Goal: Task Accomplishment & Management: Use online tool/utility

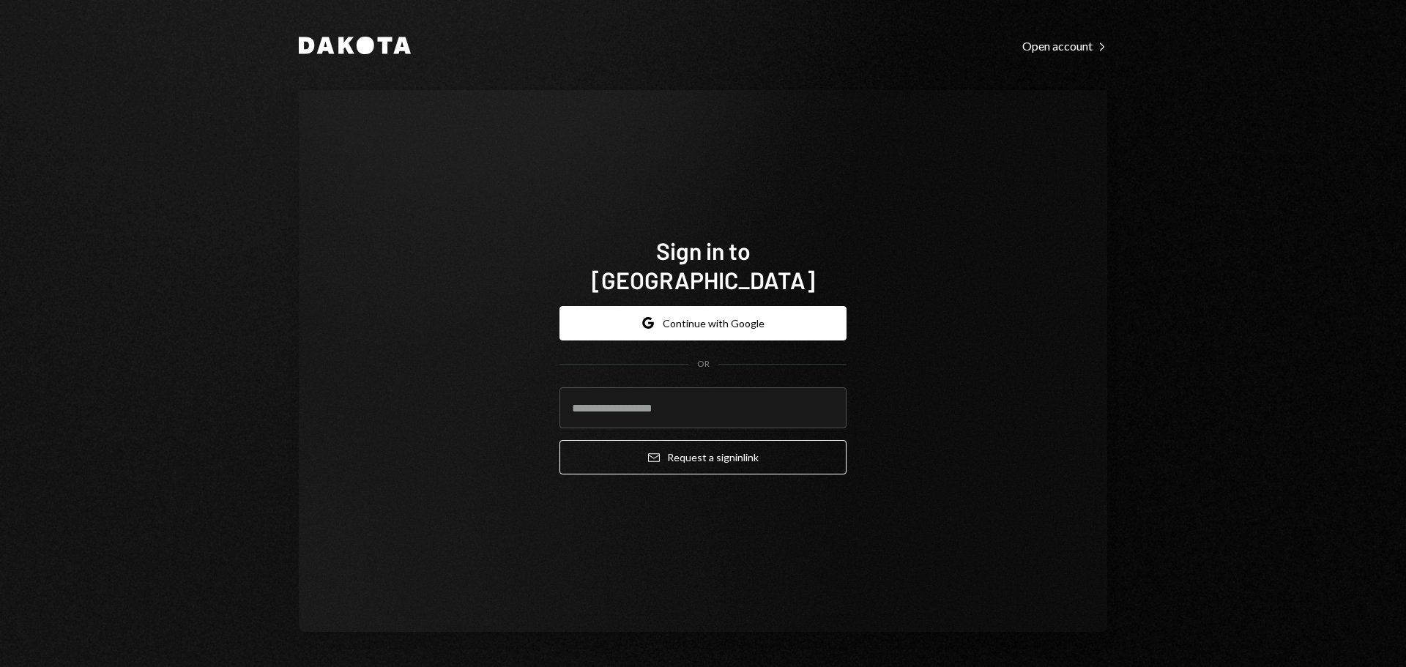
type input "**********"
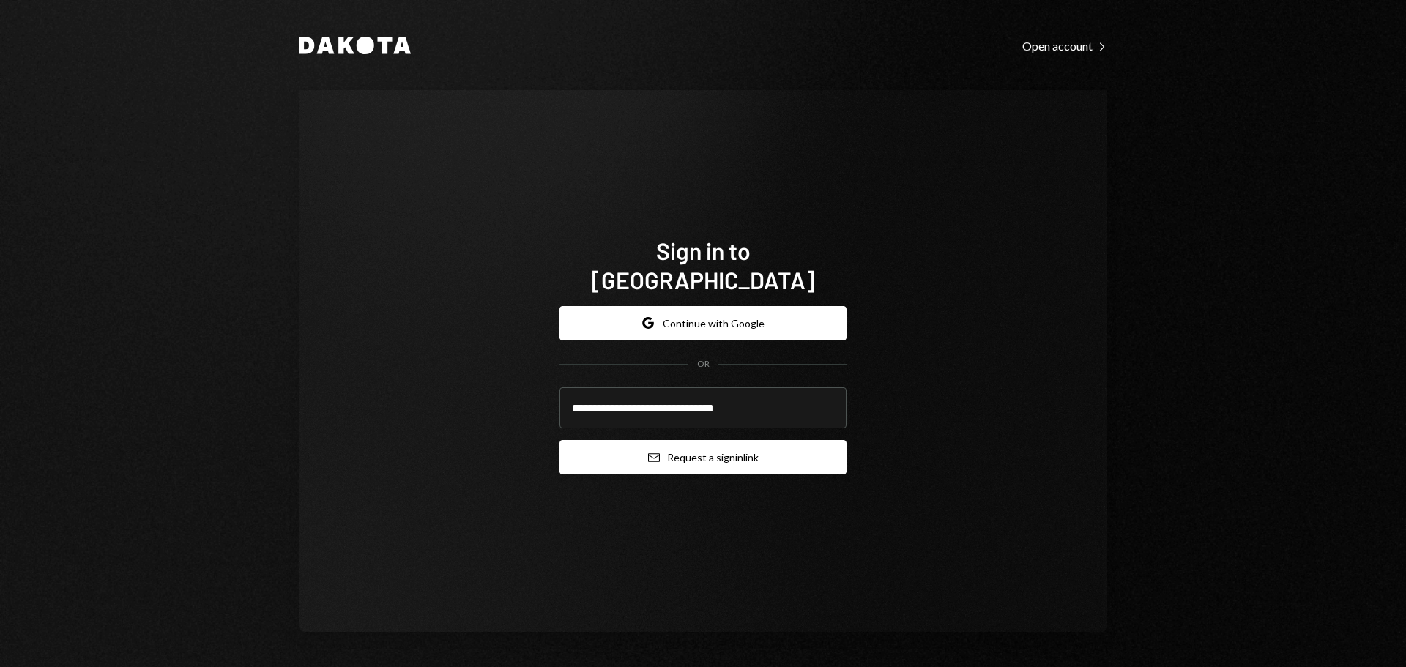
click at [671, 443] on button "Email Request a sign in link" at bounding box center [702, 457] width 287 height 34
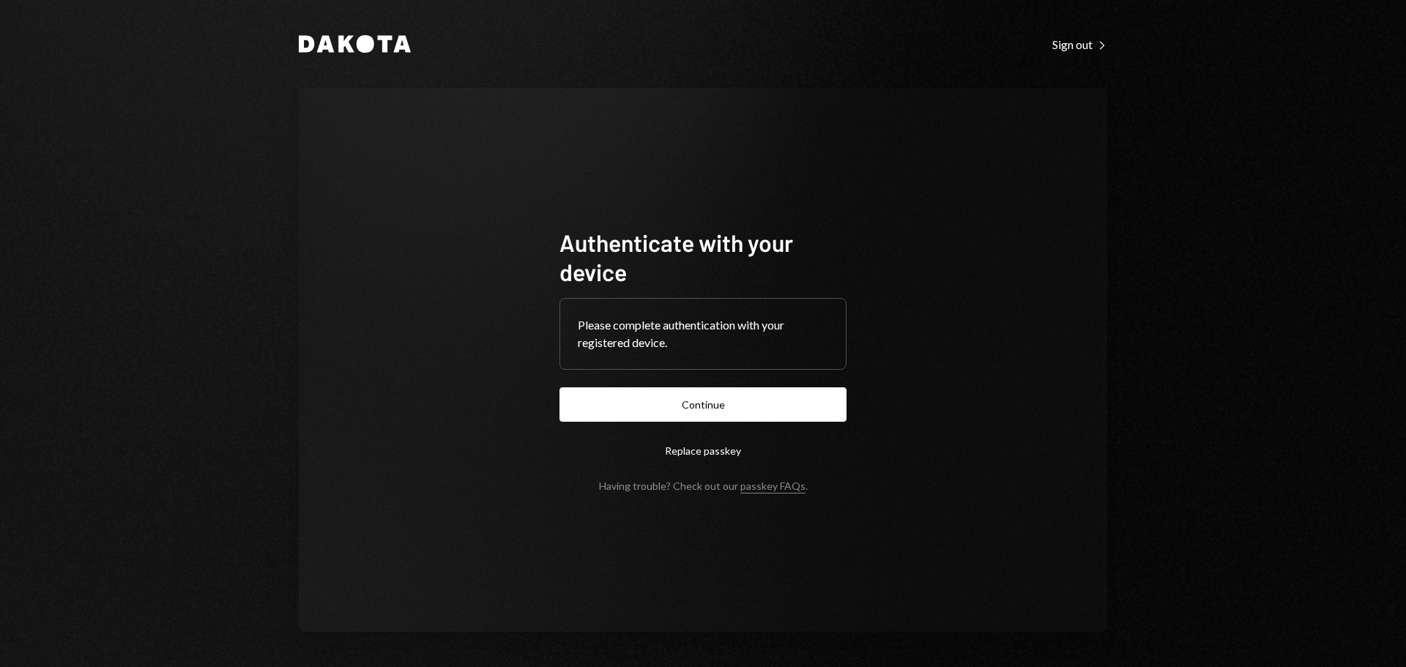
drag, startPoint x: 653, startPoint y: 398, endPoint x: 769, endPoint y: 392, distance: 116.6
click at [653, 398] on button "Continue" at bounding box center [702, 404] width 287 height 34
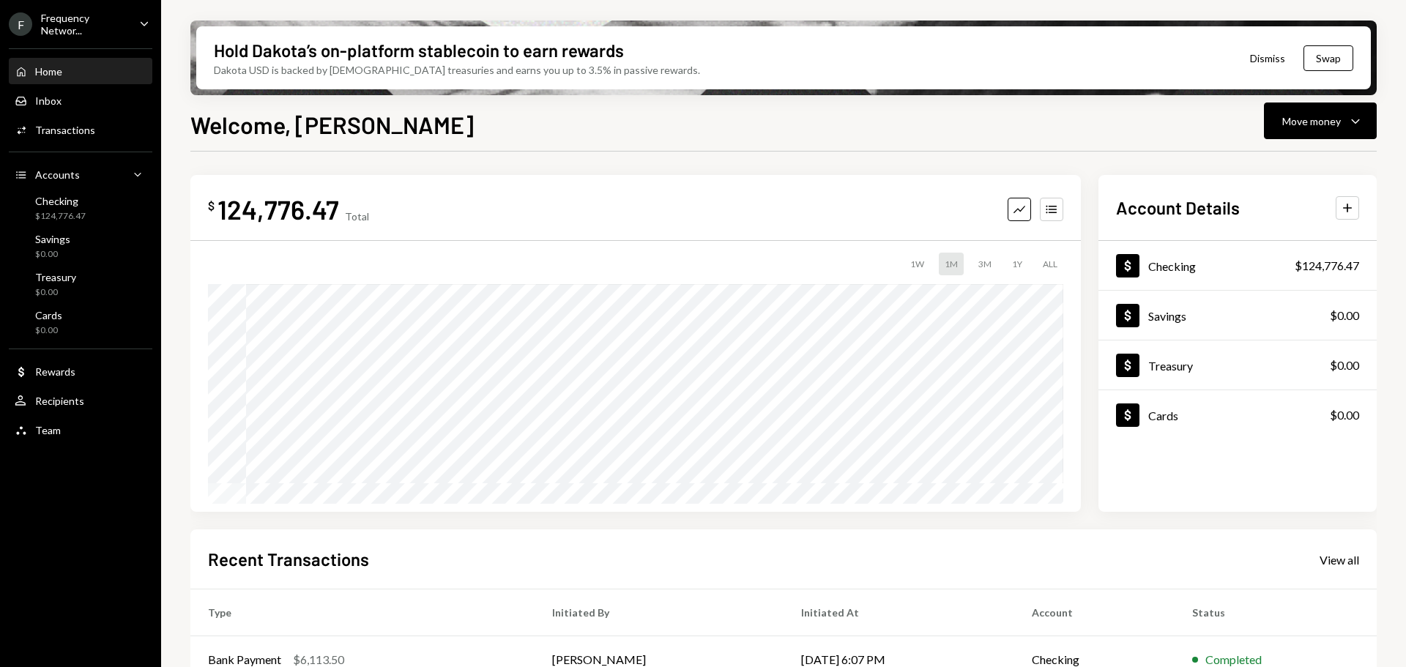
click at [69, 74] on div "Home Home" at bounding box center [81, 71] width 132 height 13
click at [71, 99] on div "Inbox Inbox" at bounding box center [81, 100] width 132 height 13
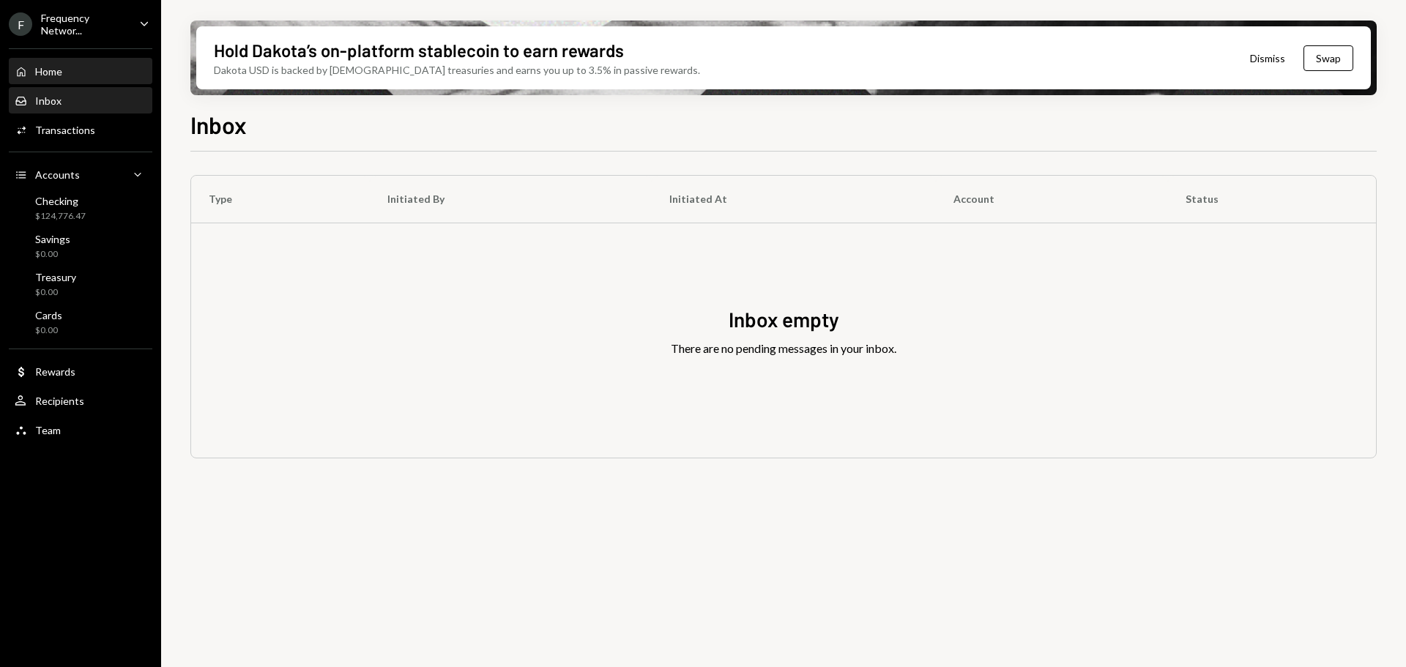
click at [64, 75] on div "Home Home" at bounding box center [81, 71] width 132 height 13
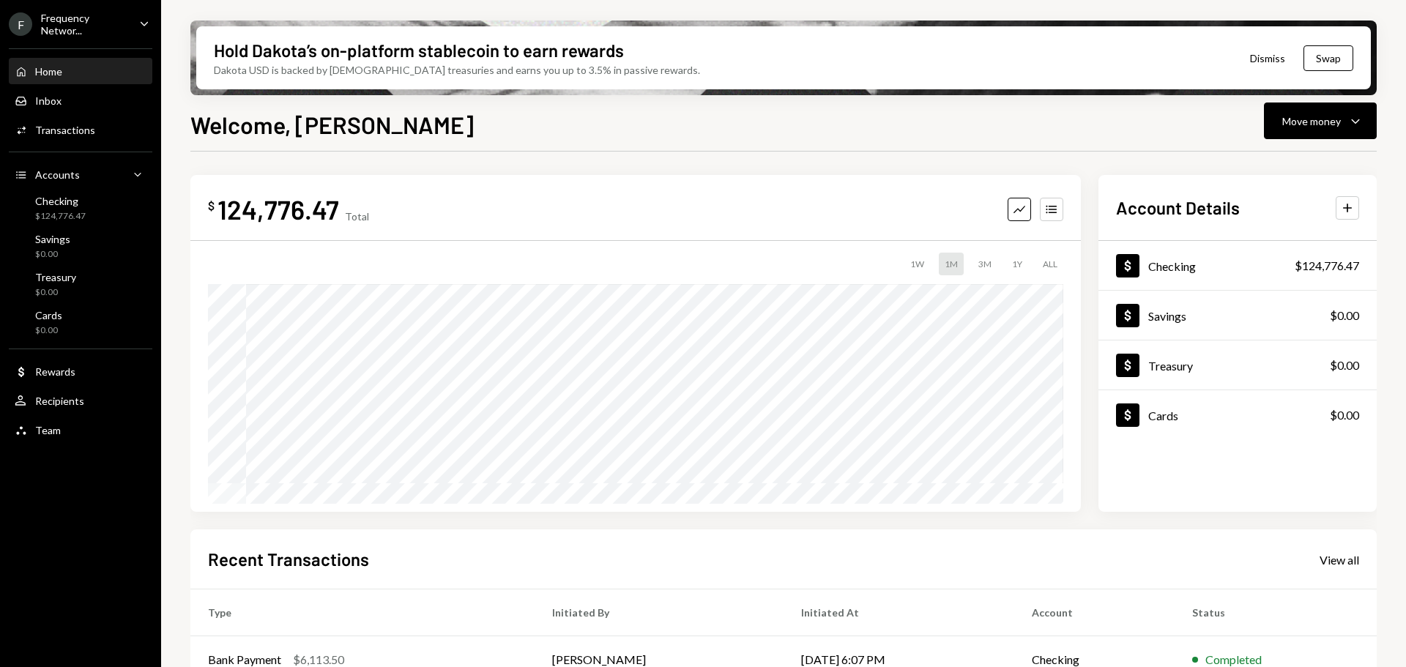
click at [81, 25] on div "Frequency Networ..." at bounding box center [84, 24] width 86 height 25
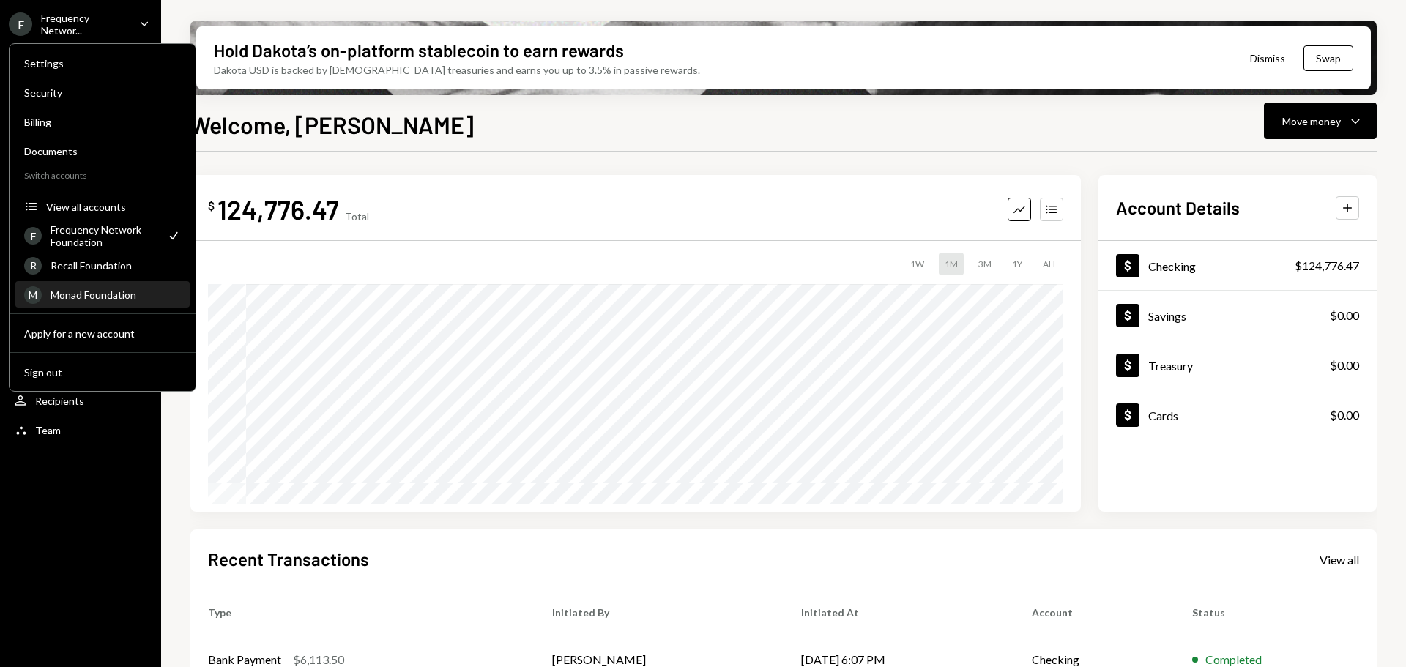
click at [94, 294] on div "Monad Foundation" at bounding box center [116, 294] width 130 height 12
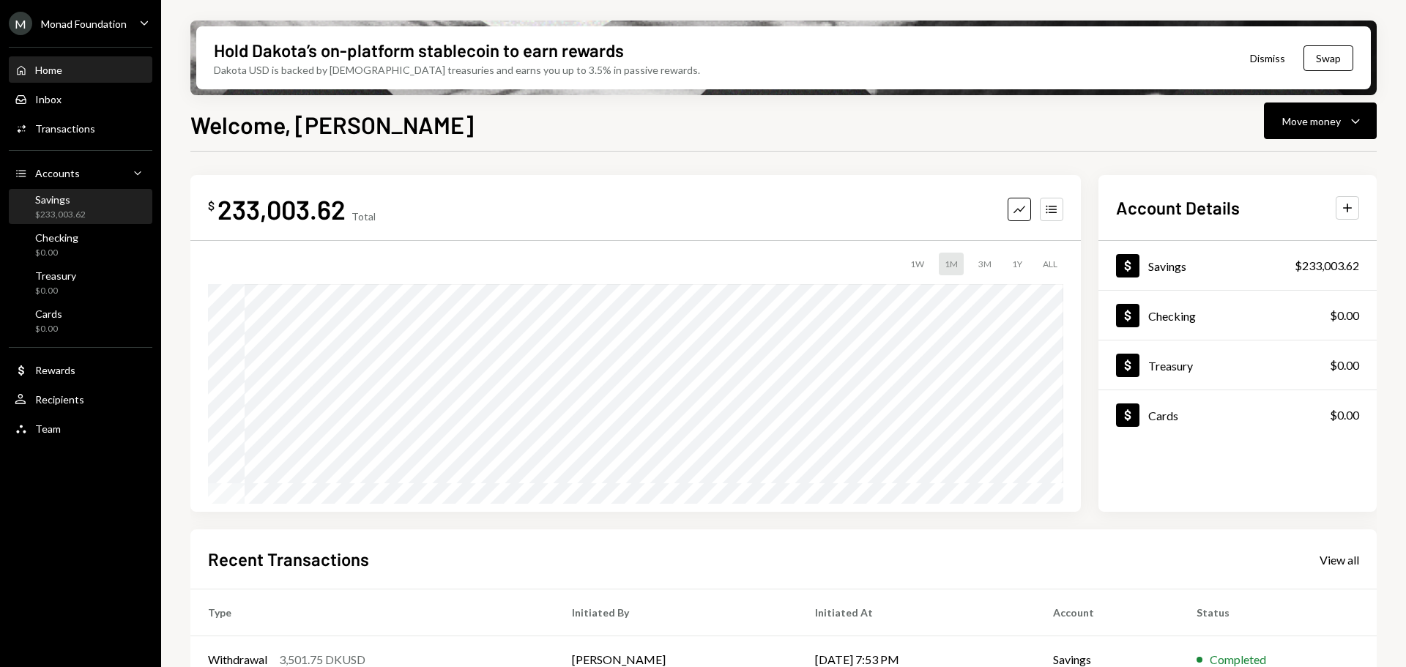
drag, startPoint x: 66, startPoint y: 201, endPoint x: 97, endPoint y: 215, distance: 34.1
click at [66, 201] on div "Savings" at bounding box center [60, 199] width 51 height 12
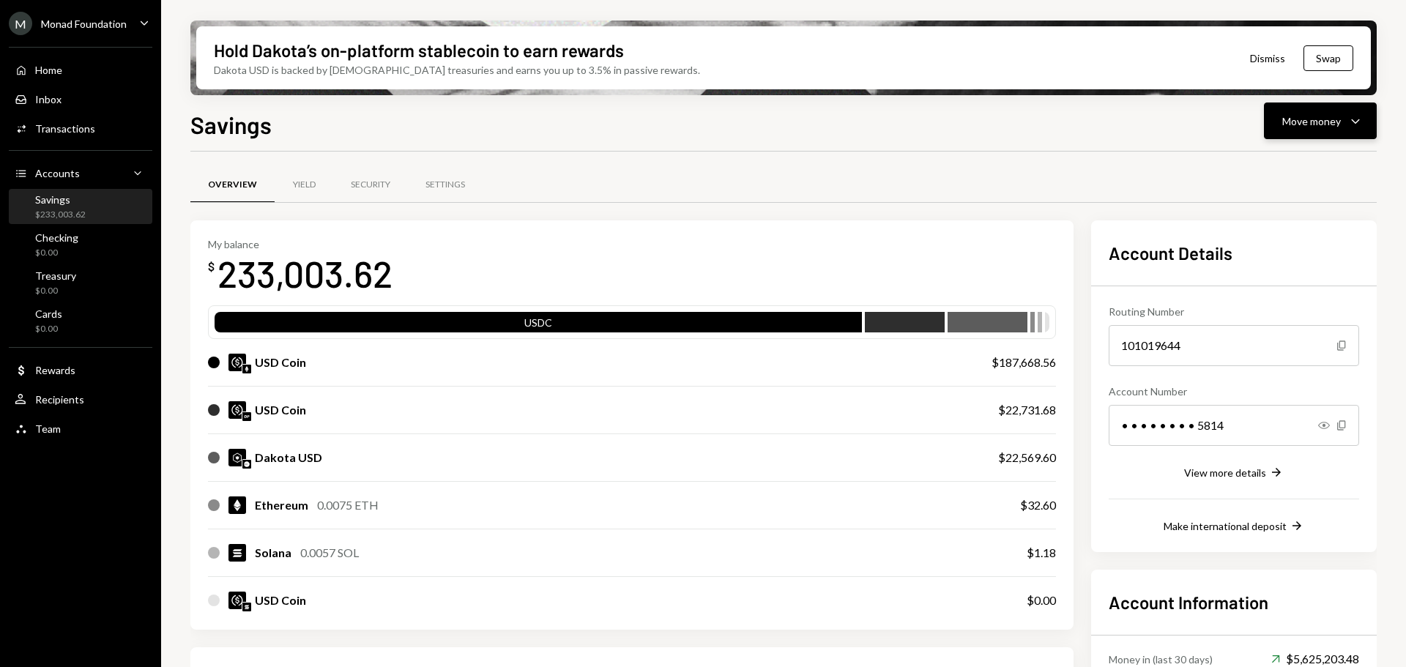
click at [1299, 127] on div "Move money" at bounding box center [1311, 120] width 59 height 15
click at [1300, 158] on div "Send" at bounding box center [1308, 164] width 107 height 15
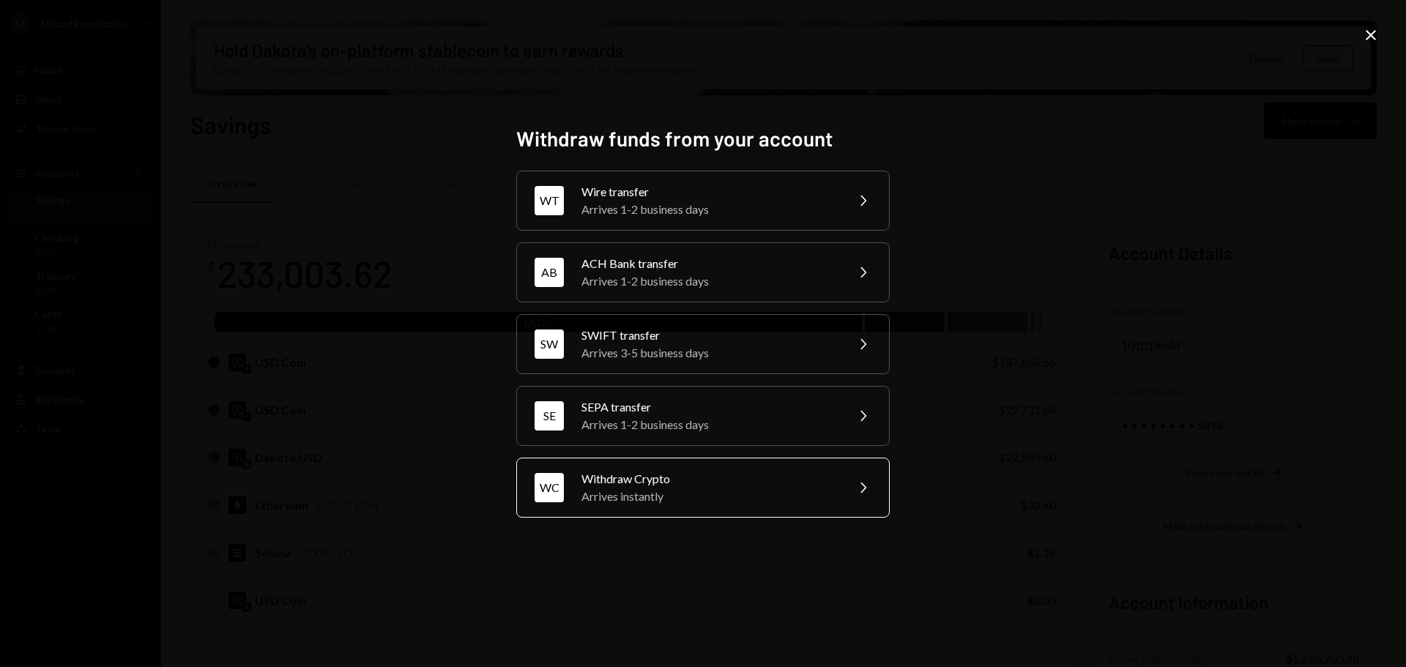
click at [693, 477] on div "Withdraw Crypto" at bounding box center [708, 479] width 255 height 18
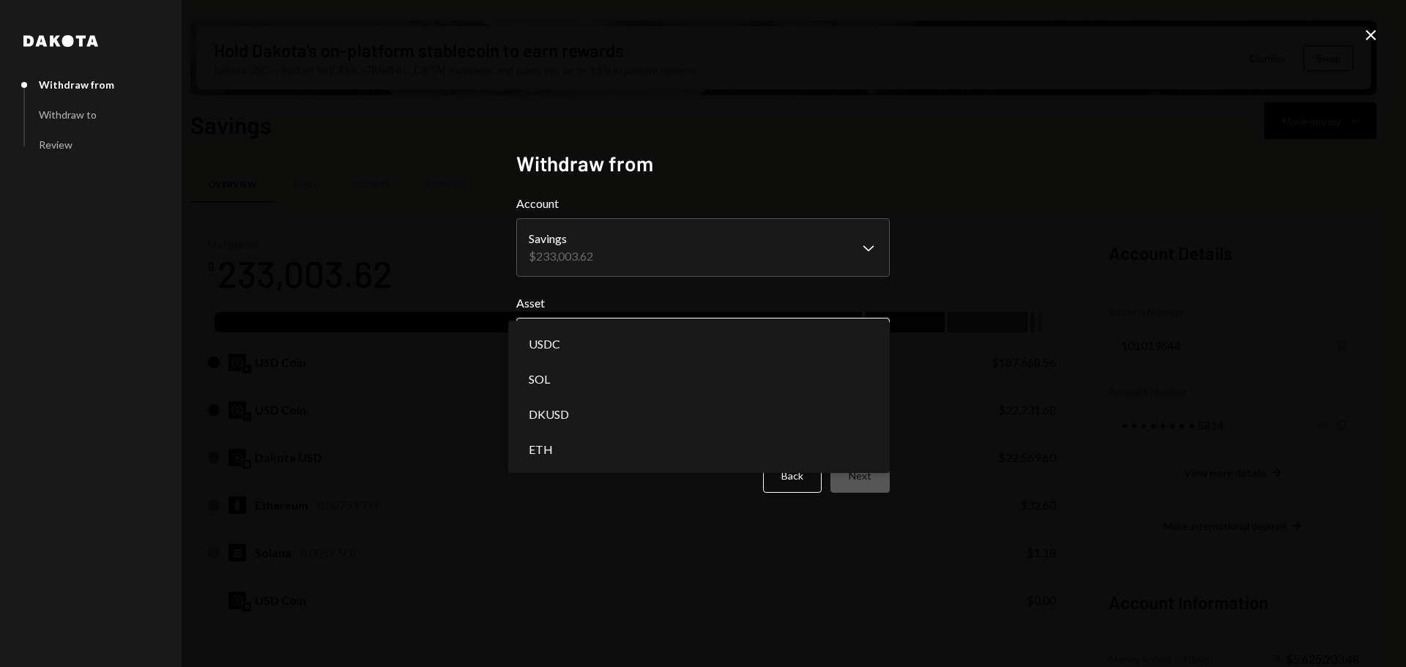
click at [633, 351] on body "M Monad Foundation Caret Down Home Home Inbox Inbox Activities Transactions Acc…" at bounding box center [703, 333] width 1406 height 667
select select "****"
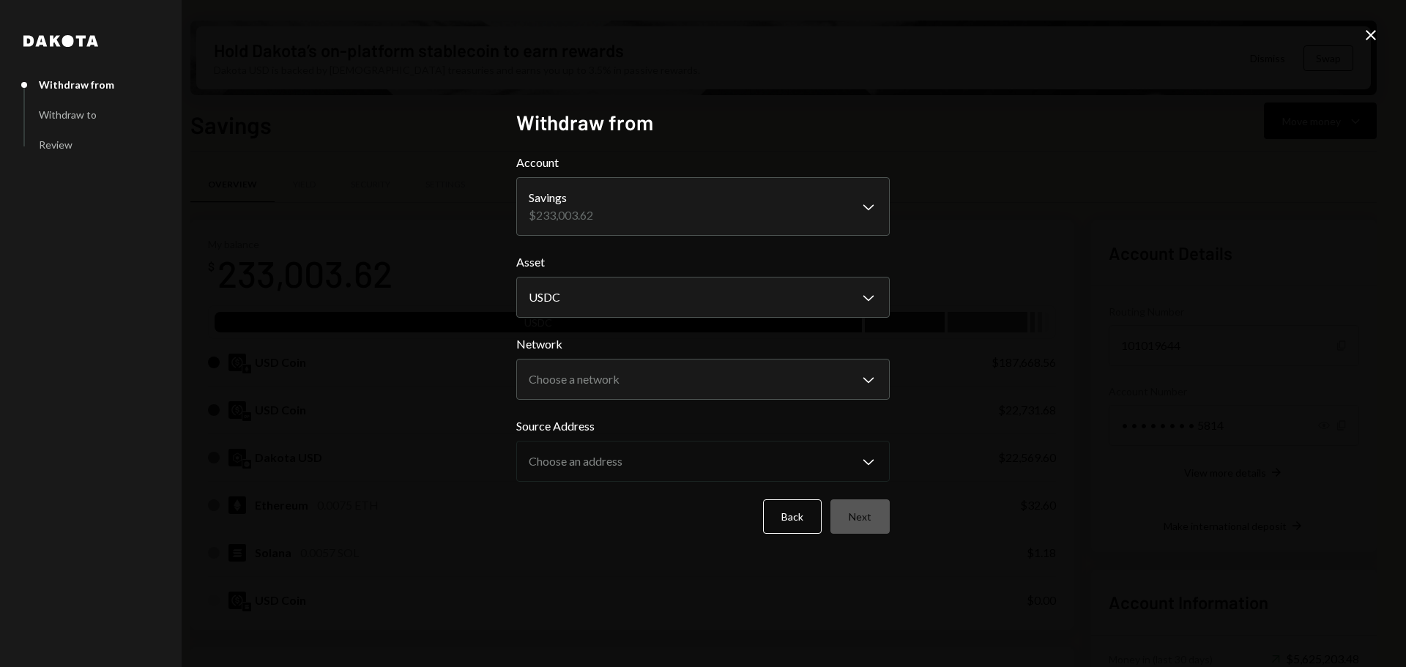
drag, startPoint x: 1370, startPoint y: 31, endPoint x: 1344, endPoint y: 78, distance: 53.1
click at [1370, 33] on icon "Close" at bounding box center [1371, 35] width 18 height 18
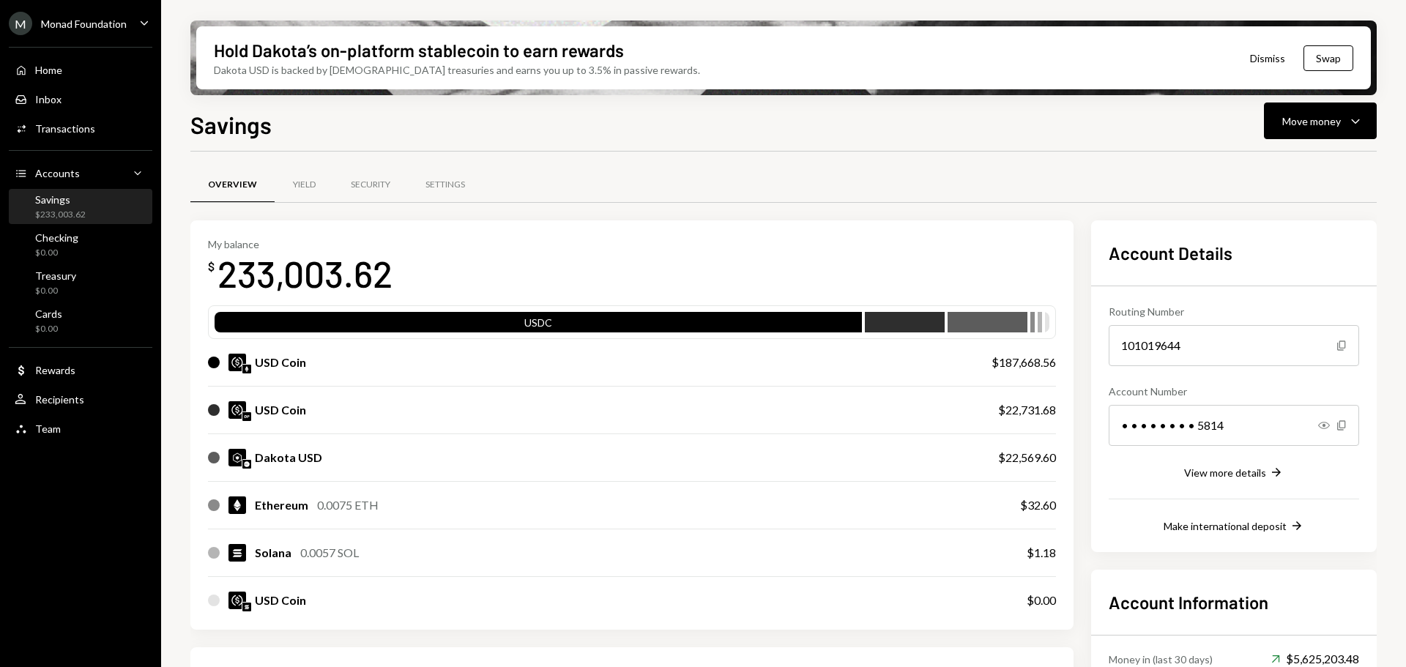
click at [561, 419] on div "USD Coin $22,731.68" at bounding box center [632, 410] width 848 height 47
click at [895, 403] on div "USD Coin" at bounding box center [588, 410] width 761 height 18
click at [288, 414] on div "USD Coin" at bounding box center [280, 410] width 51 height 18
click at [92, 214] on div "Savings $233,003.62" at bounding box center [81, 207] width 132 height 28
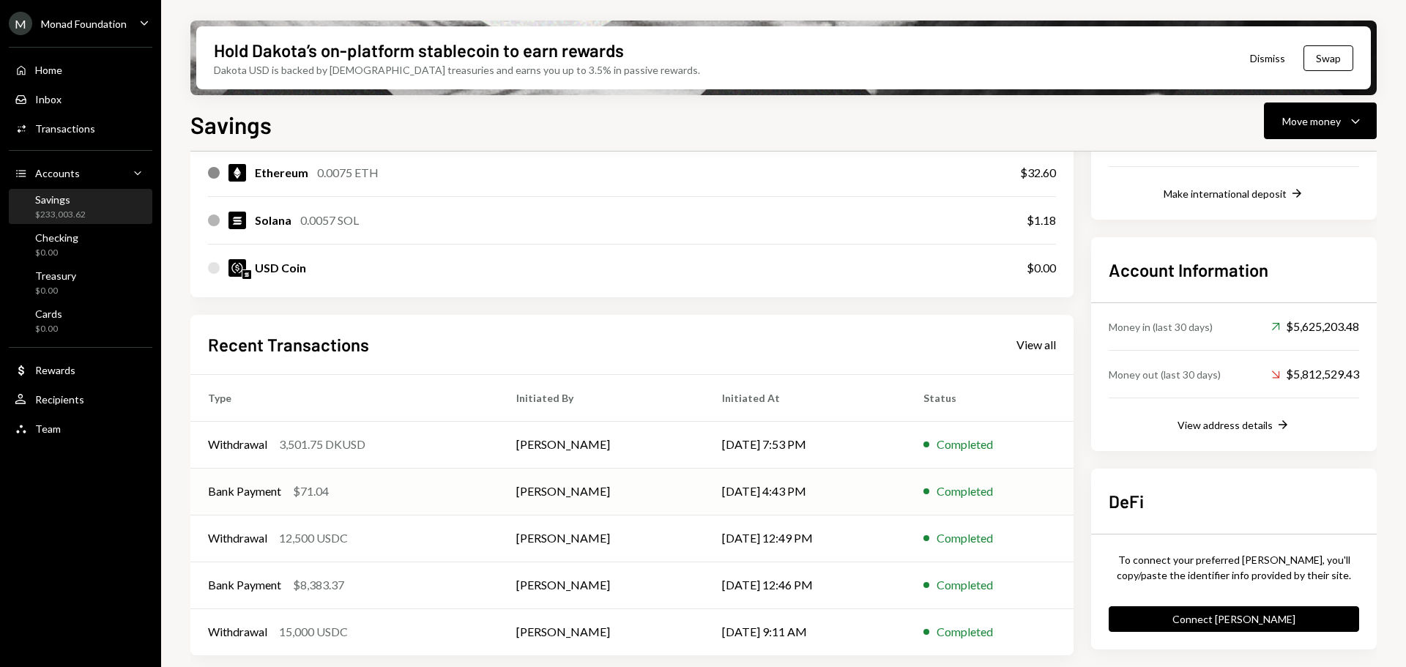
scroll to position [333, 0]
click at [1040, 345] on div "View all" at bounding box center [1036, 344] width 40 height 15
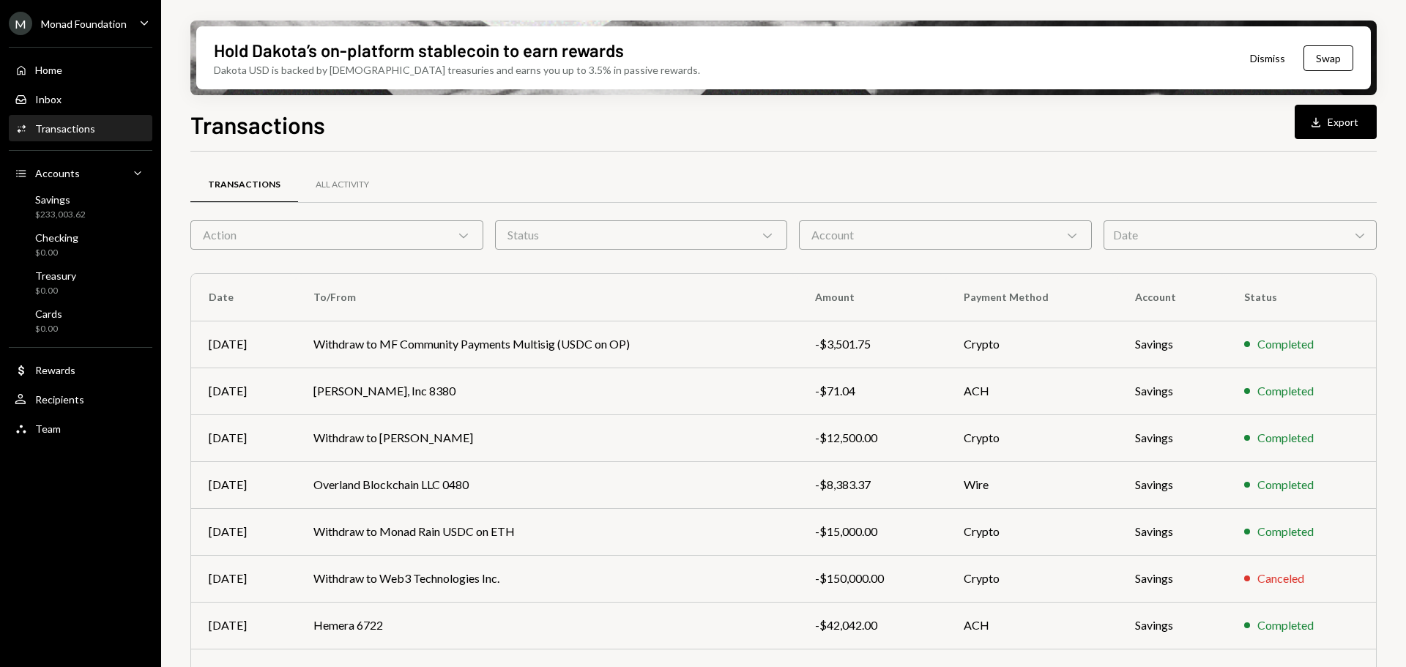
click at [299, 236] on div "Action Chevron Down" at bounding box center [336, 234] width 293 height 29
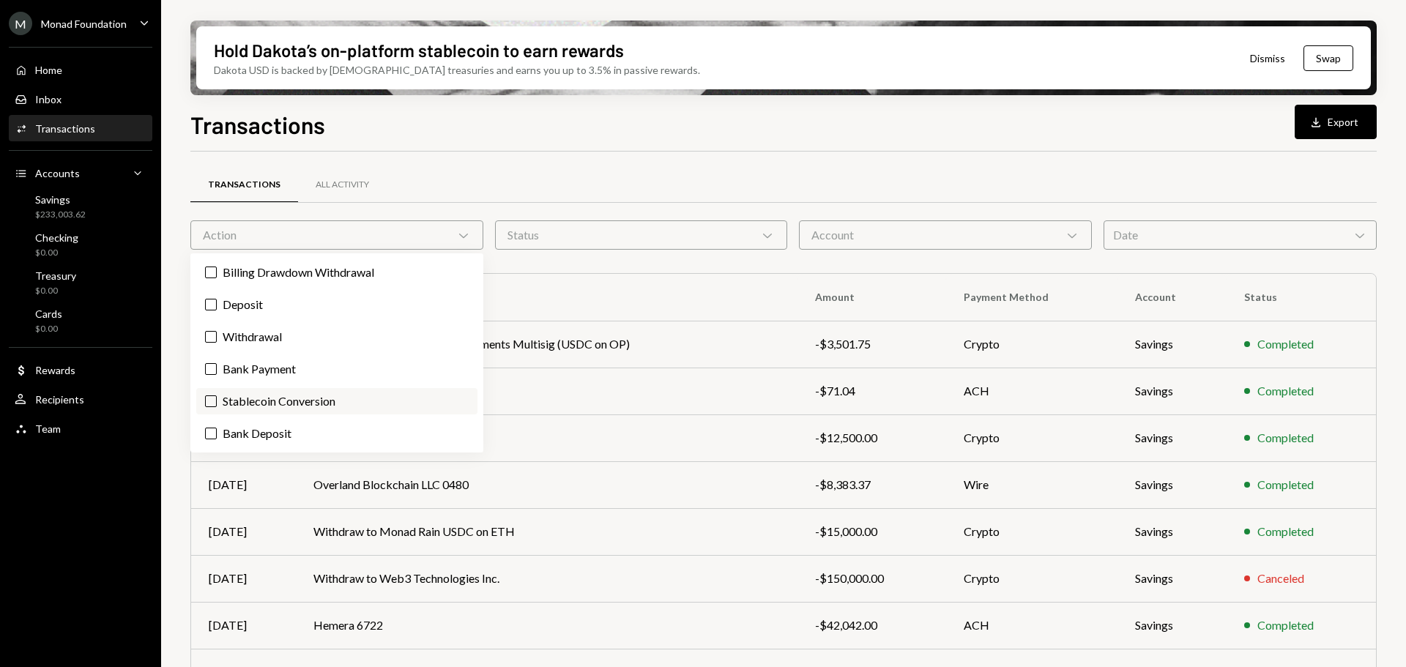
click at [272, 396] on label "Stablecoin Conversion" at bounding box center [336, 401] width 281 height 26
click at [217, 396] on button "Stablecoin Conversion" at bounding box center [211, 401] width 12 height 12
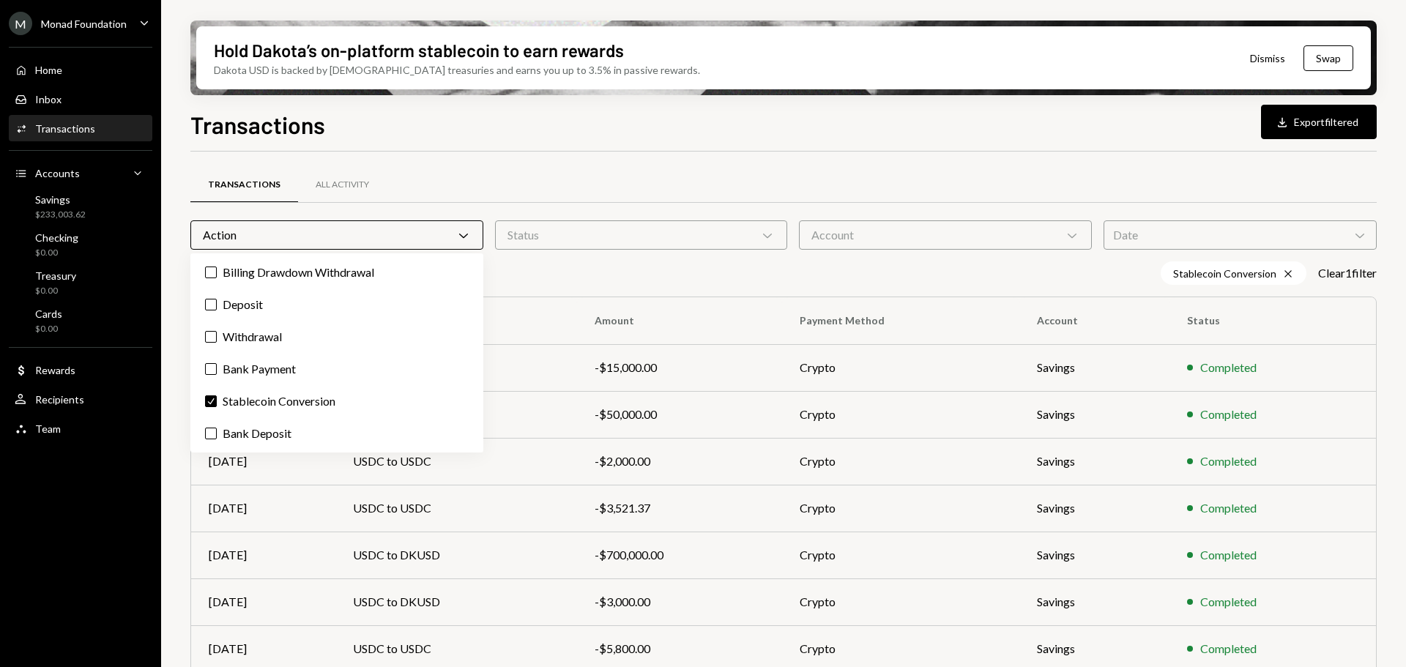
click at [622, 160] on div "Transactions All Activity Action Chevron Down Status Chevron Down Account Chevr…" at bounding box center [783, 513] width 1186 height 723
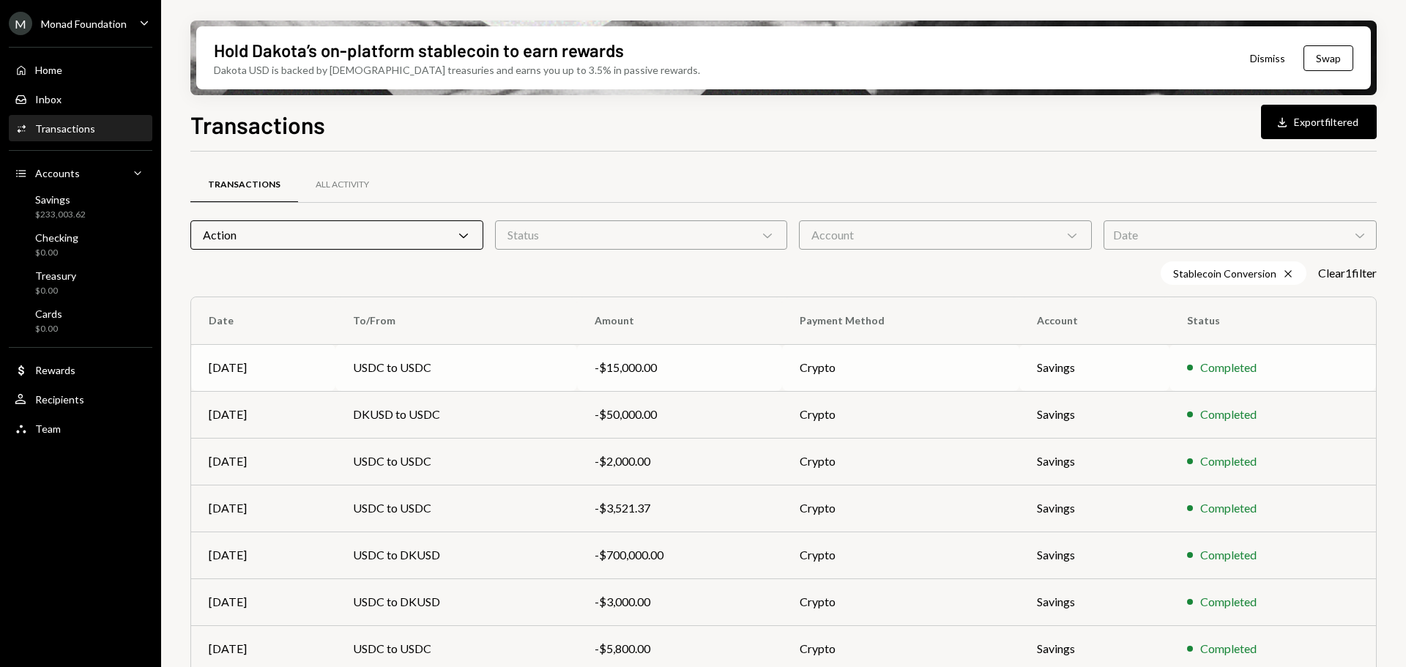
click at [531, 369] on td "USDC to USDC" at bounding box center [456, 367] width 242 height 47
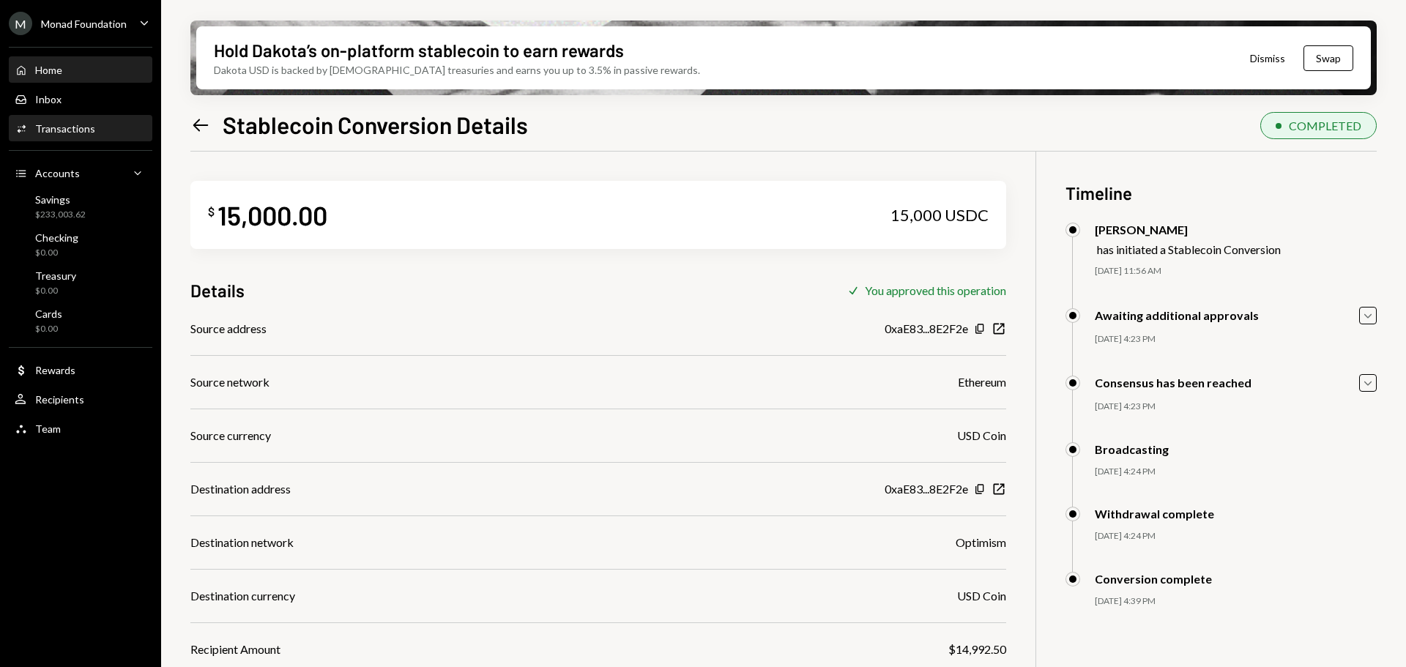
click at [56, 60] on div "Home Home" at bounding box center [81, 70] width 132 height 25
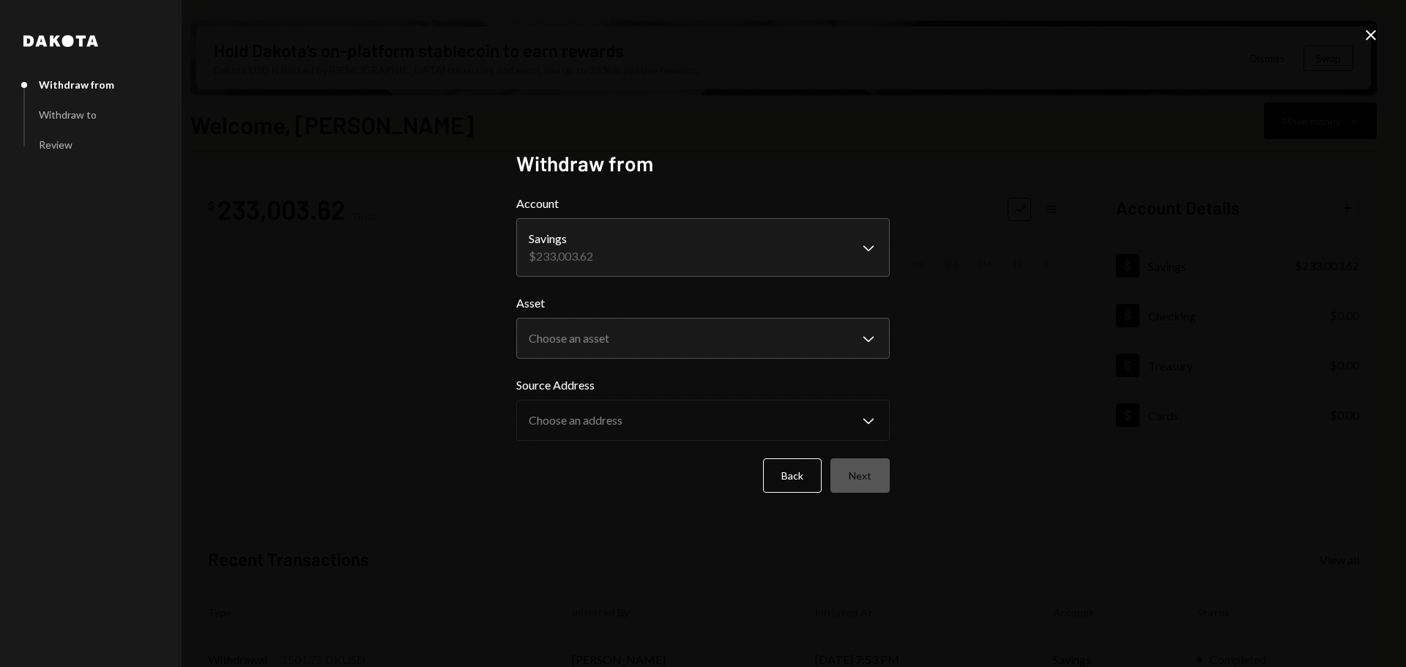
click at [653, 343] on body "M Monad Foundation Caret Down Home Home Inbox Inbox Activities Transactions Acc…" at bounding box center [703, 333] width 1406 height 667
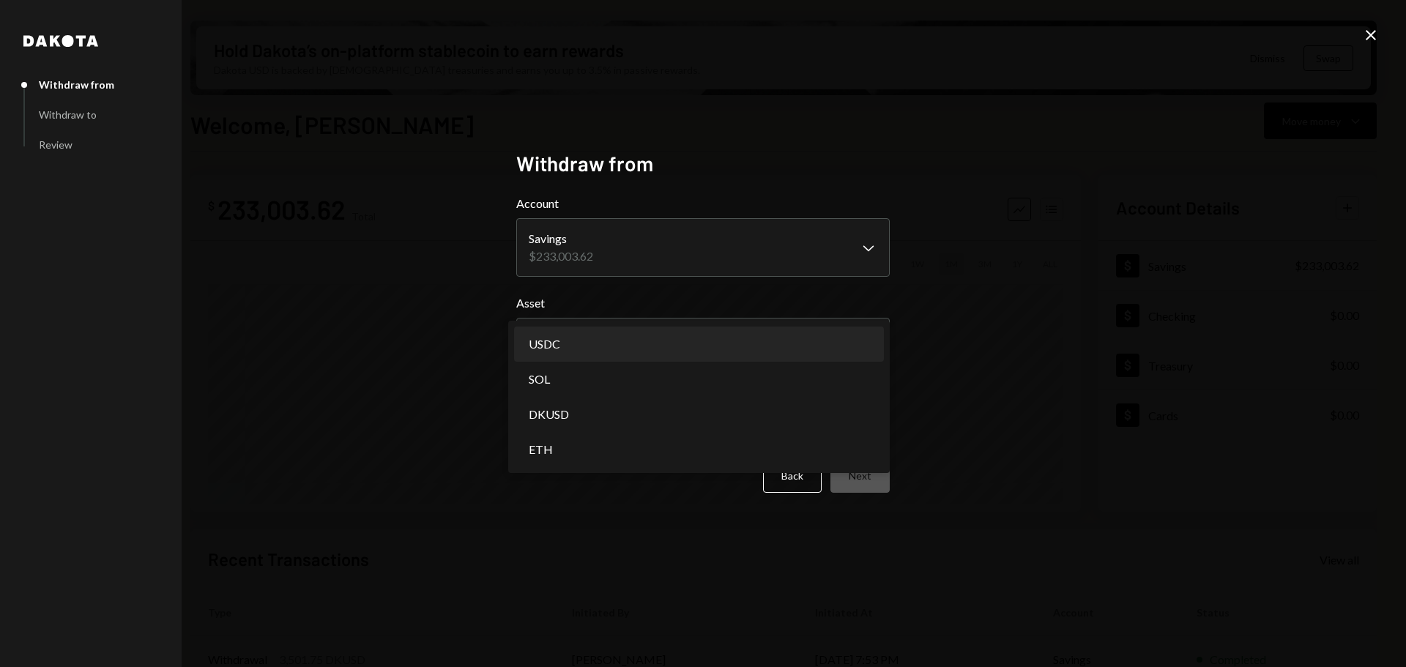
select select "****"
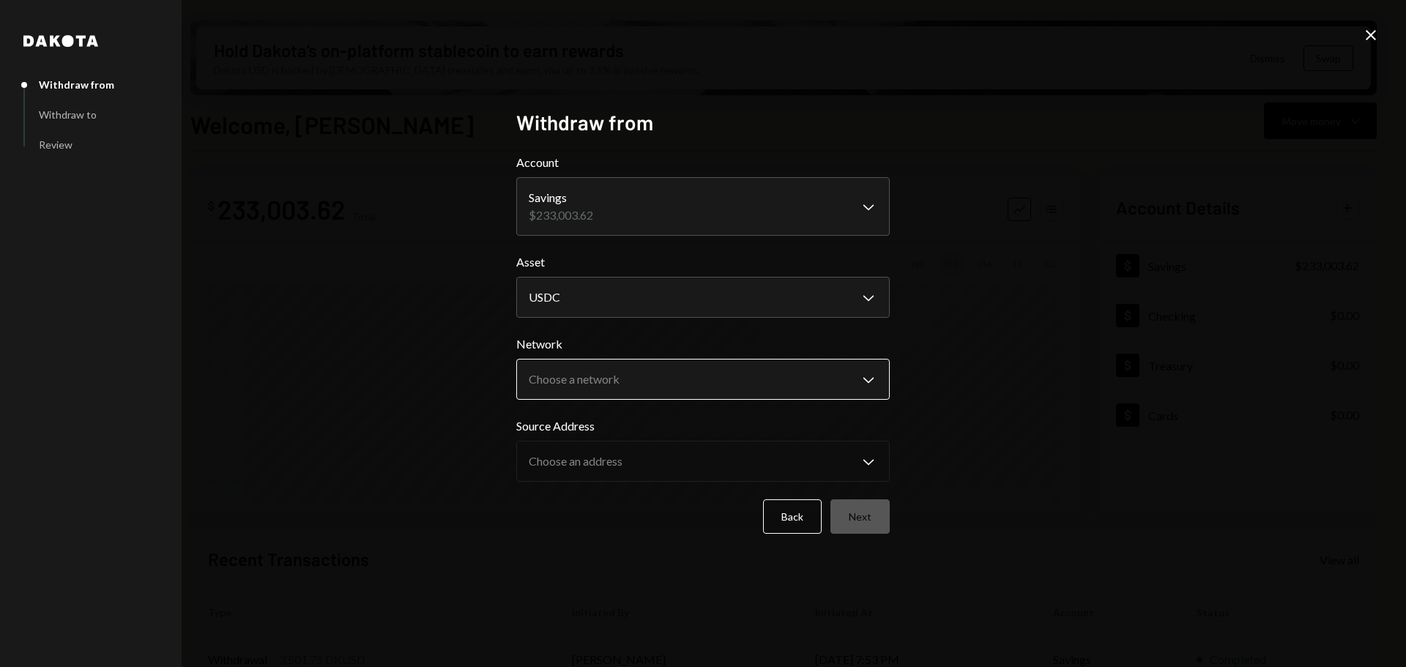
click at [625, 381] on body "M Monad Foundation Caret Down Home Home Inbox Inbox Activities Transactions Acc…" at bounding box center [703, 333] width 1406 height 667
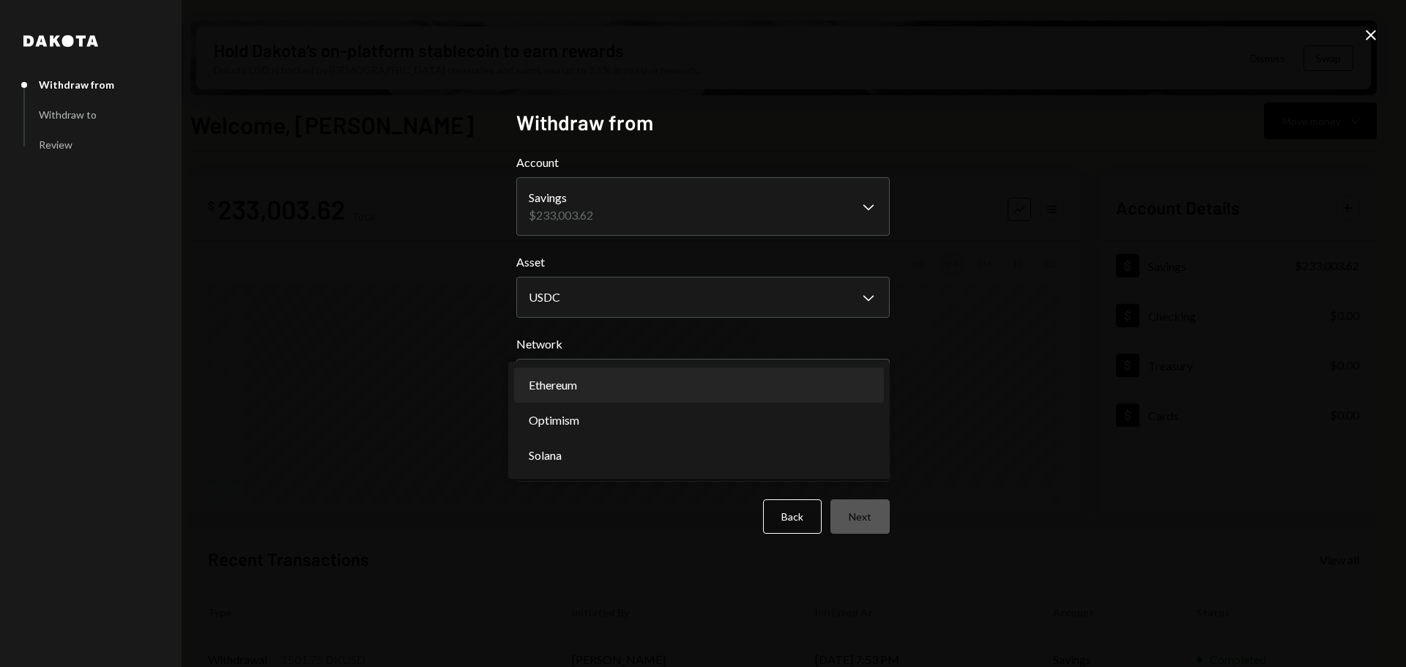
select select "**********"
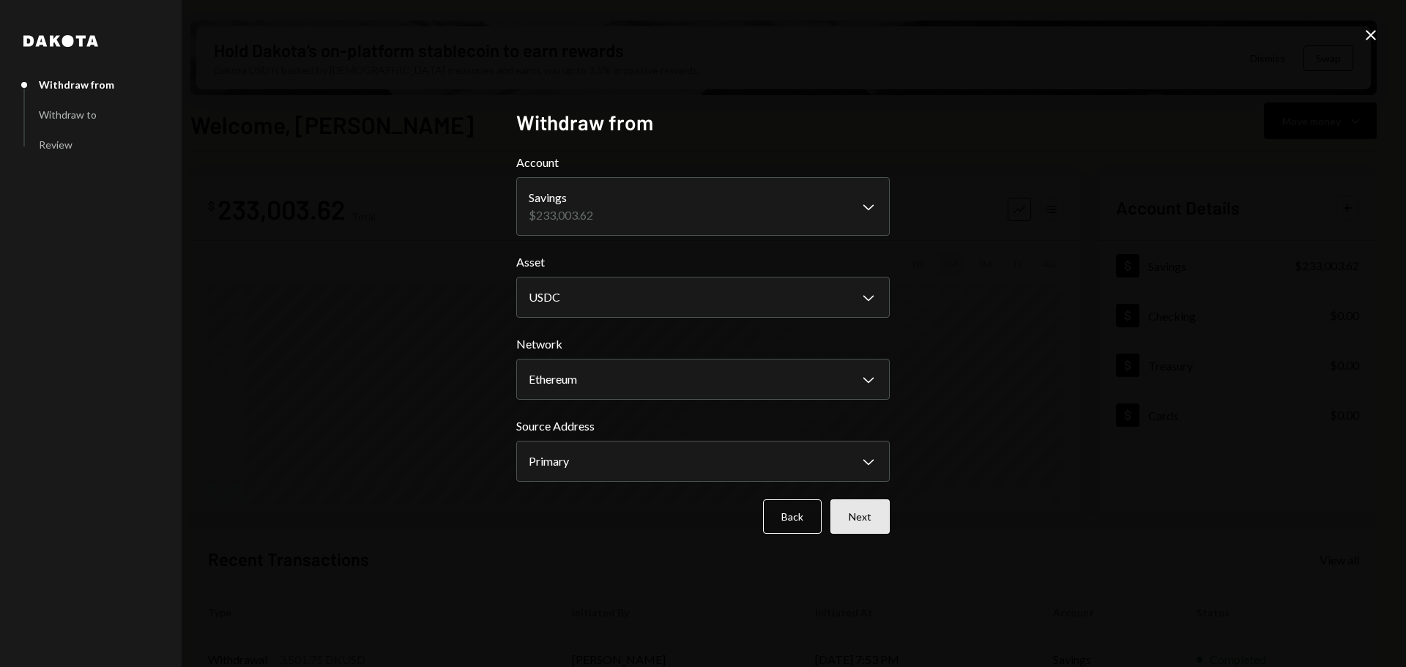
click at [865, 521] on button "Next" at bounding box center [859, 516] width 59 height 34
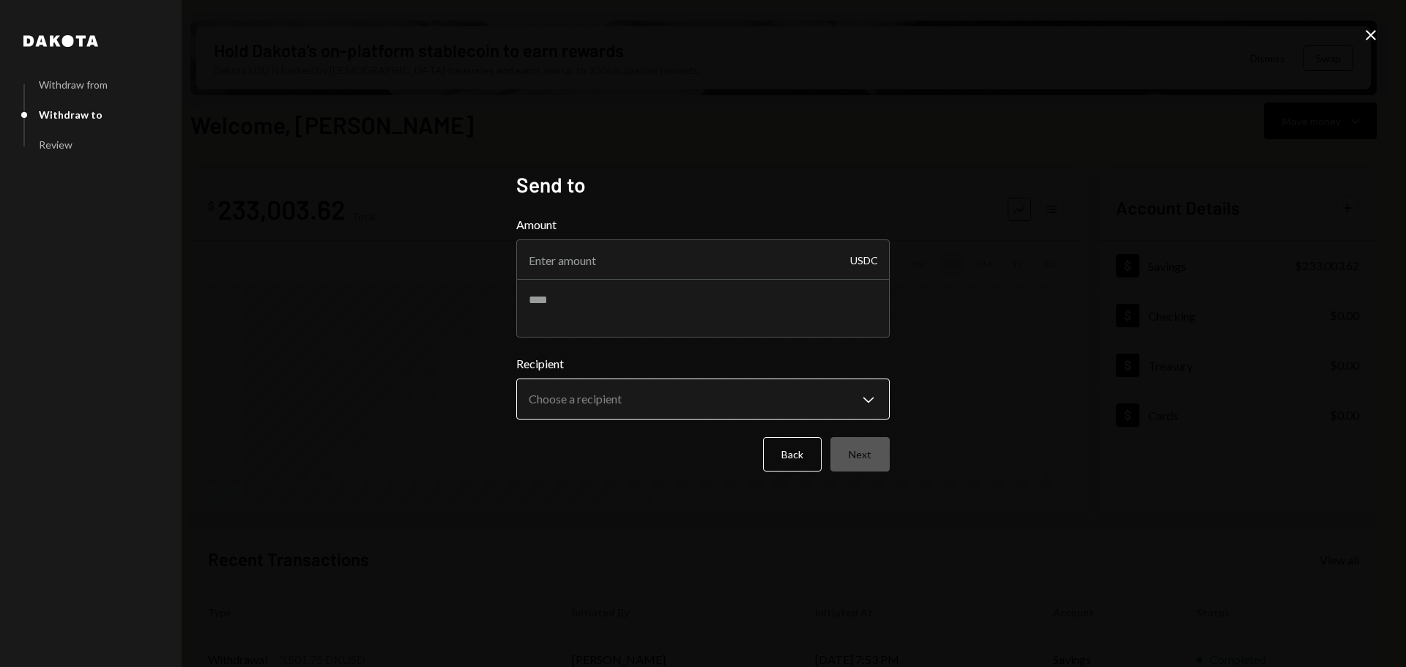
click at [637, 400] on body "M Monad Foundation Caret Down Home Home Inbox Inbox Activities Transactions Acc…" at bounding box center [703, 333] width 1406 height 667
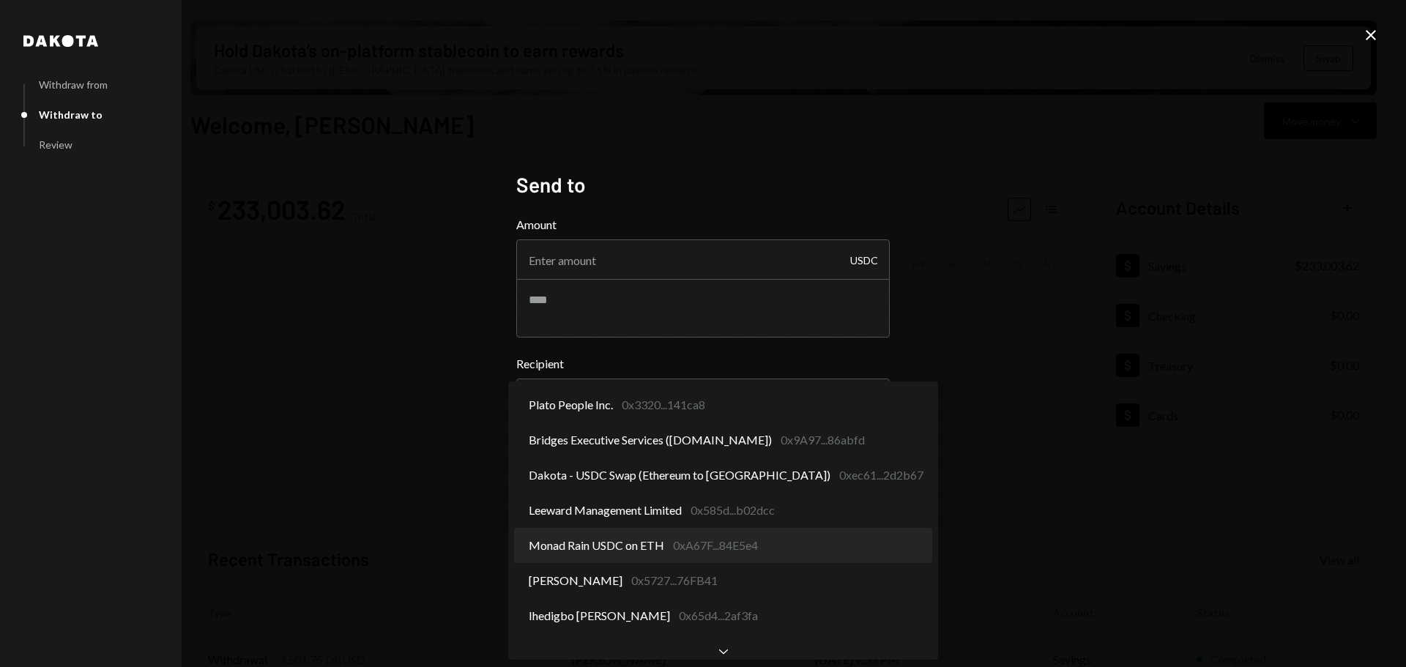
select select "**********"
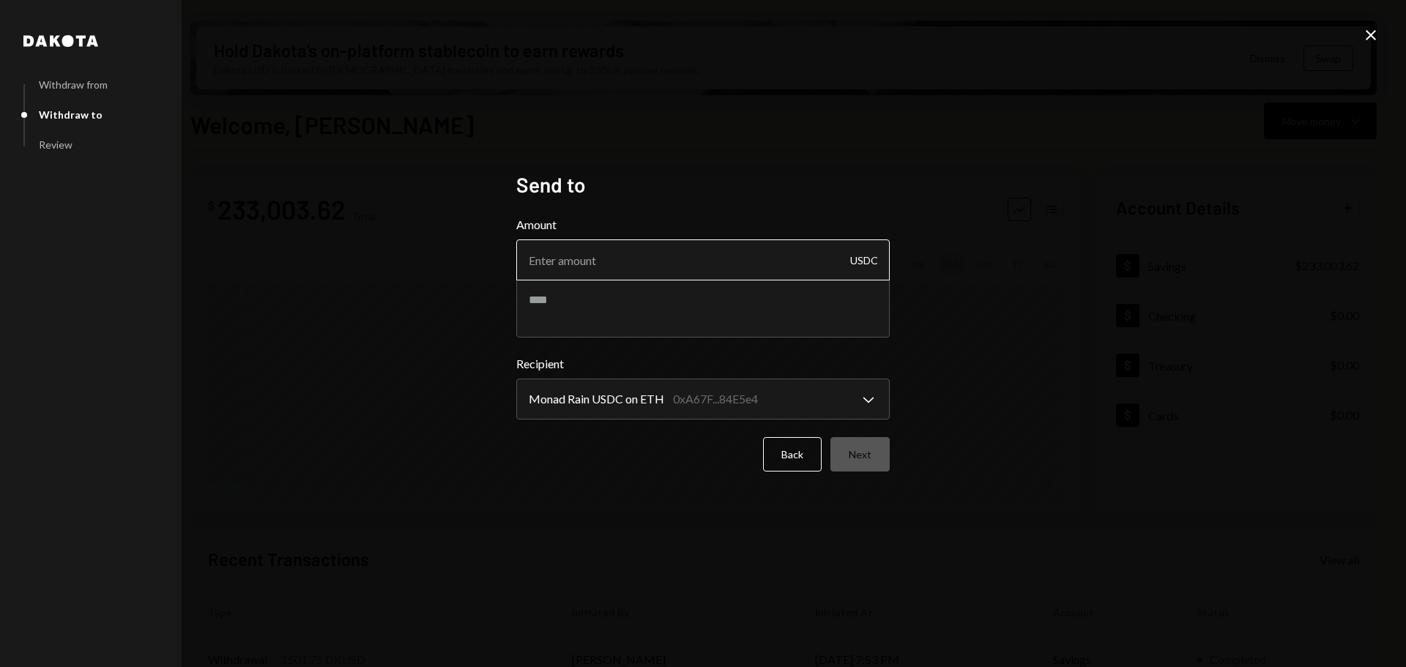
click at [583, 263] on input "Amount" at bounding box center [702, 259] width 373 height 41
type input "25000"
click at [581, 307] on textarea at bounding box center [702, 308] width 373 height 59
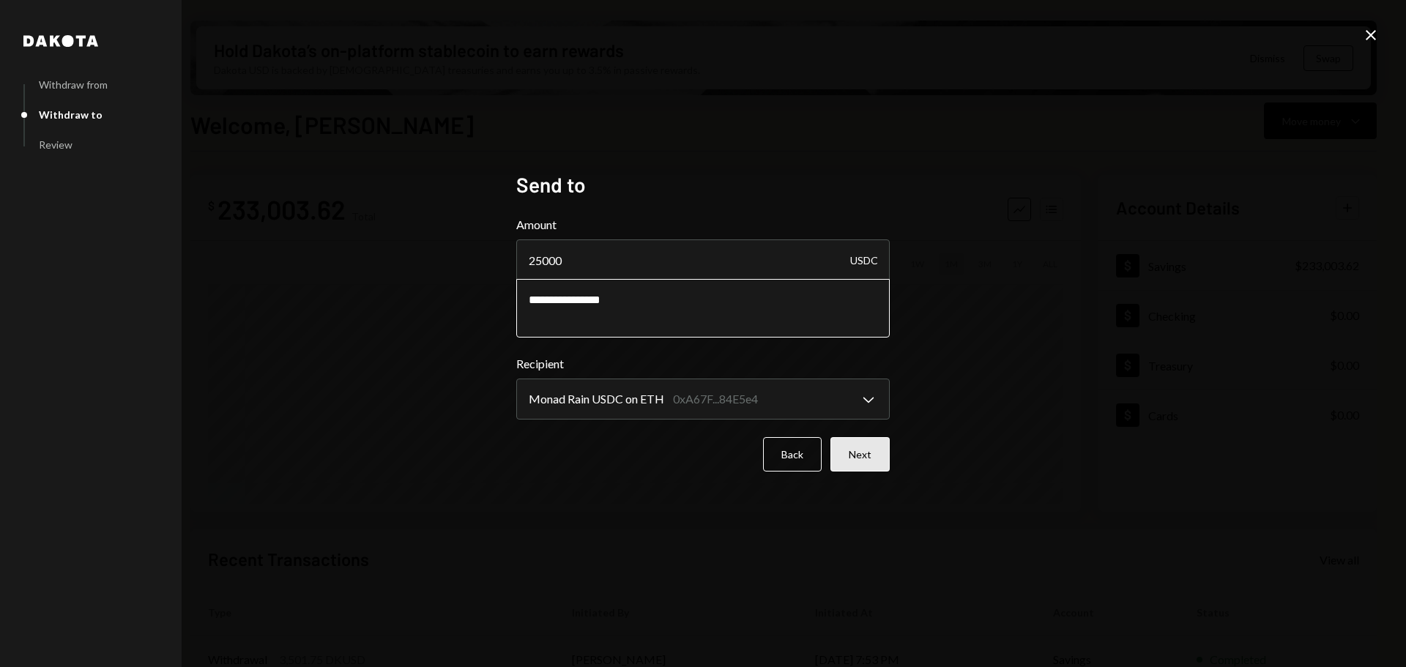
type textarea "**********"
click at [855, 447] on button "Next" at bounding box center [859, 454] width 59 height 34
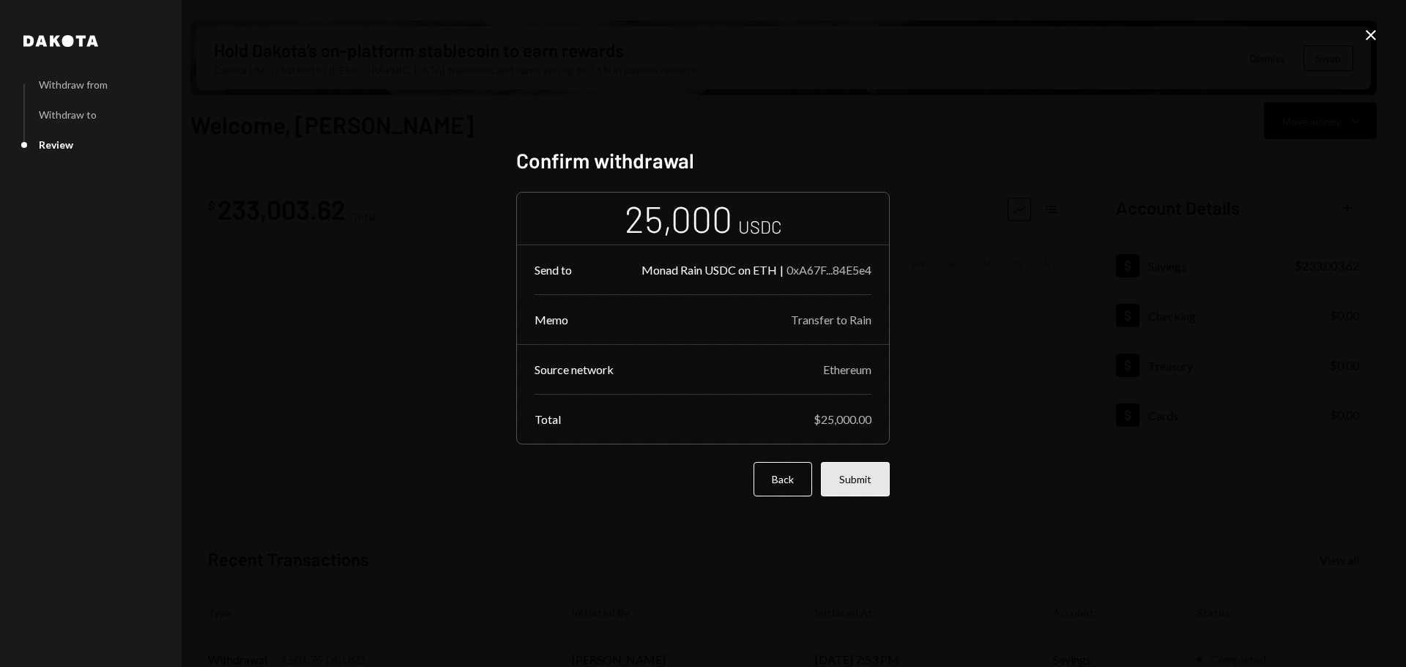
click at [857, 477] on button "Submit" at bounding box center [855, 479] width 69 height 34
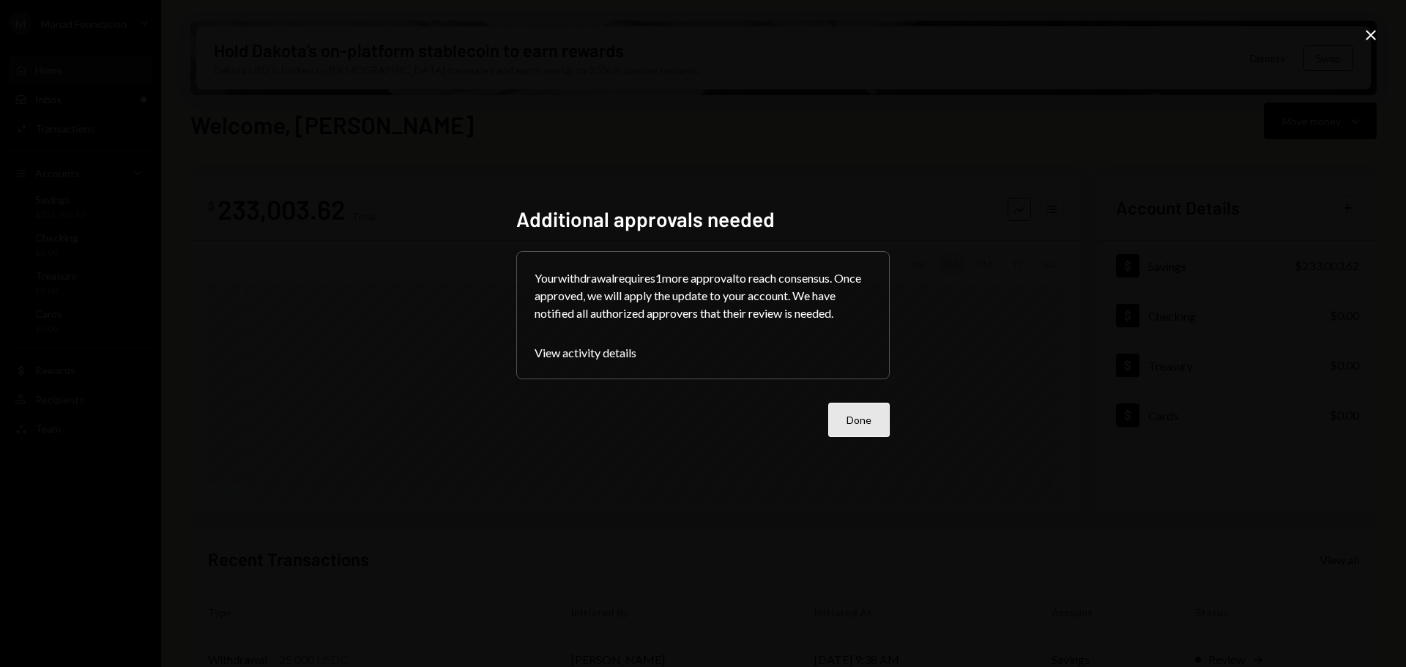
click at [882, 424] on button "Done" at bounding box center [858, 420] width 61 height 34
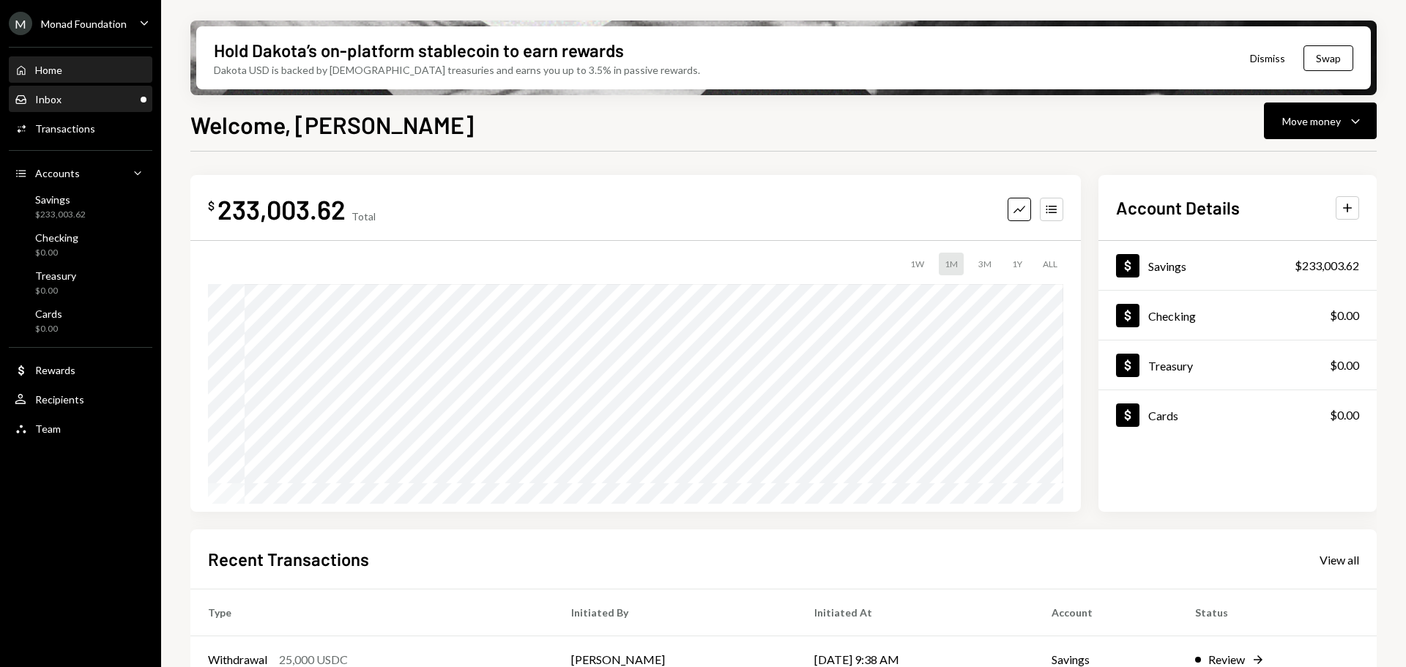
click at [89, 100] on div "Inbox Inbox" at bounding box center [81, 99] width 132 height 13
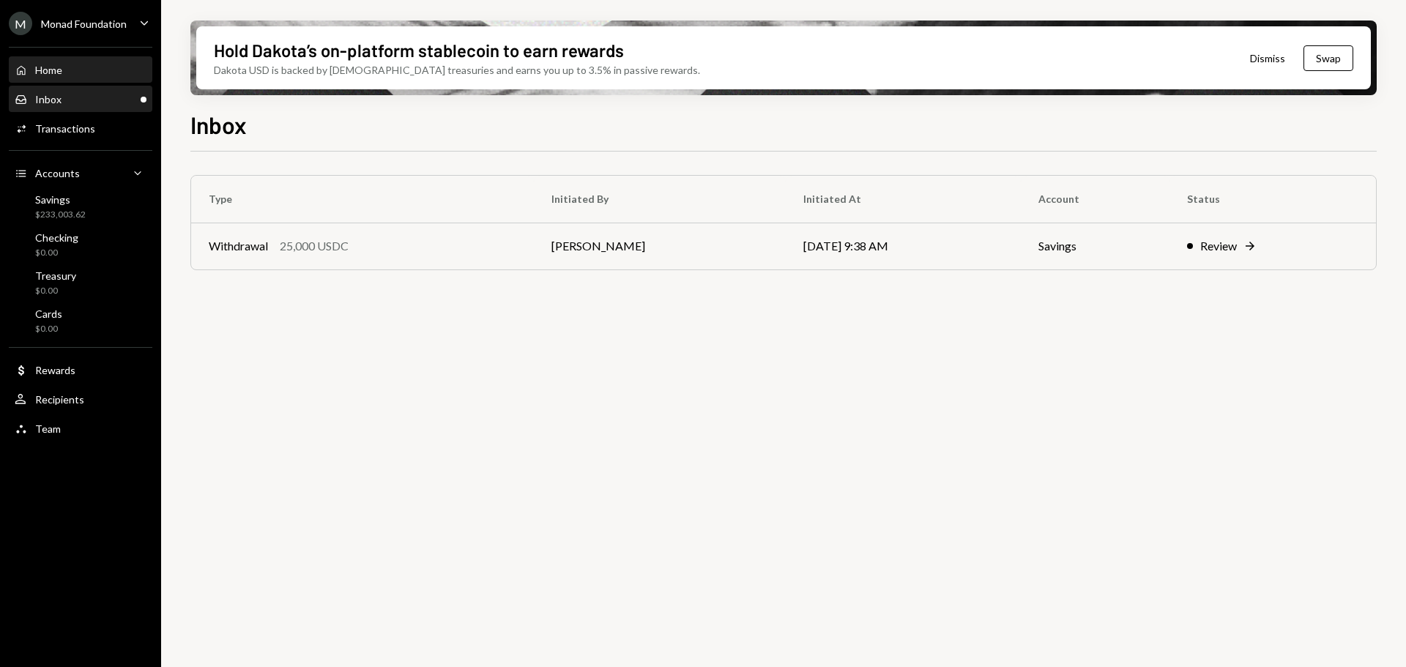
click at [88, 72] on div "Home Home" at bounding box center [81, 70] width 132 height 13
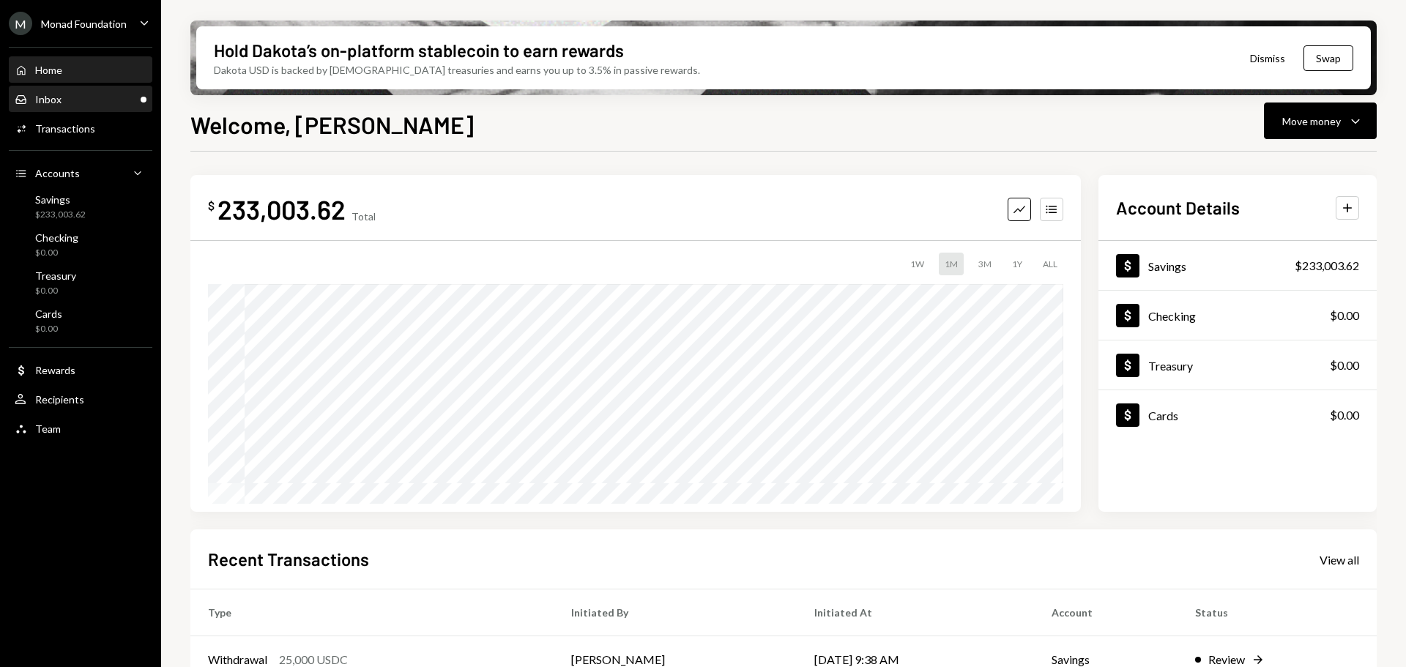
click at [78, 97] on div "Inbox Inbox" at bounding box center [81, 99] width 132 height 13
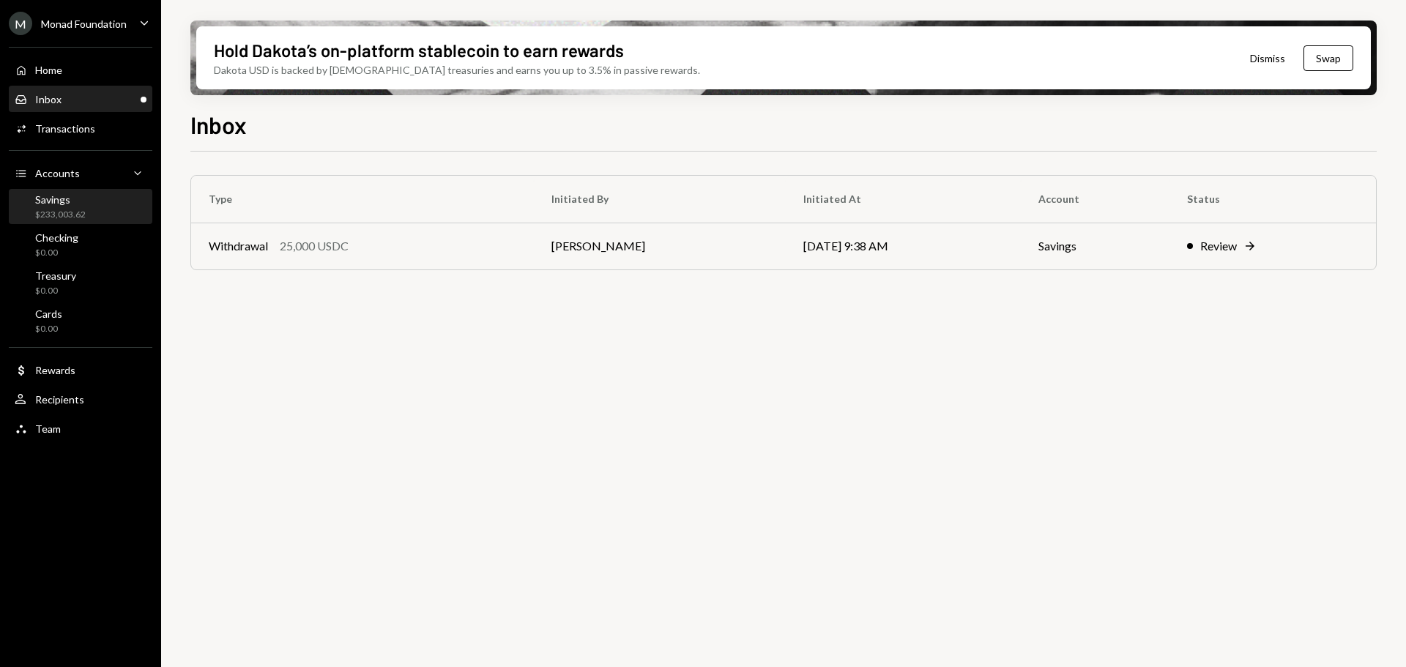
click at [73, 212] on div "$233,003.62" at bounding box center [60, 215] width 51 height 12
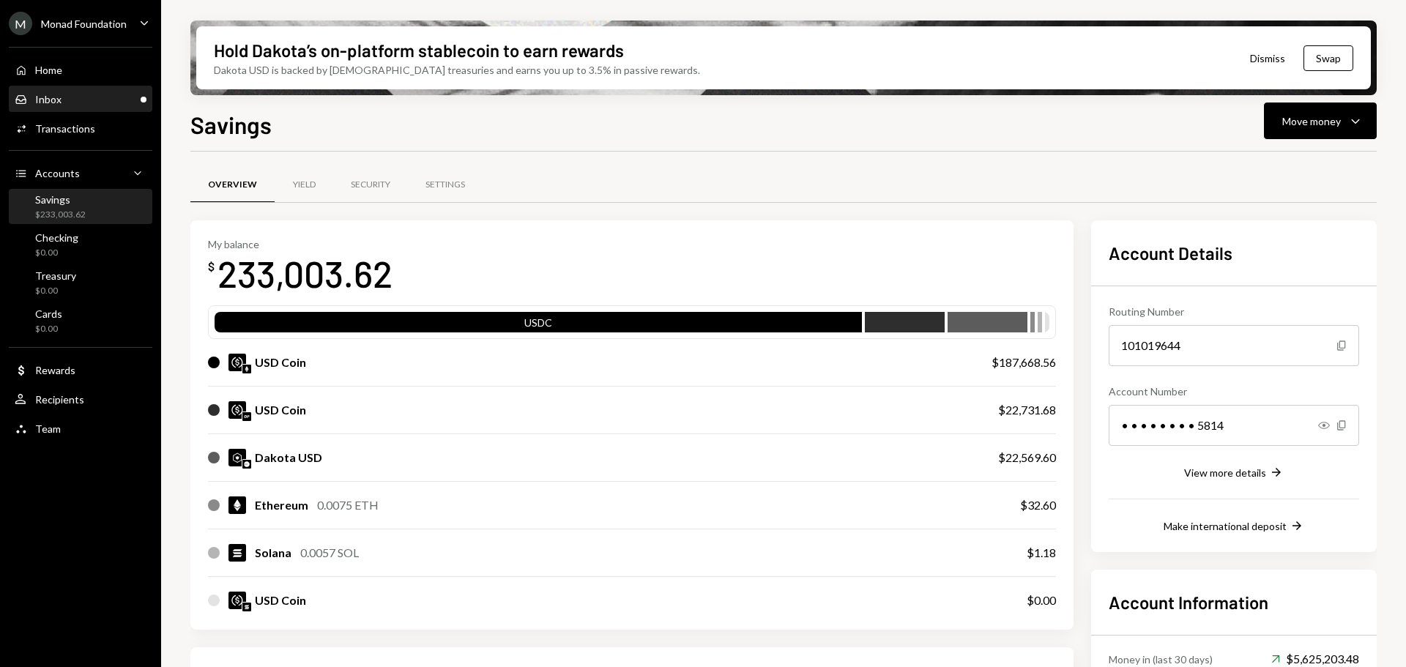
click at [83, 100] on div "Inbox Inbox" at bounding box center [81, 99] width 132 height 13
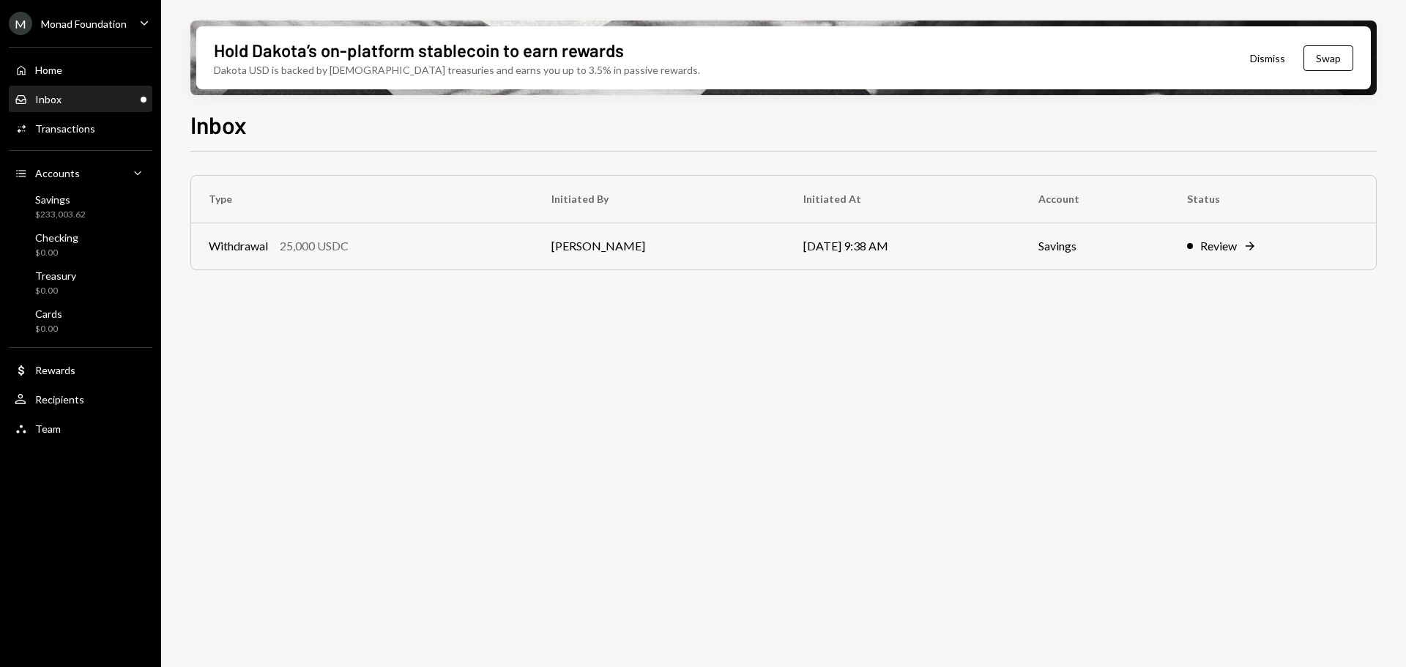
click at [98, 29] on div "Monad Foundation" at bounding box center [84, 24] width 86 height 12
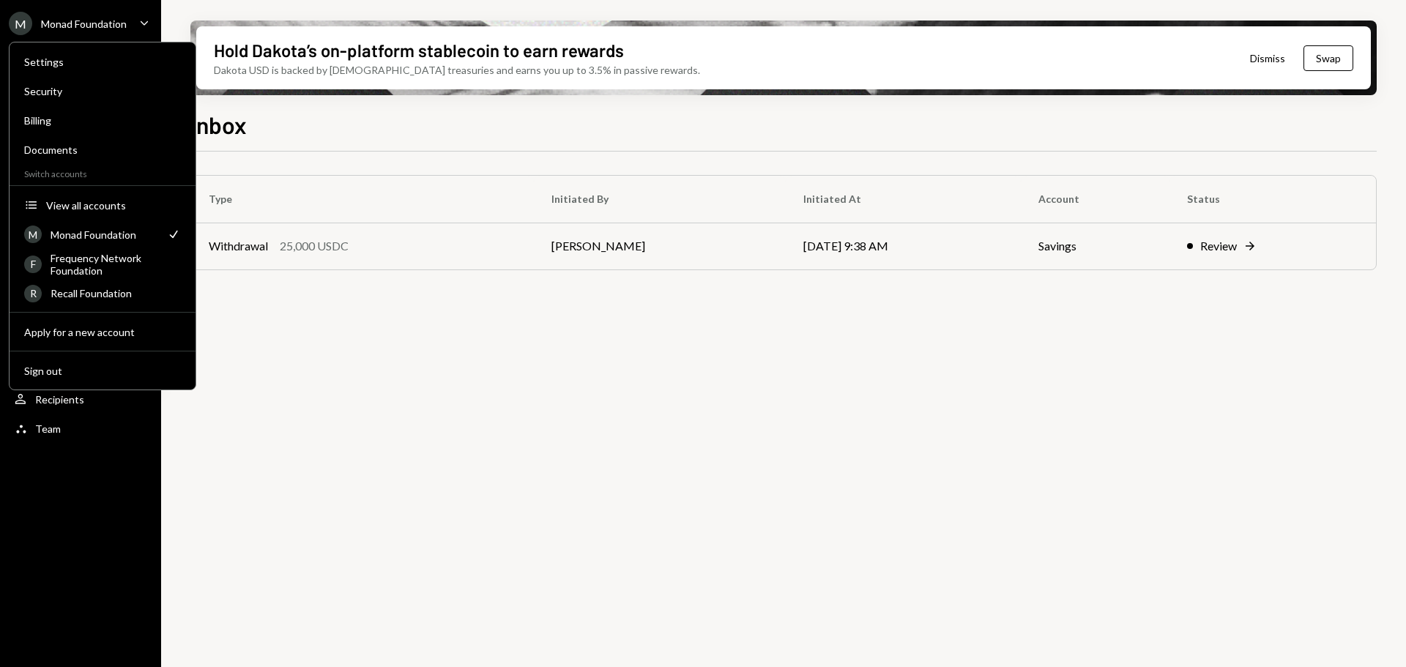
click at [333, 341] on div "Type Initiated By Initiated At Account Status Withdrawal 25,000 USDC [PERSON_NA…" at bounding box center [783, 418] width 1186 height 532
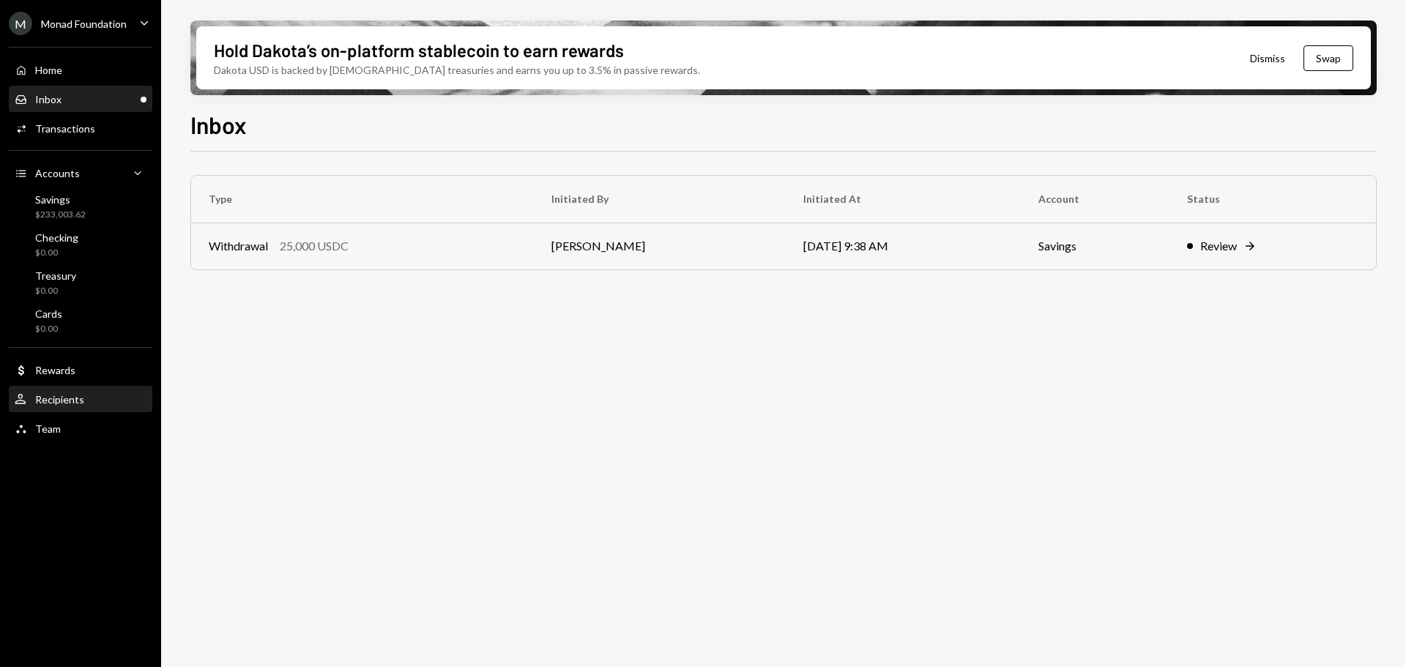
click at [72, 399] on div "Recipients" at bounding box center [59, 399] width 49 height 12
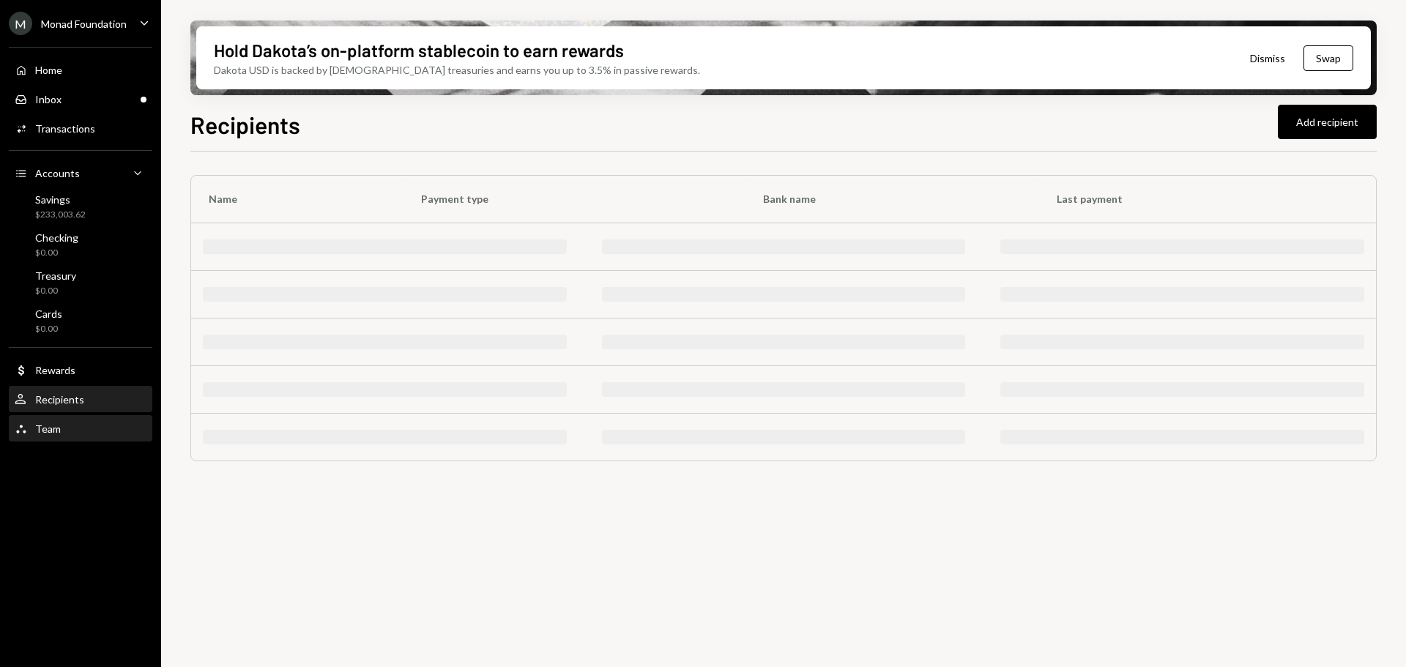
click at [56, 424] on div "Team" at bounding box center [48, 428] width 26 height 12
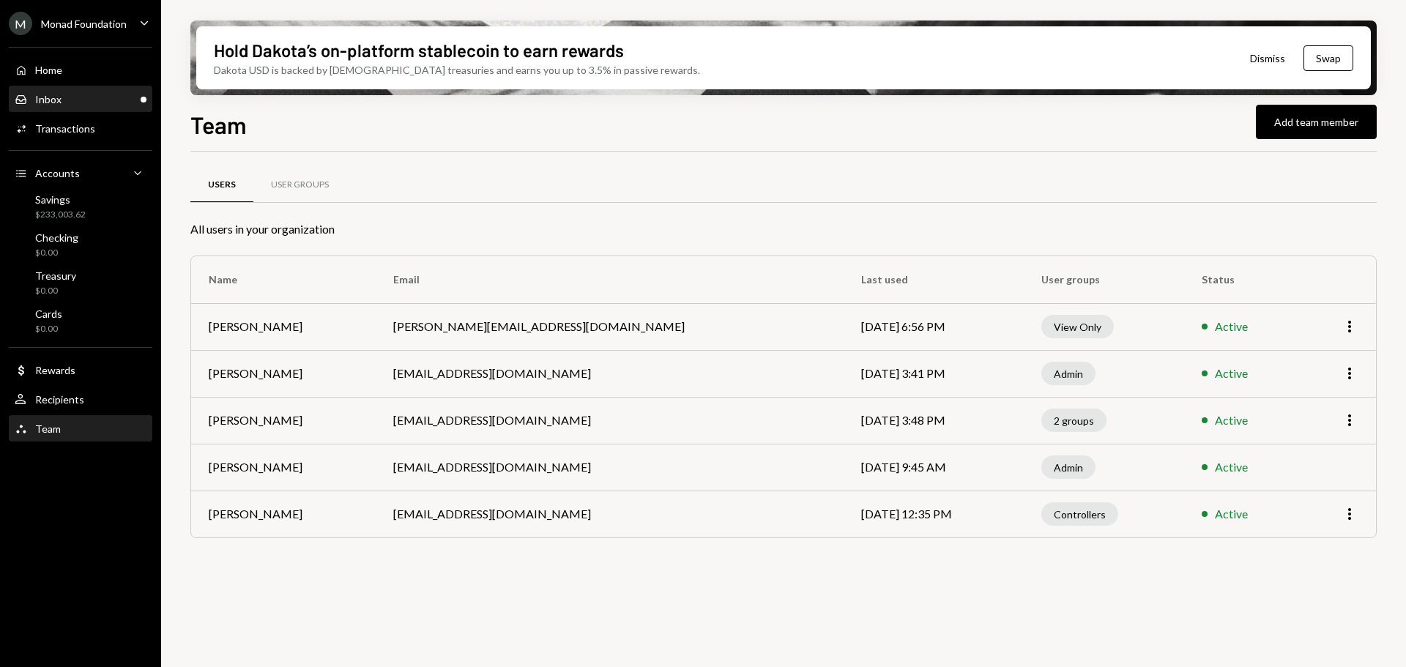
click at [68, 100] on div "Inbox Inbox" at bounding box center [81, 99] width 132 height 13
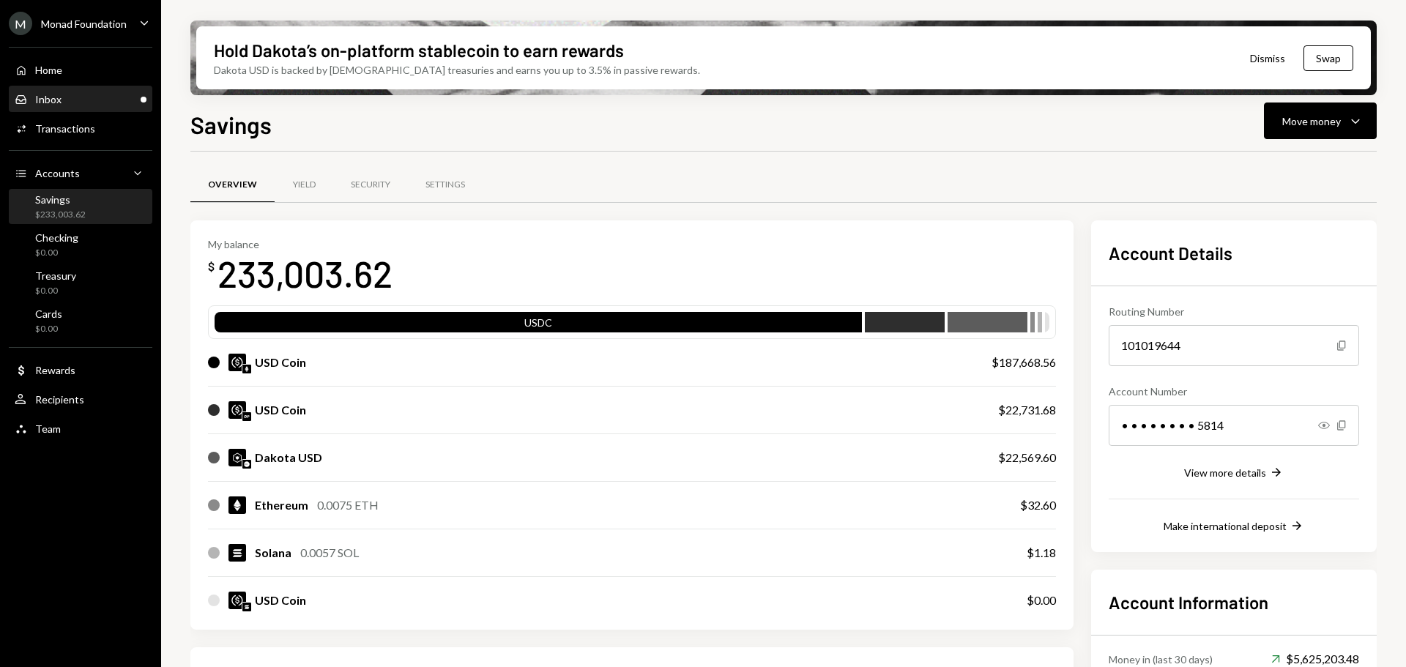
click at [90, 106] on div "Inbox Inbox" at bounding box center [81, 99] width 132 height 25
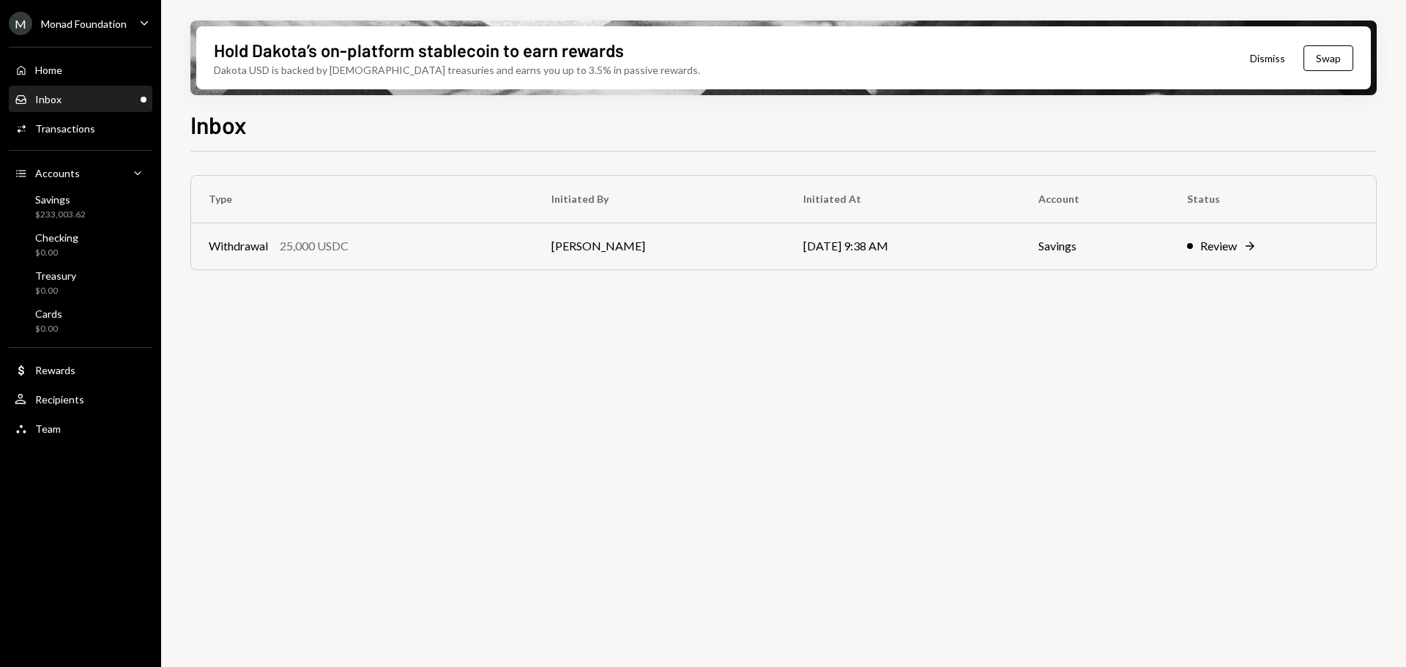
click at [79, 31] on div "M Monad Foundation" at bounding box center [68, 23] width 118 height 23
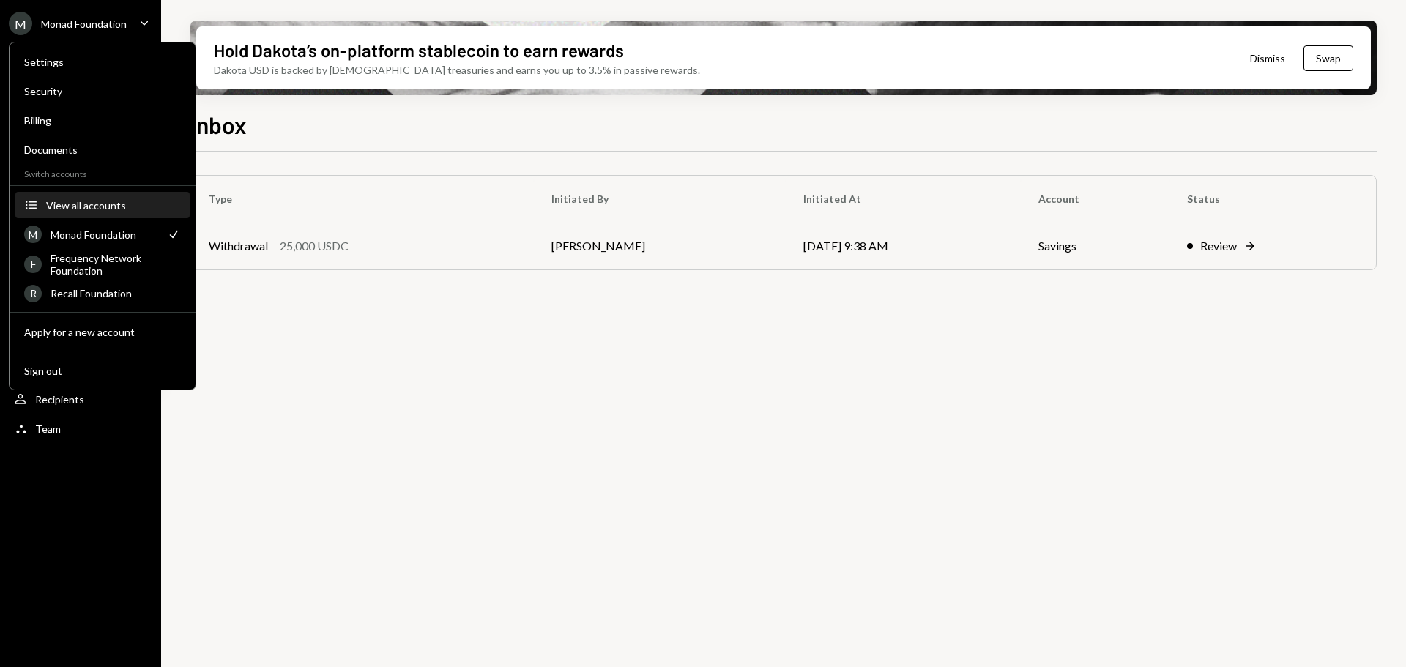
click at [99, 203] on div "View all accounts" at bounding box center [113, 205] width 135 height 12
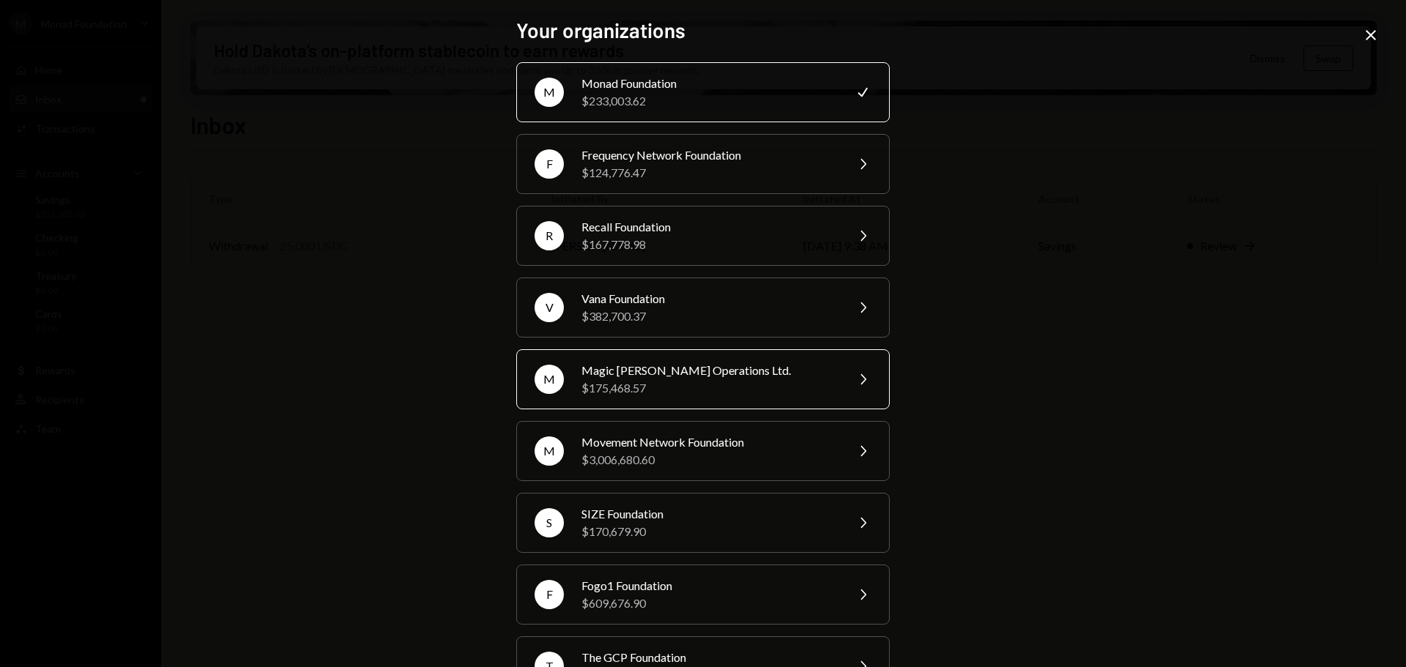
click at [669, 367] on div "Magic [PERSON_NAME] Operations Ltd." at bounding box center [708, 371] width 255 height 18
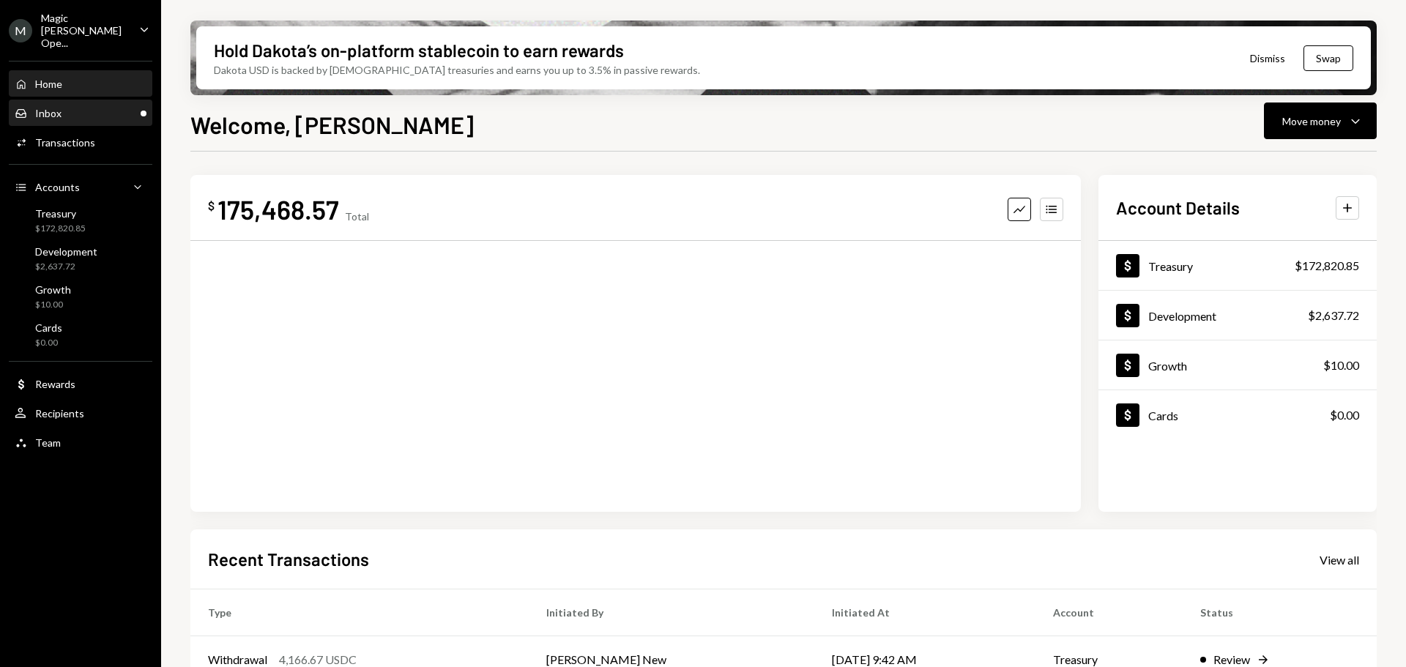
click at [65, 100] on link "Inbox Inbox" at bounding box center [80, 113] width 143 height 26
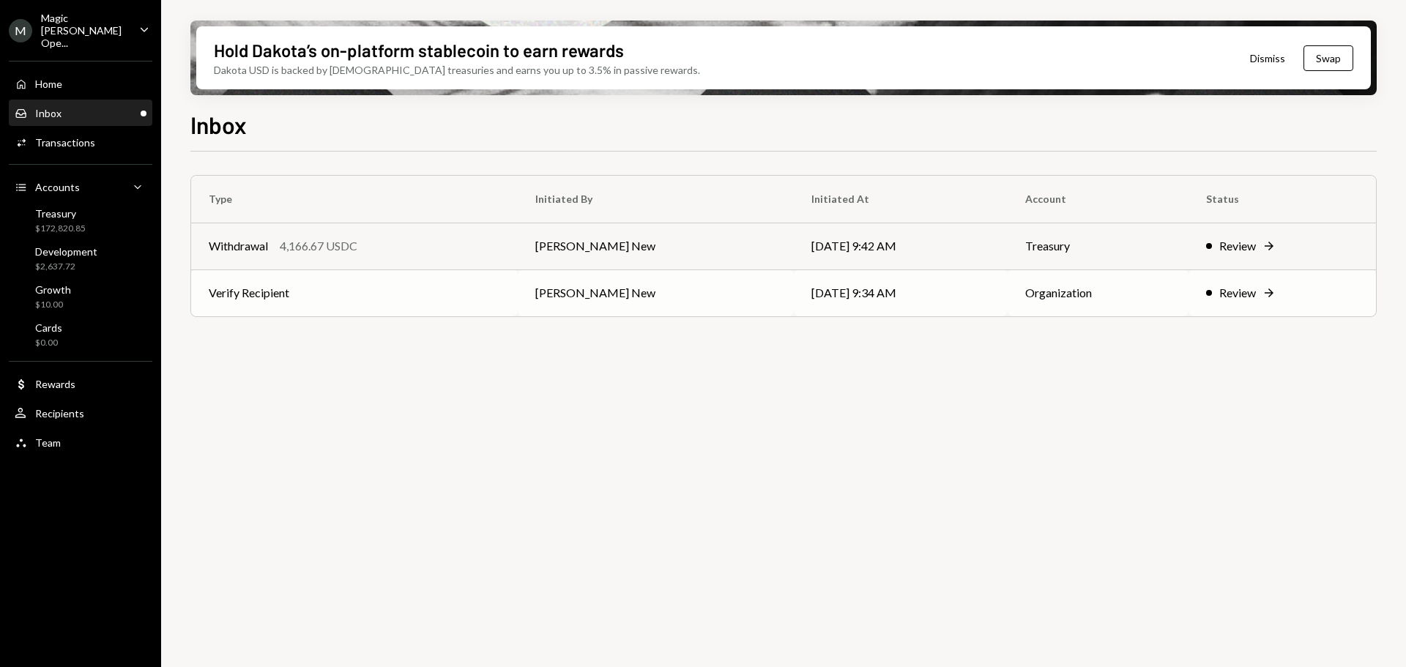
click at [425, 297] on td "Verify Recipient" at bounding box center [354, 292] width 327 height 47
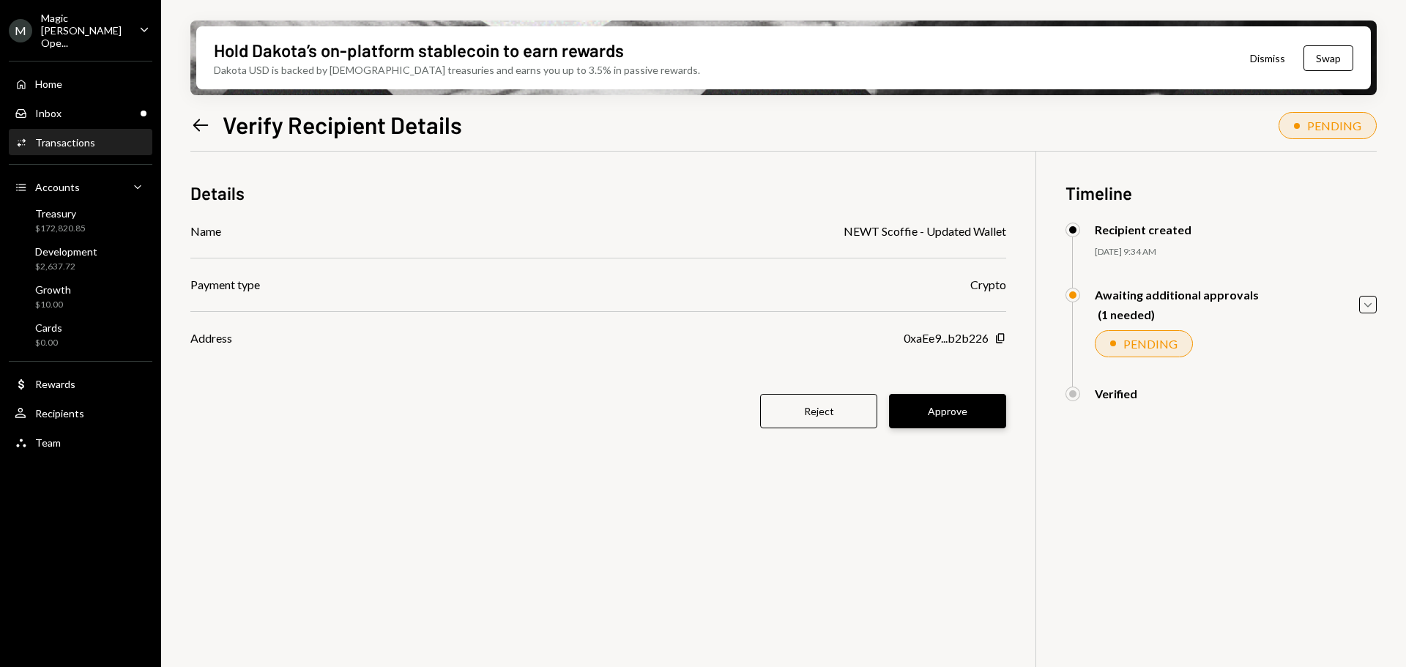
click at [941, 401] on button "Approve" at bounding box center [947, 411] width 117 height 34
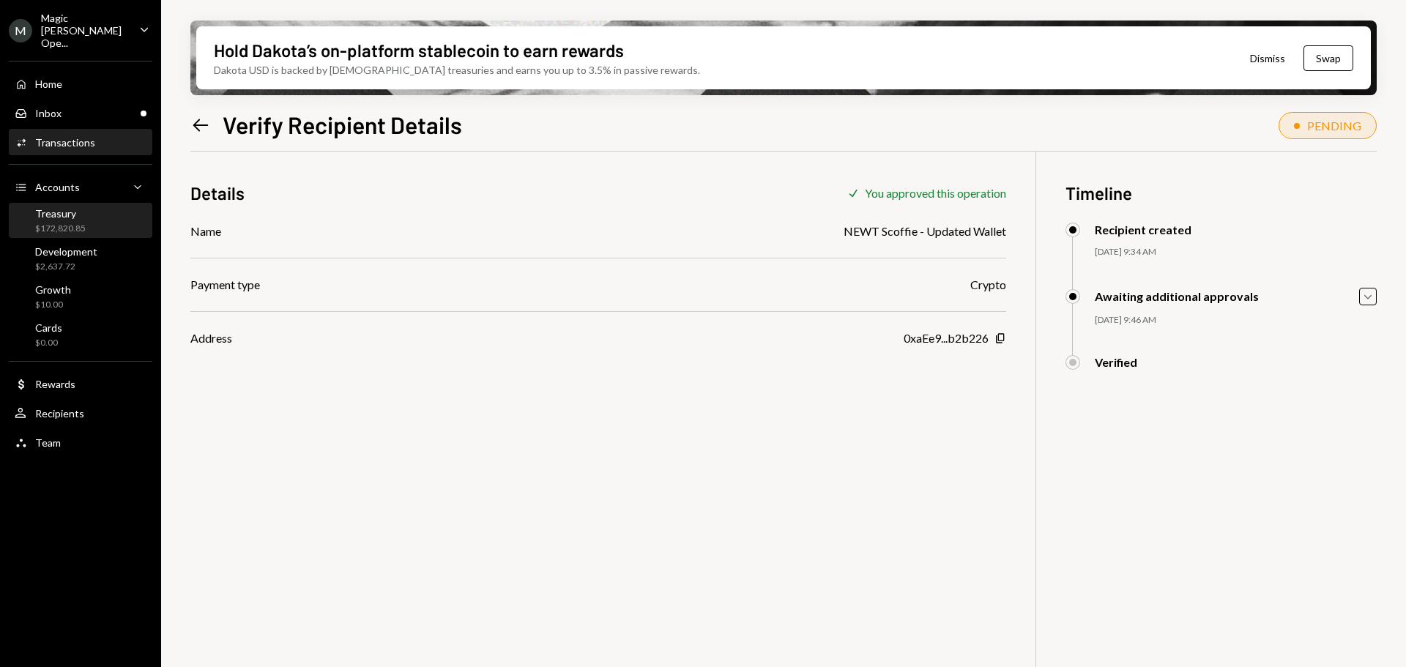
click at [73, 207] on div "Treasury" at bounding box center [60, 213] width 51 height 12
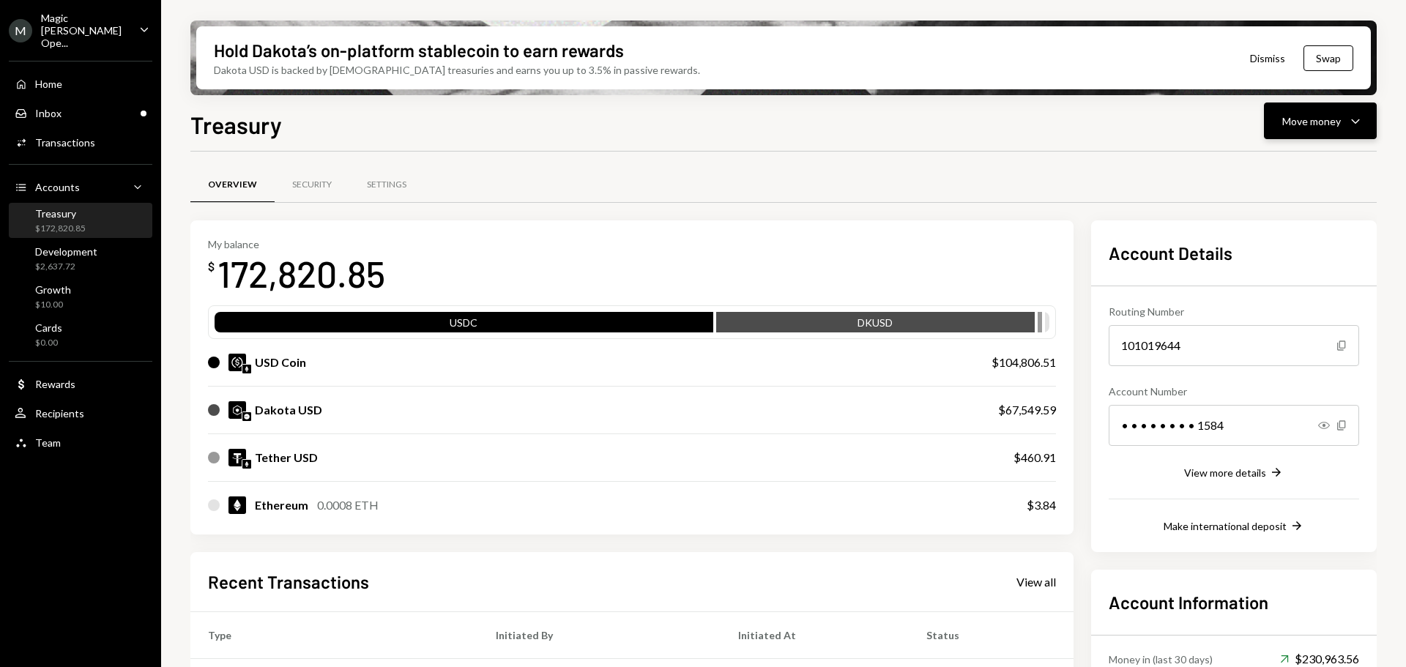
click at [1305, 131] on button "Move money Caret Down" at bounding box center [1320, 120] width 113 height 37
click at [1277, 155] on div "Withdraw Send" at bounding box center [1297, 165] width 146 height 33
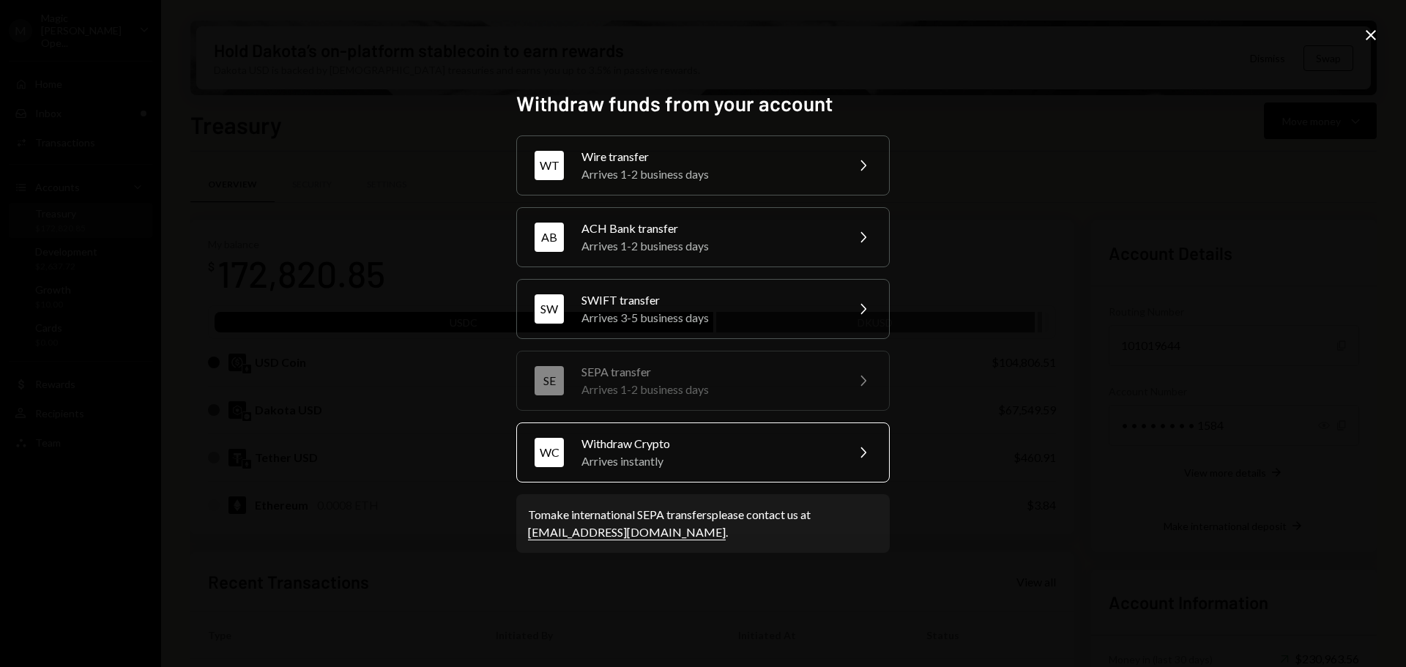
click at [722, 454] on div "Arrives instantly" at bounding box center [708, 461] width 255 height 18
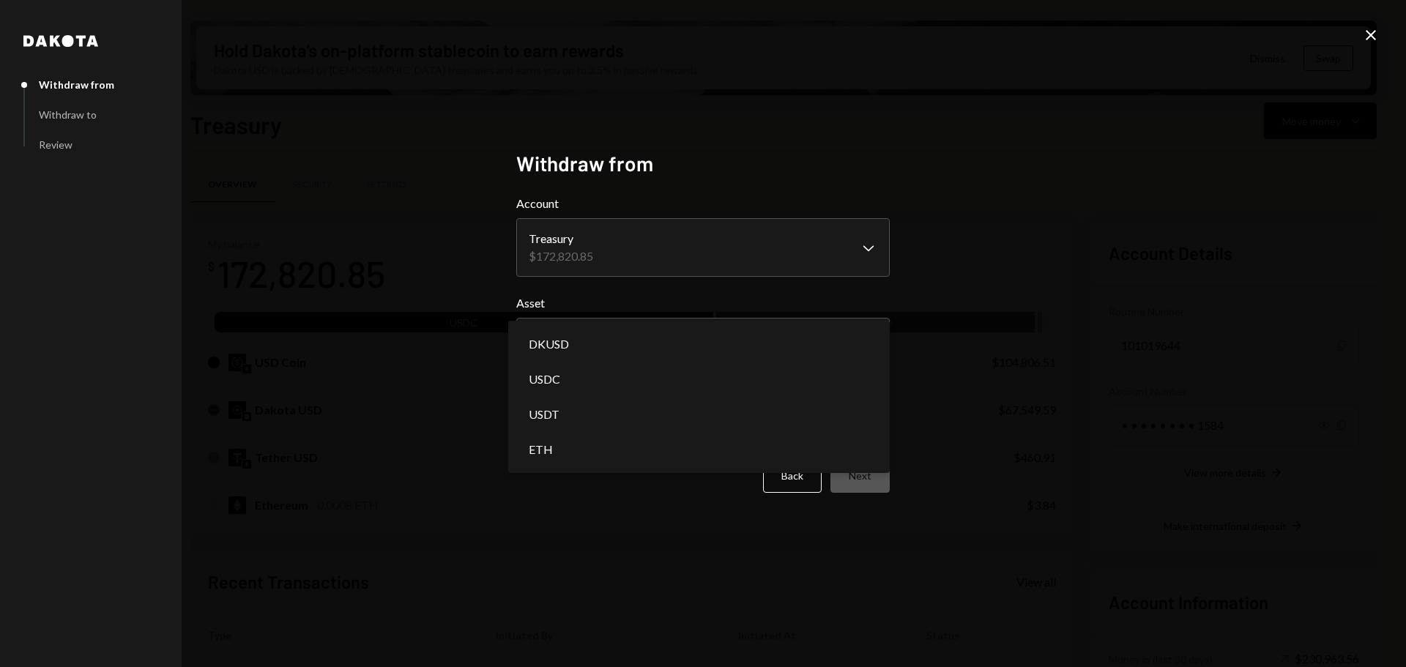
click at [601, 340] on body "M Magic Newton Ope... Caret Down Home Home Inbox Inbox Activities Transactions …" at bounding box center [703, 333] width 1406 height 667
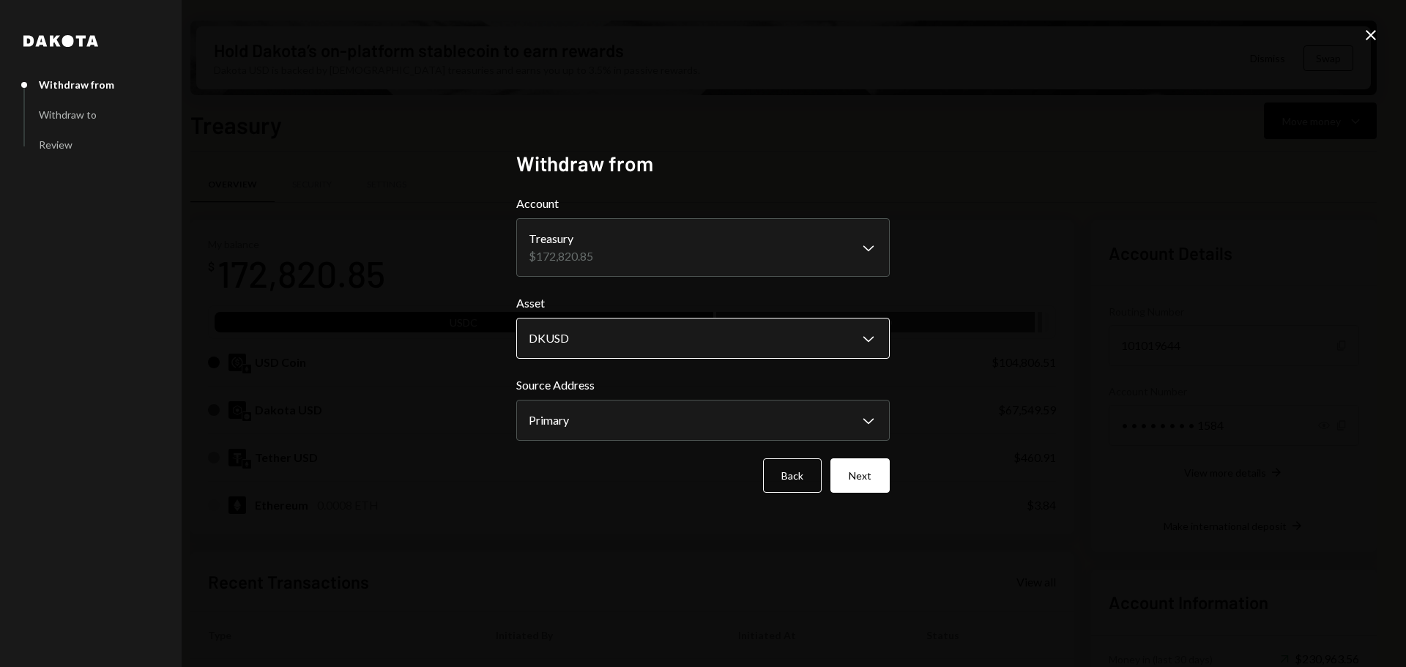
click at [608, 341] on body "M Magic Newton Ope... Caret Down Home Home Inbox Inbox Activities Transactions …" at bounding box center [703, 333] width 1406 height 667
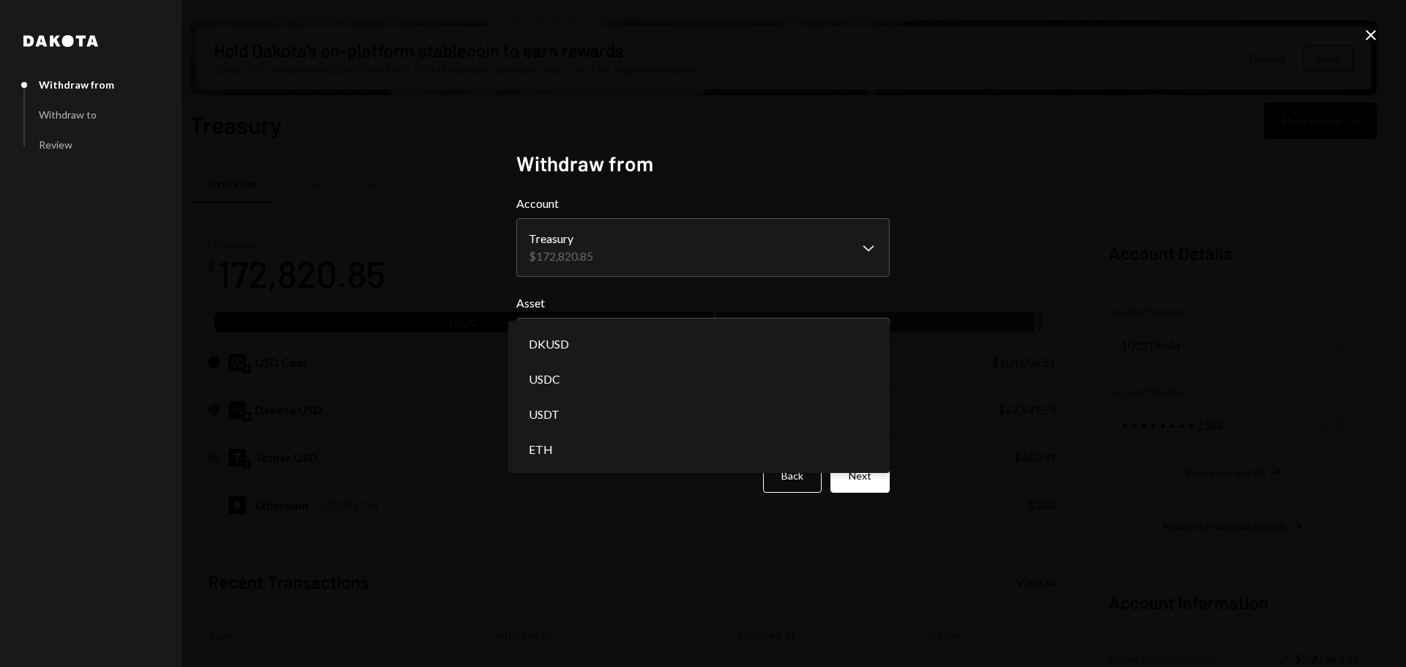
select select "****"
drag, startPoint x: 570, startPoint y: 377, endPoint x: 593, endPoint y: 386, distance: 25.0
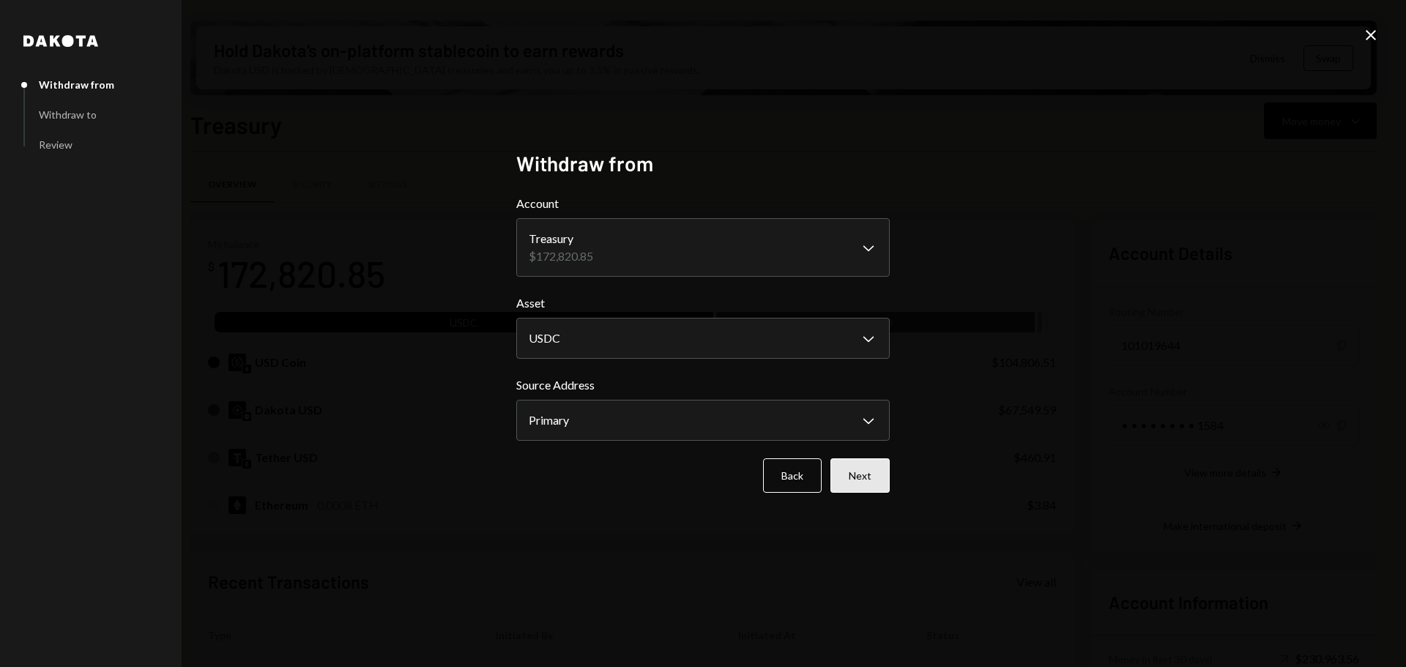
click at [871, 476] on button "Next" at bounding box center [859, 475] width 59 height 34
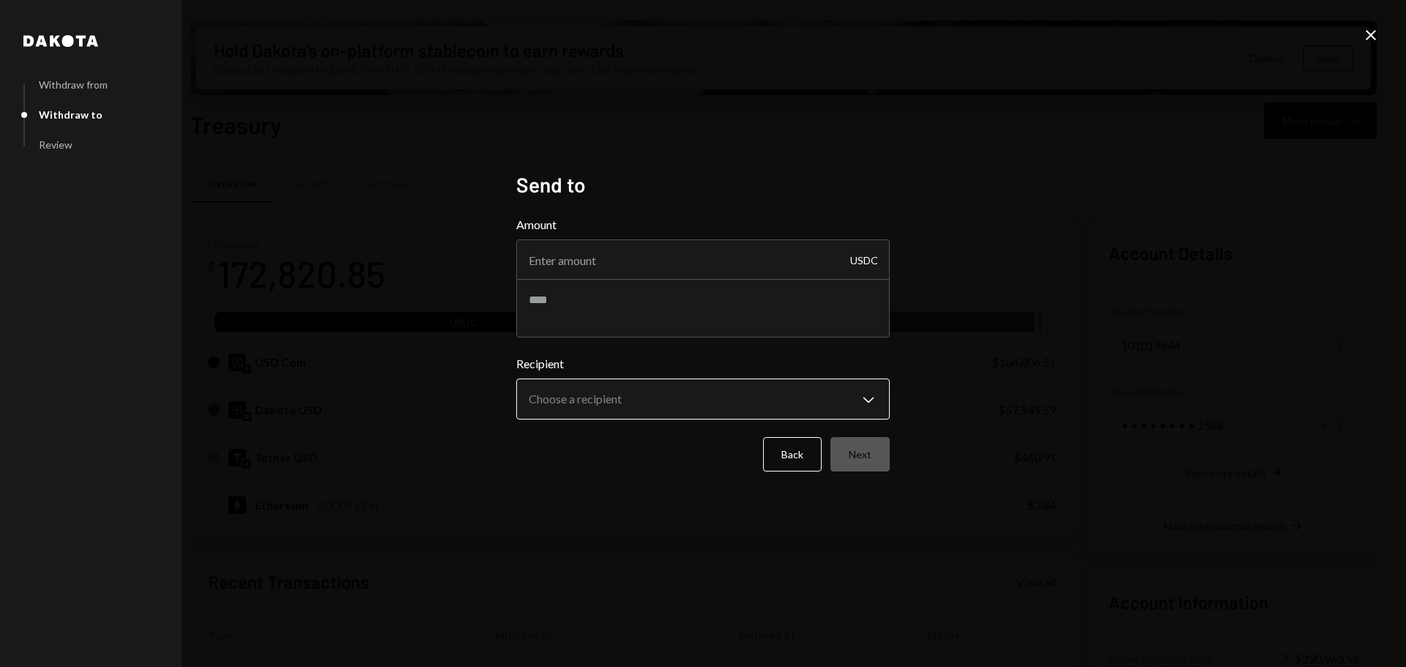
click at [638, 410] on body "M Magic Newton Ope... Caret Down Home Home Inbox Inbox Activities Transactions …" at bounding box center [703, 333] width 1406 height 667
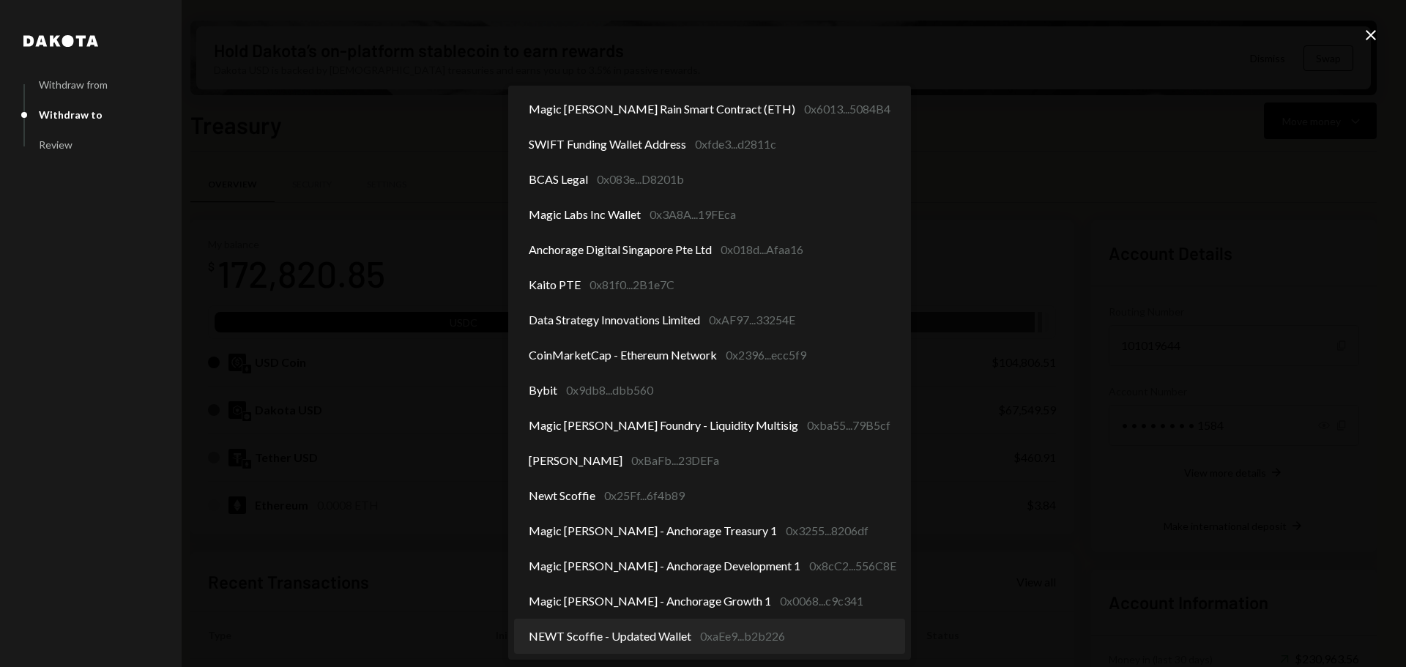
select select "**********"
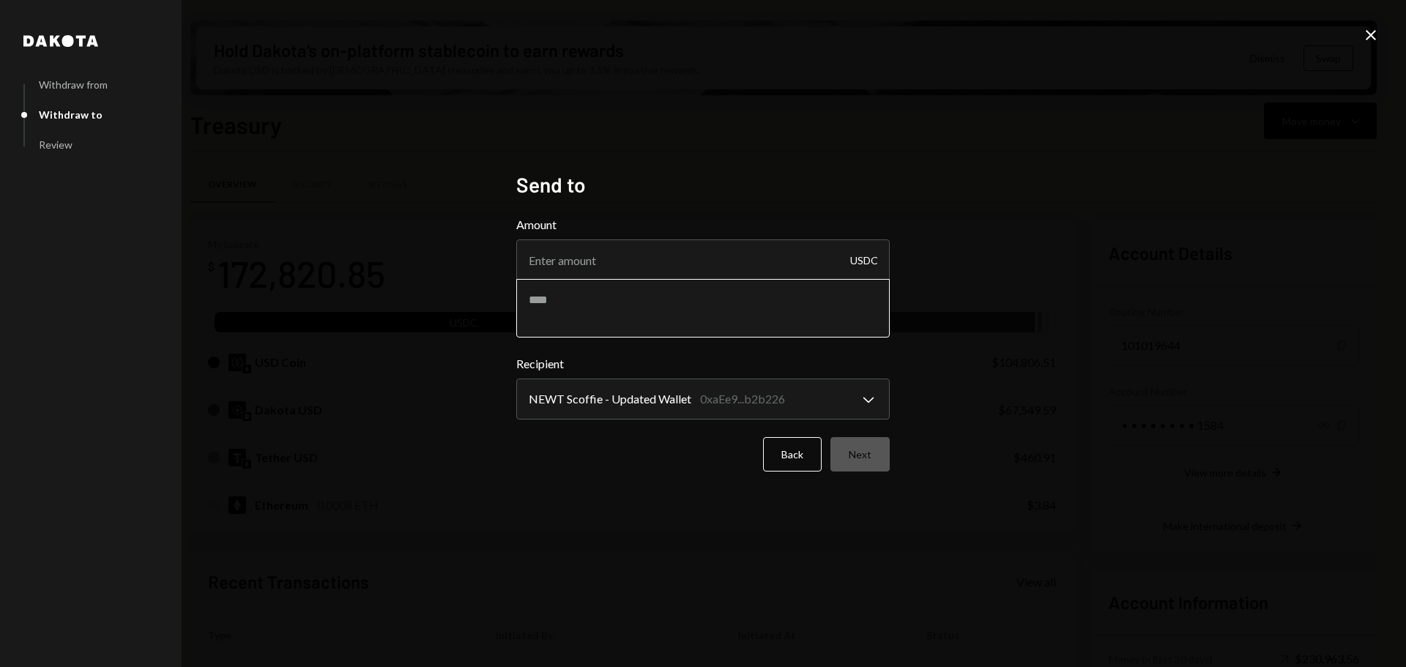
click at [651, 296] on textarea at bounding box center [702, 308] width 373 height 59
click at [630, 261] on input "Amount" at bounding box center [702, 259] width 373 height 41
type input "10"
type textarea "**********"
click at [855, 455] on button "Next" at bounding box center [859, 454] width 59 height 34
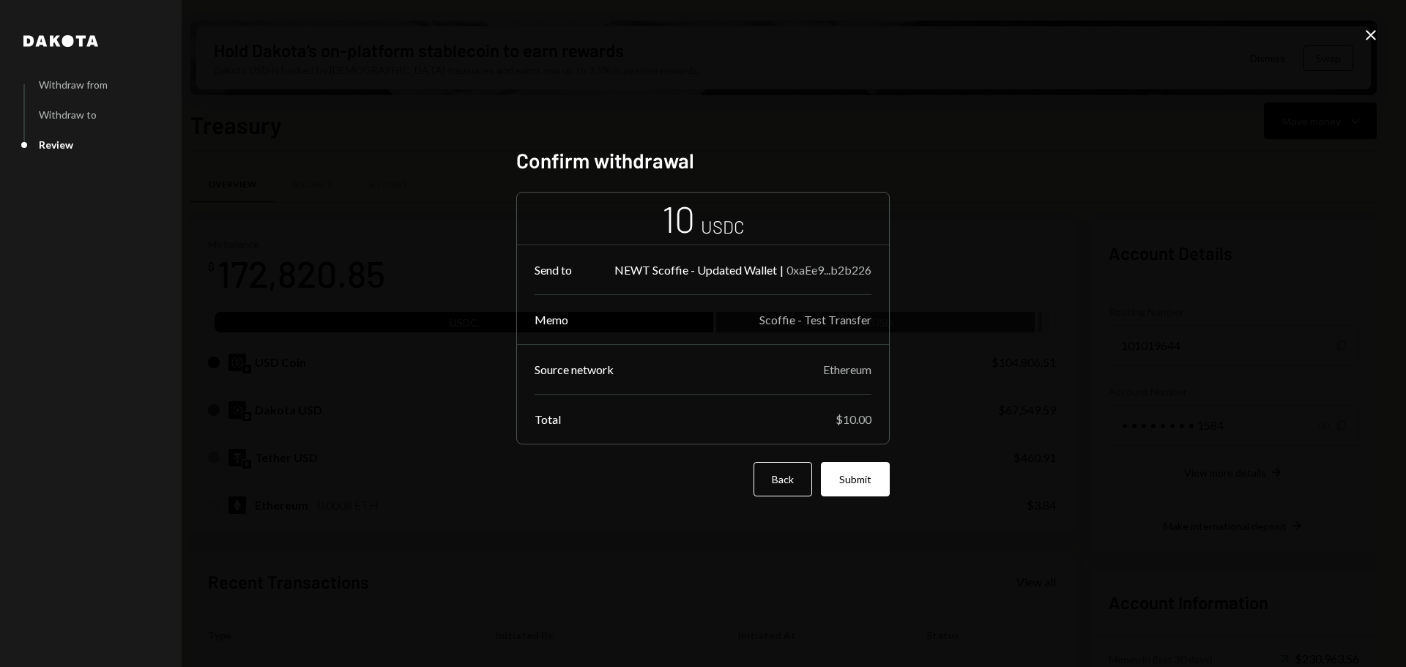
click at [876, 474] on button "Submit" at bounding box center [855, 479] width 69 height 34
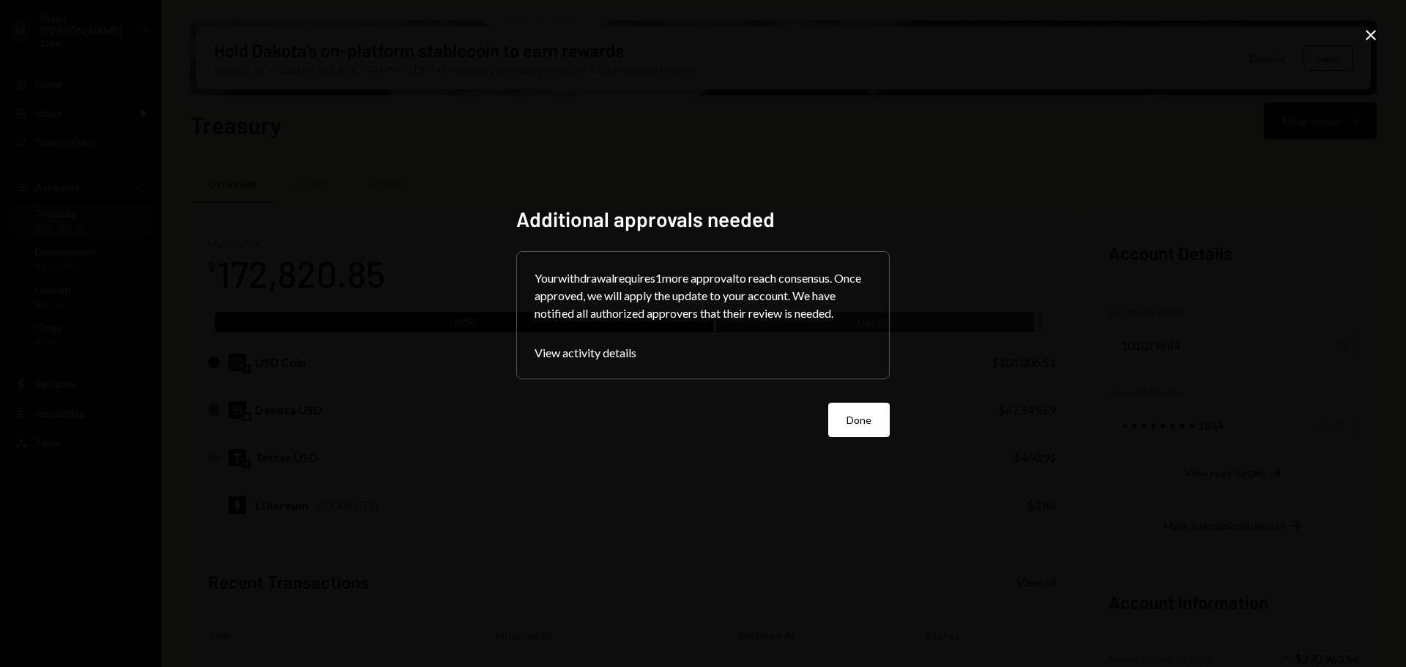
click at [873, 425] on button "Done" at bounding box center [858, 420] width 61 height 34
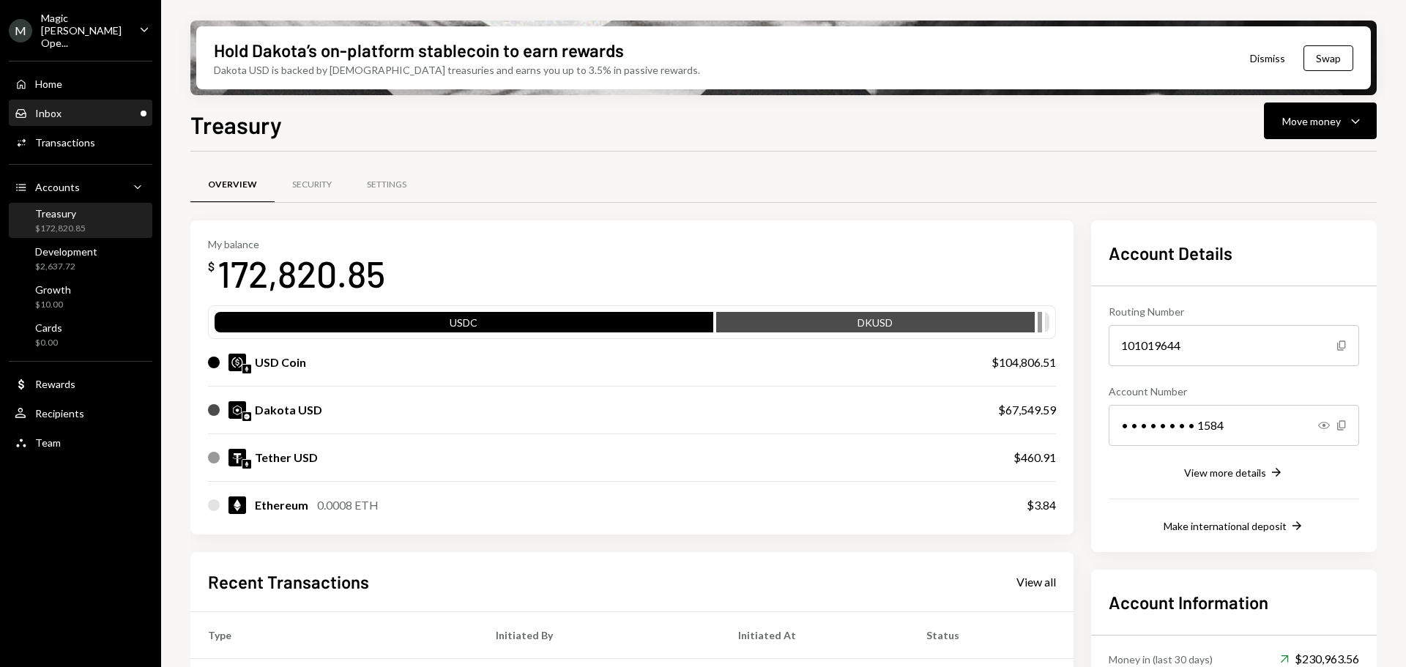
click at [81, 107] on div "Inbox Inbox" at bounding box center [81, 113] width 132 height 13
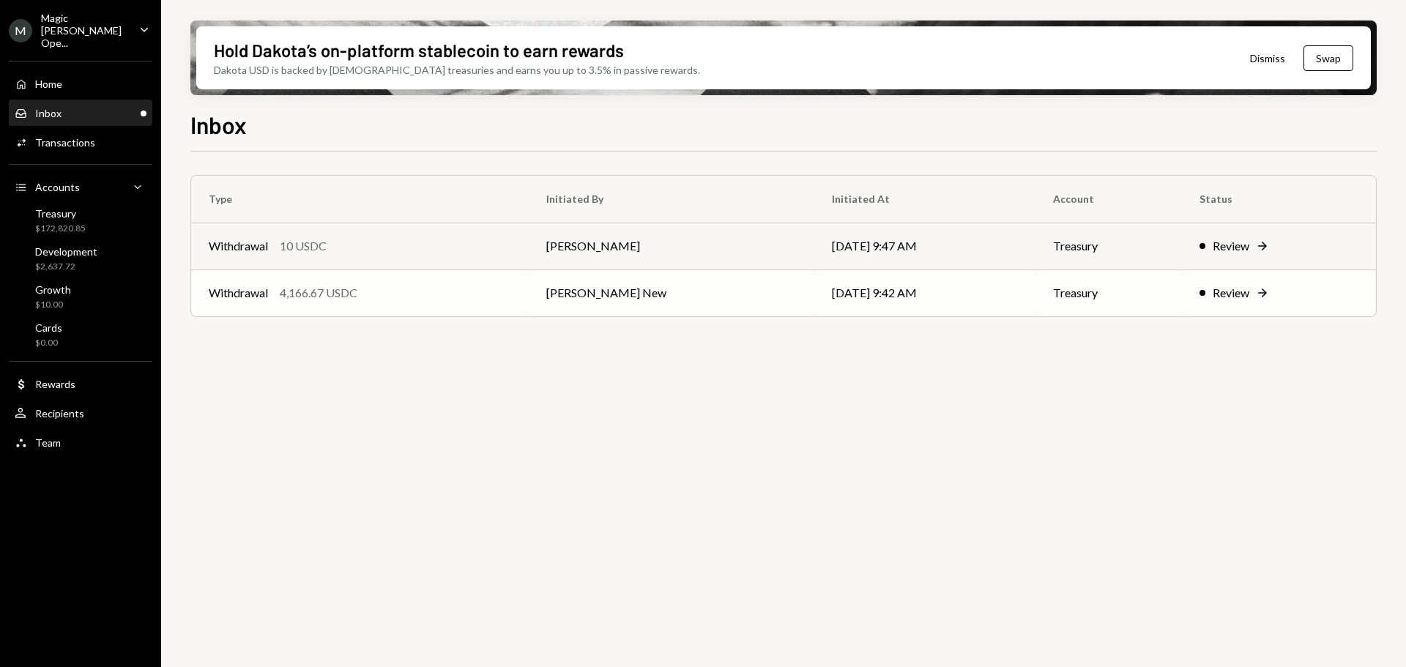
click at [400, 305] on td "Withdrawal 4,166.67 USDC" at bounding box center [359, 292] width 337 height 47
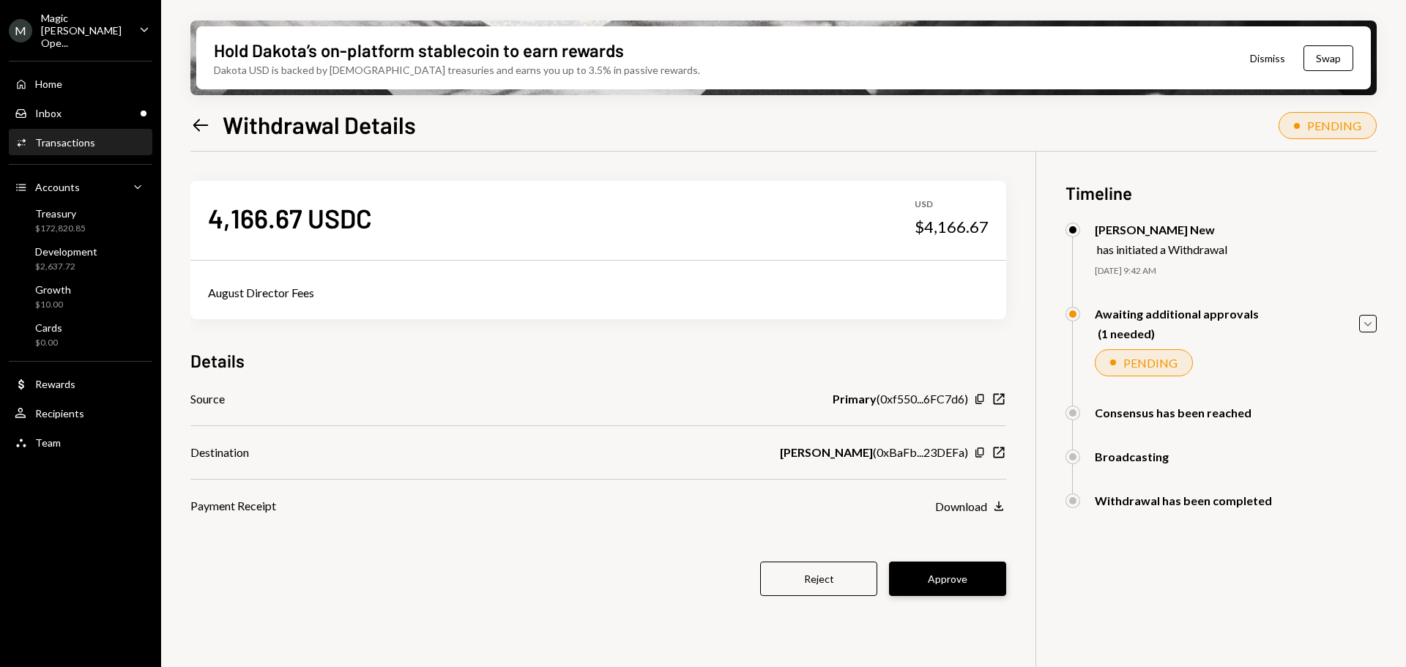
click at [942, 580] on button "Approve" at bounding box center [947, 579] width 117 height 34
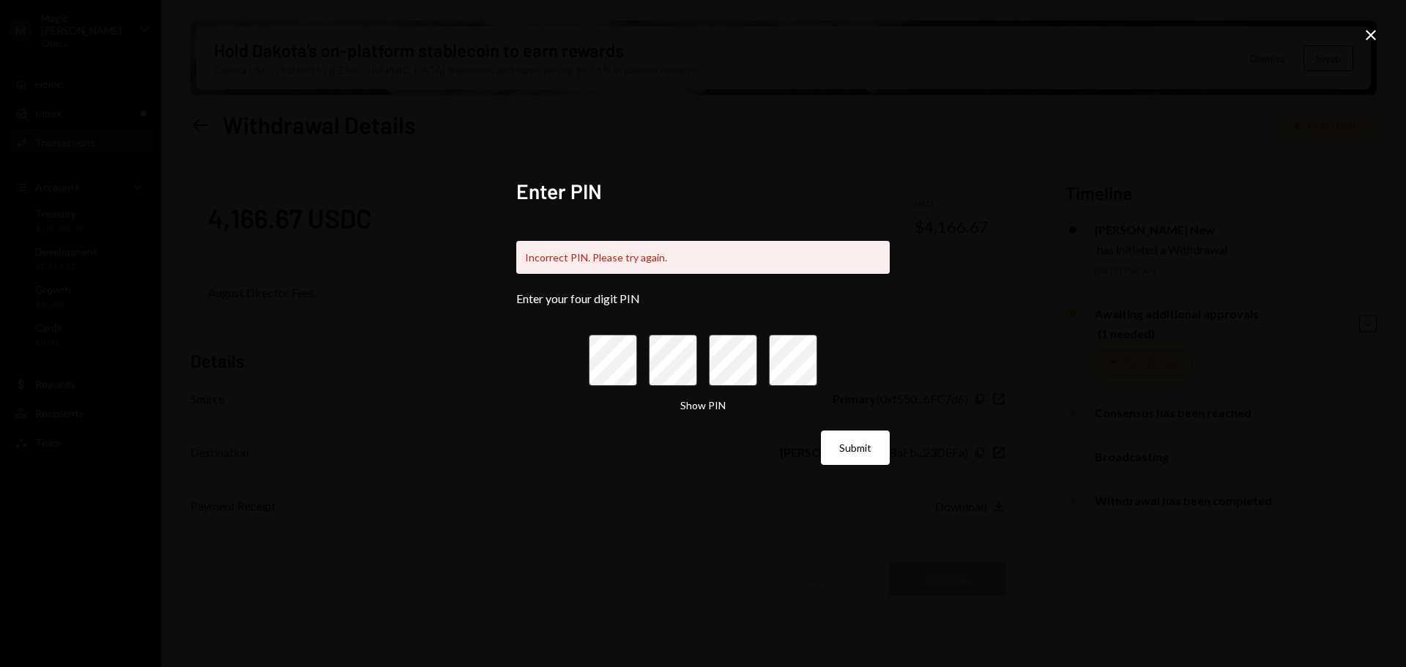
click at [1368, 31] on icon "Close" at bounding box center [1371, 35] width 18 height 18
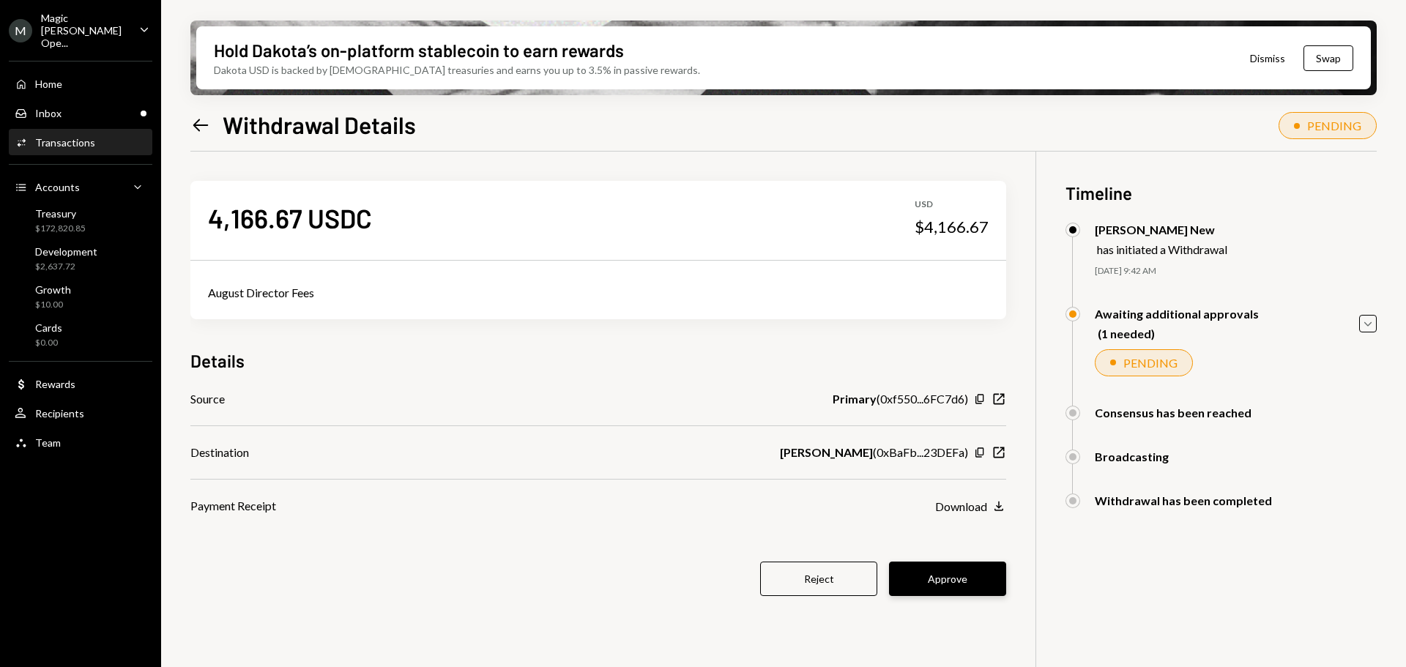
click at [960, 580] on button "Approve" at bounding box center [947, 579] width 117 height 34
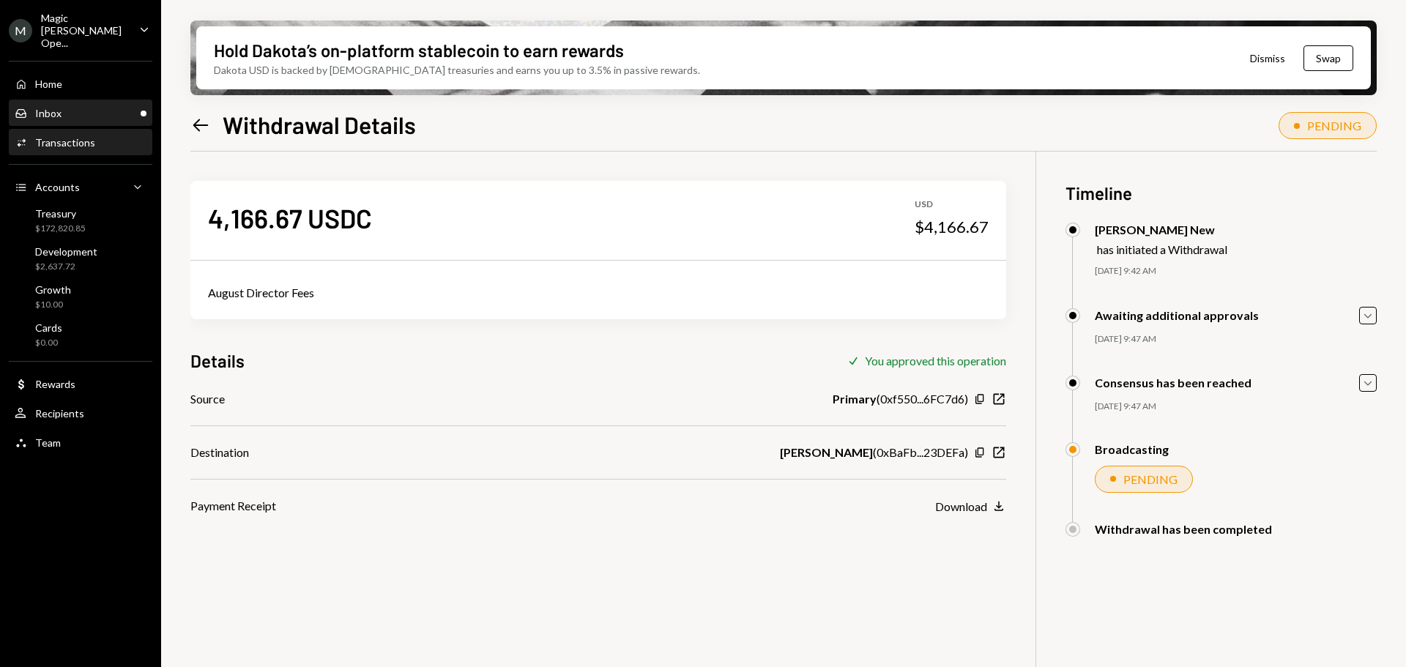
click at [94, 107] on div "Inbox Inbox" at bounding box center [81, 113] width 132 height 13
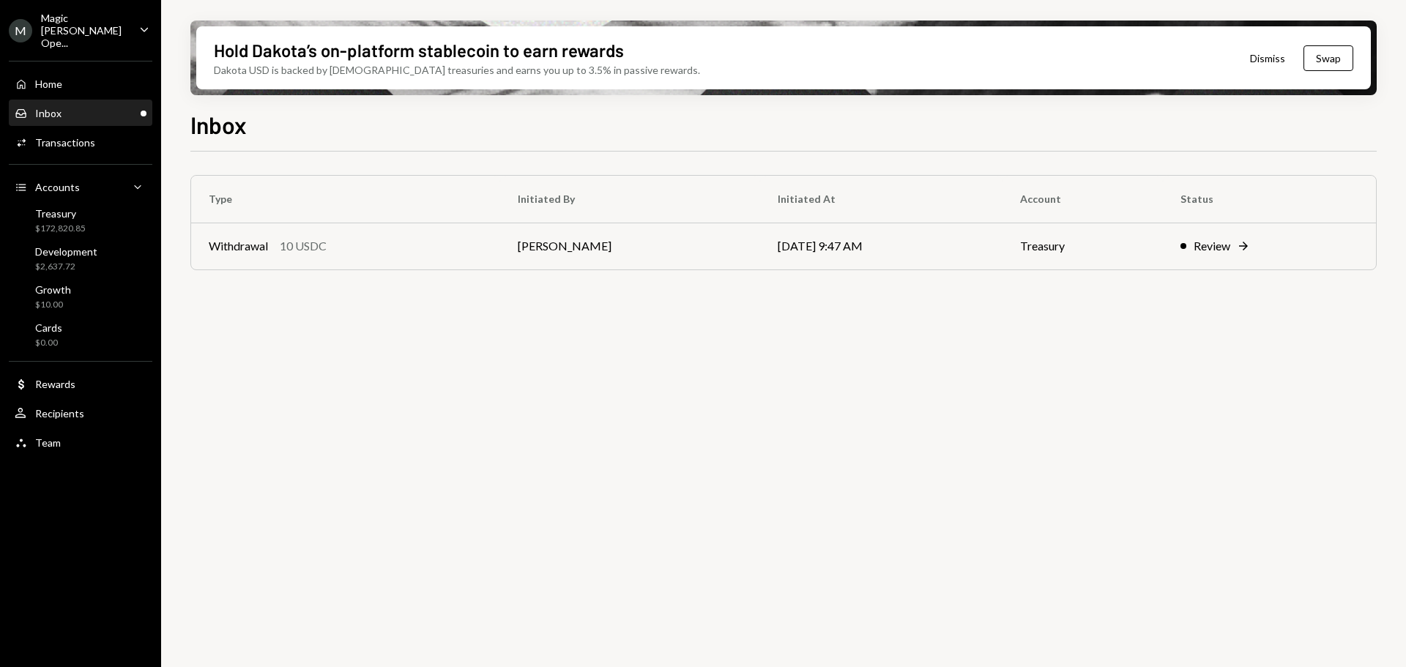
click at [64, 15] on div "Magic [PERSON_NAME] Ope..." at bounding box center [84, 30] width 86 height 37
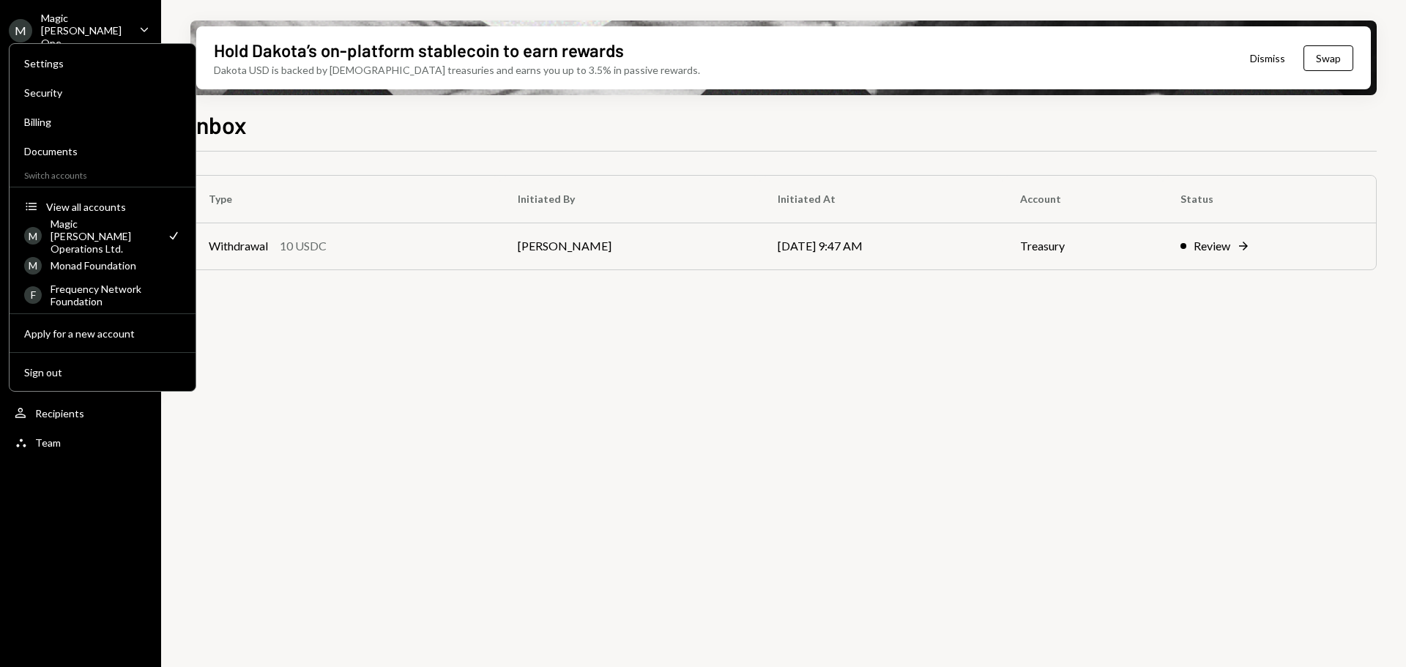
click at [65, 16] on div "Magic [PERSON_NAME] Ope..." at bounding box center [84, 30] width 86 height 37
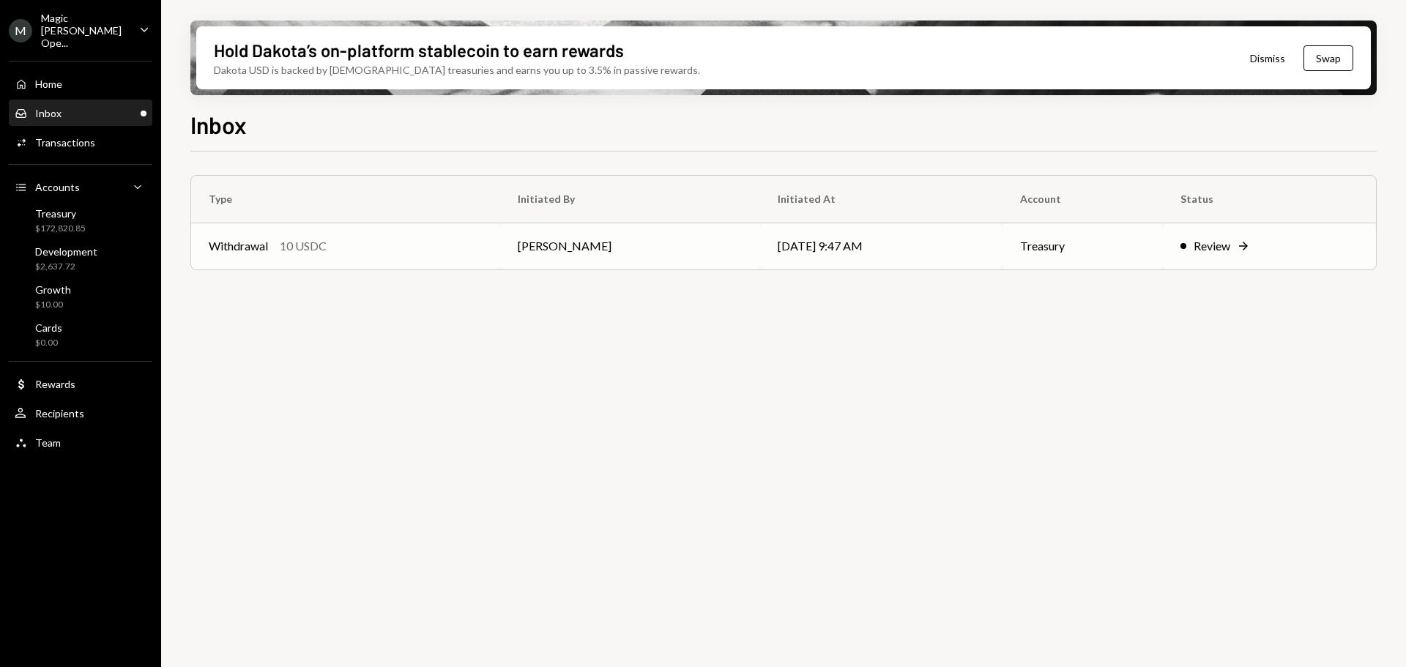
click at [305, 262] on td "Withdrawal 10 USDC" at bounding box center [345, 246] width 309 height 47
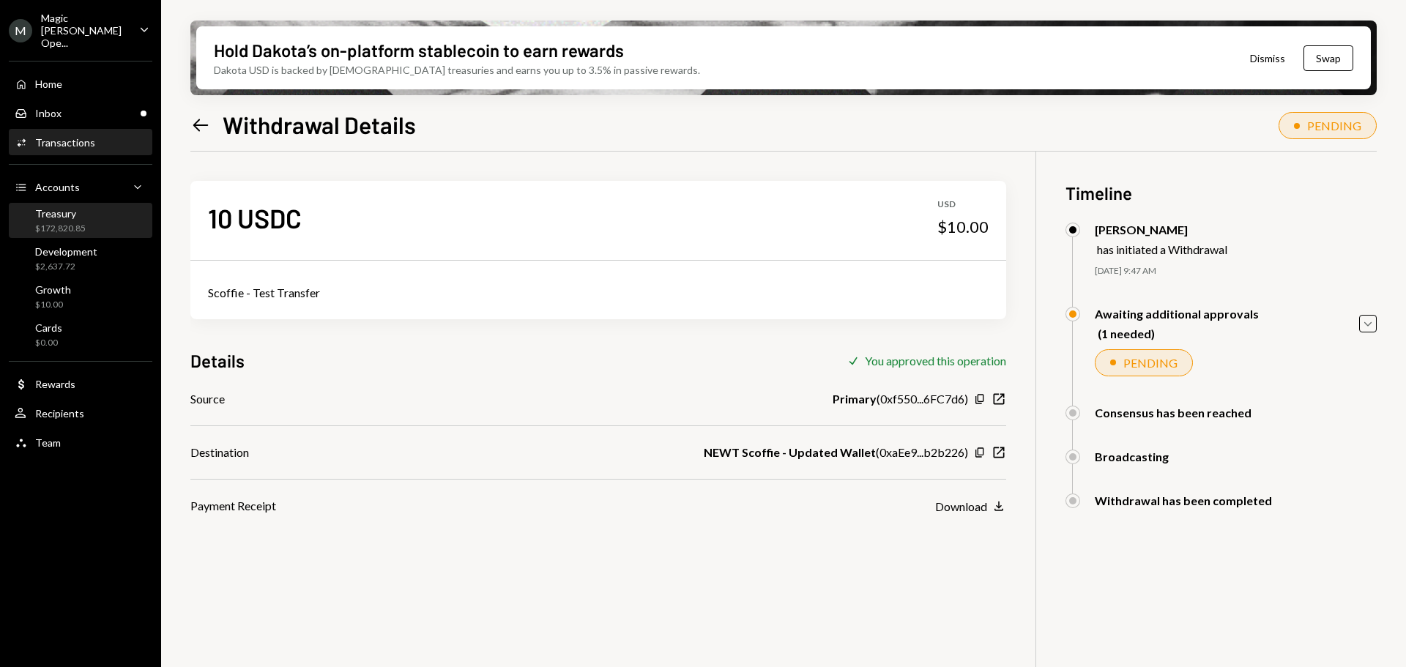
click at [72, 207] on div "Treasury" at bounding box center [60, 213] width 51 height 12
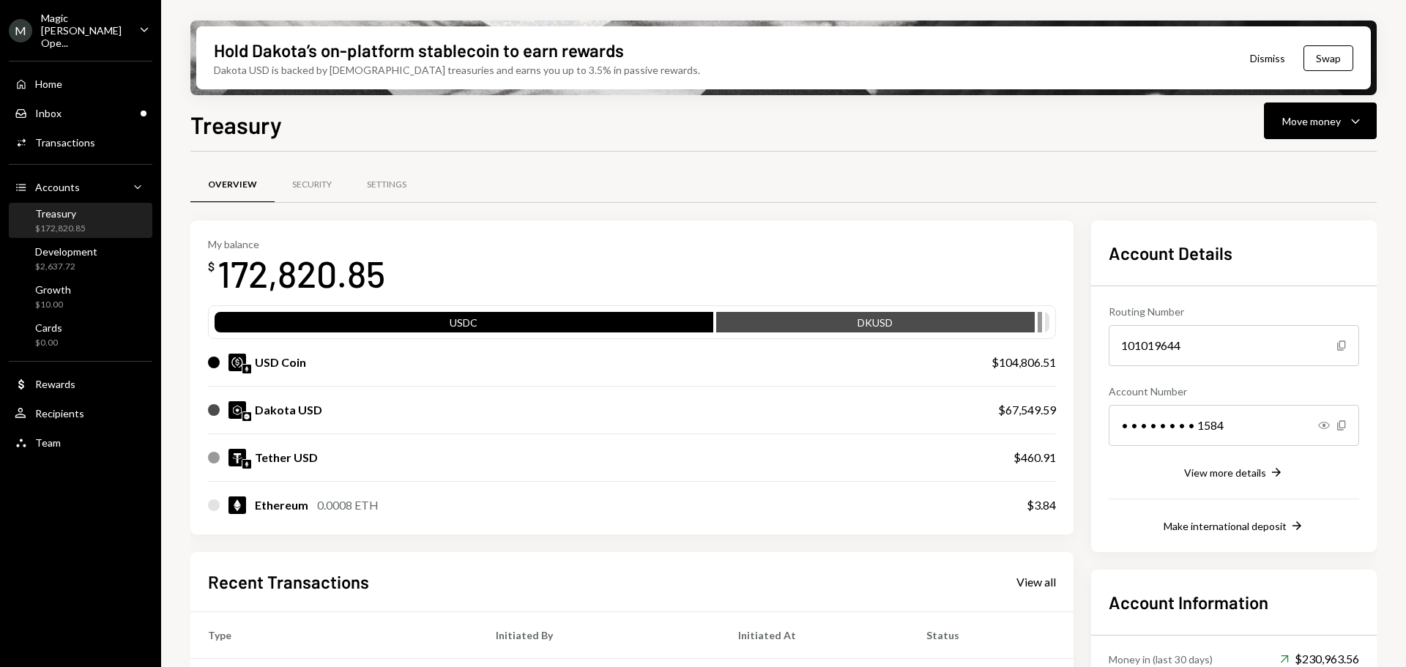
click at [79, 16] on div "Magic [PERSON_NAME] Ope..." at bounding box center [84, 30] width 86 height 37
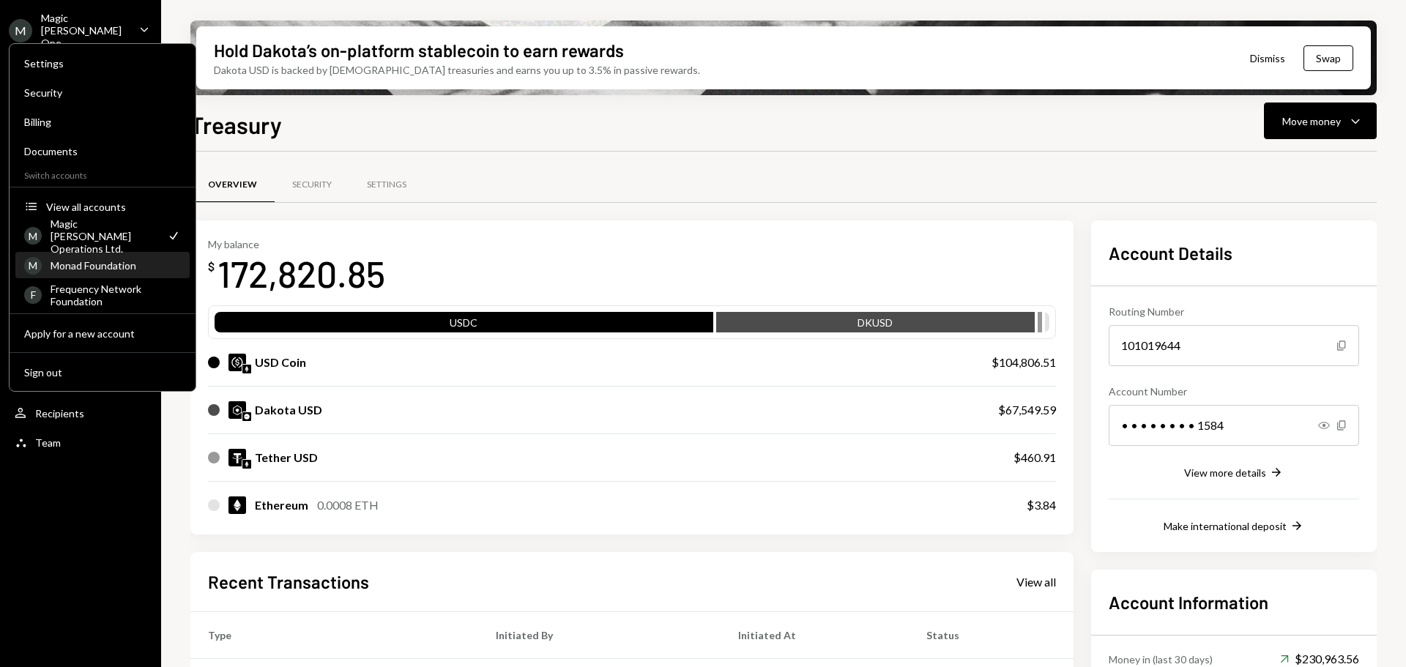
click at [87, 264] on div "Monad Foundation" at bounding box center [116, 265] width 130 height 12
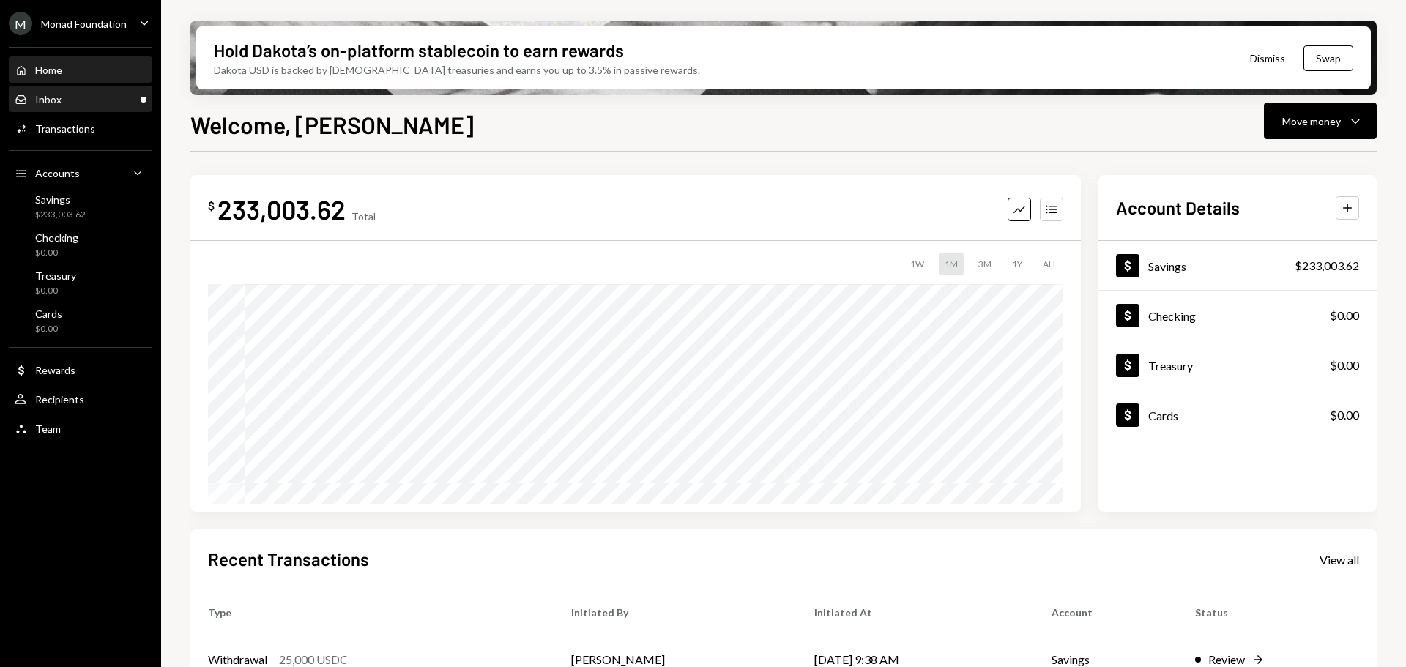
click at [71, 90] on div "Inbox Inbox" at bounding box center [81, 99] width 132 height 25
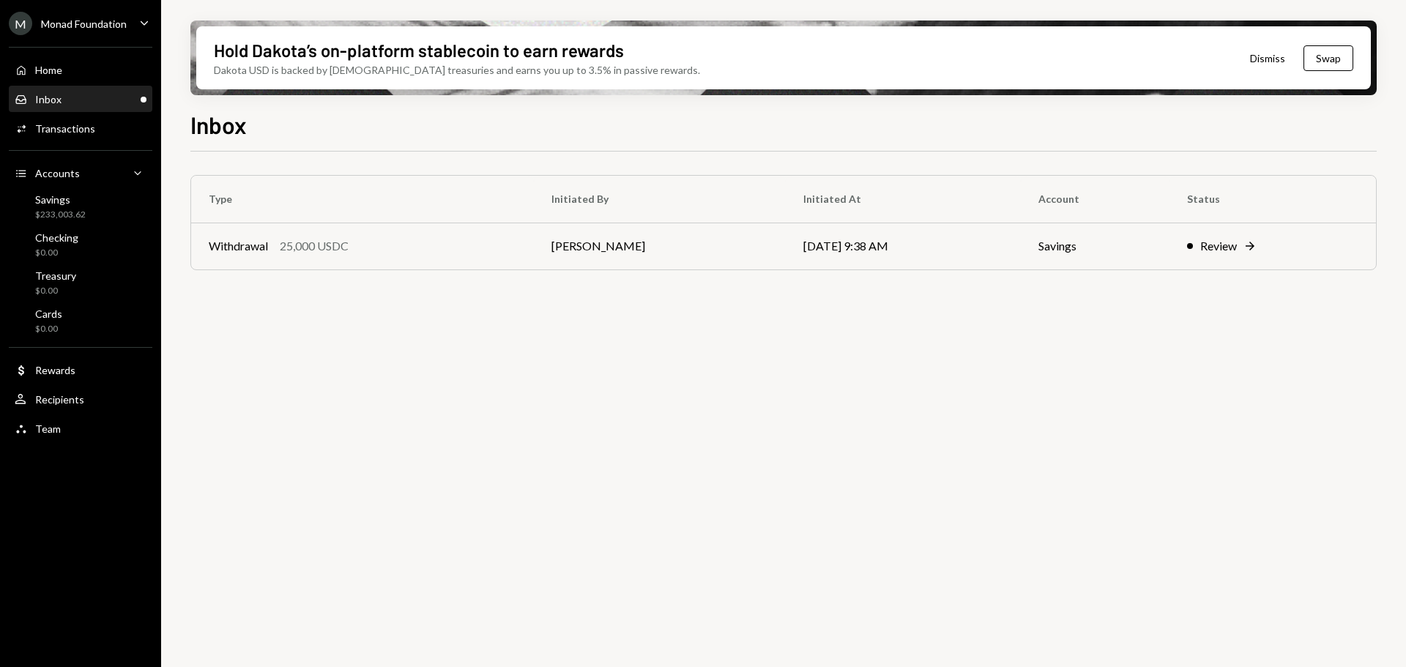
click at [71, 13] on div "M Monad Foundation" at bounding box center [68, 23] width 118 height 23
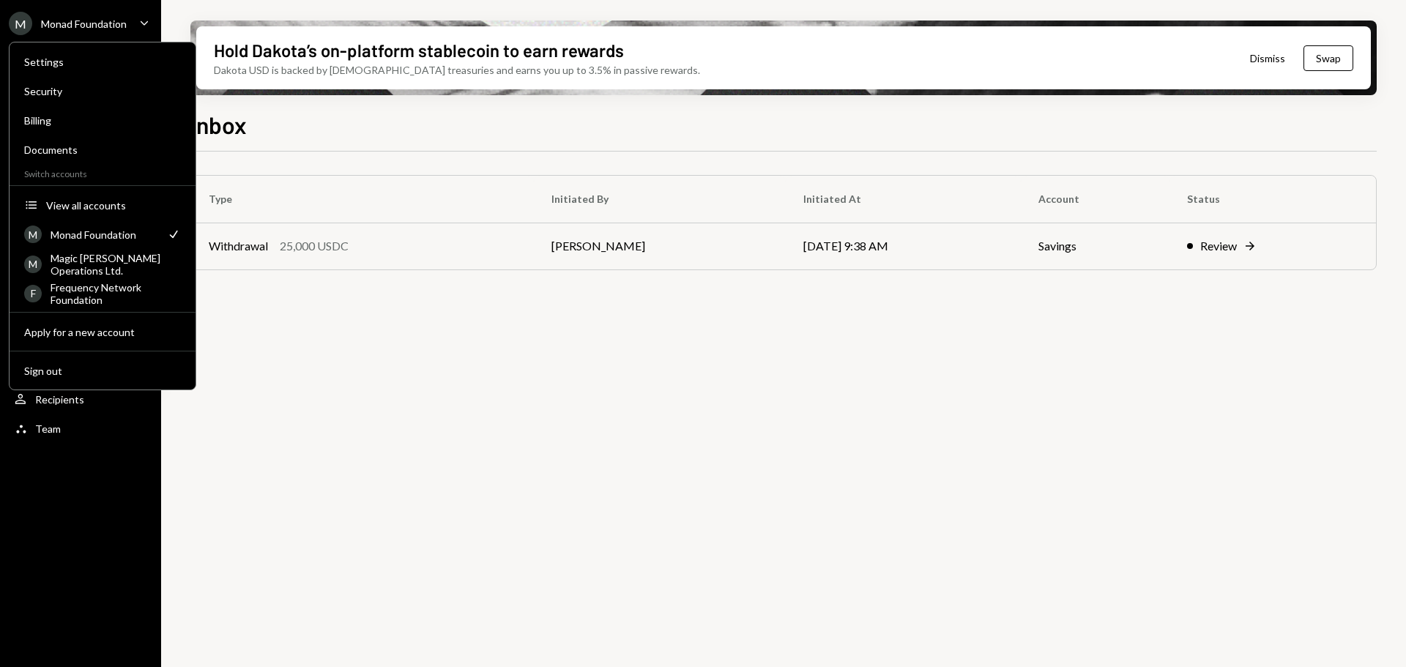
click at [570, 359] on div "Type Initiated By Initiated At Account Status Withdrawal 25,000 USDC [PERSON_NA…" at bounding box center [783, 418] width 1186 height 532
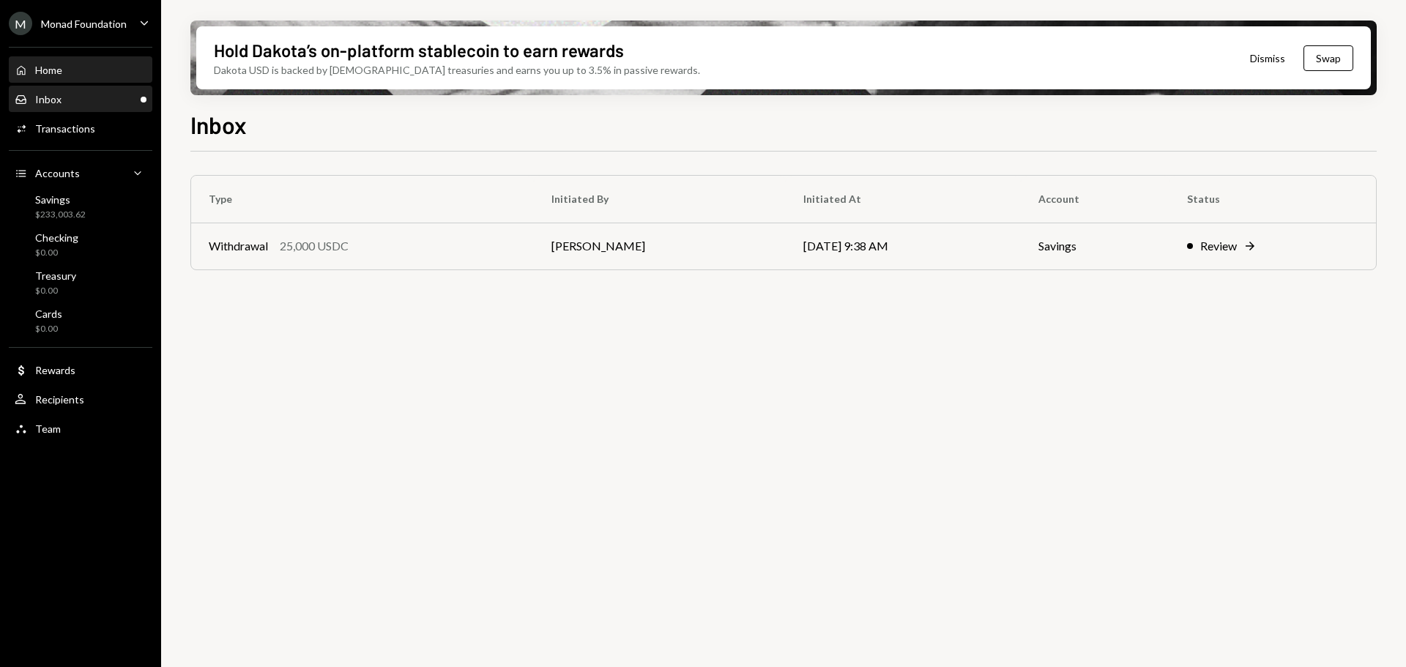
click at [102, 71] on div "Home Home" at bounding box center [81, 70] width 132 height 13
